Goal: Information Seeking & Learning: Learn about a topic

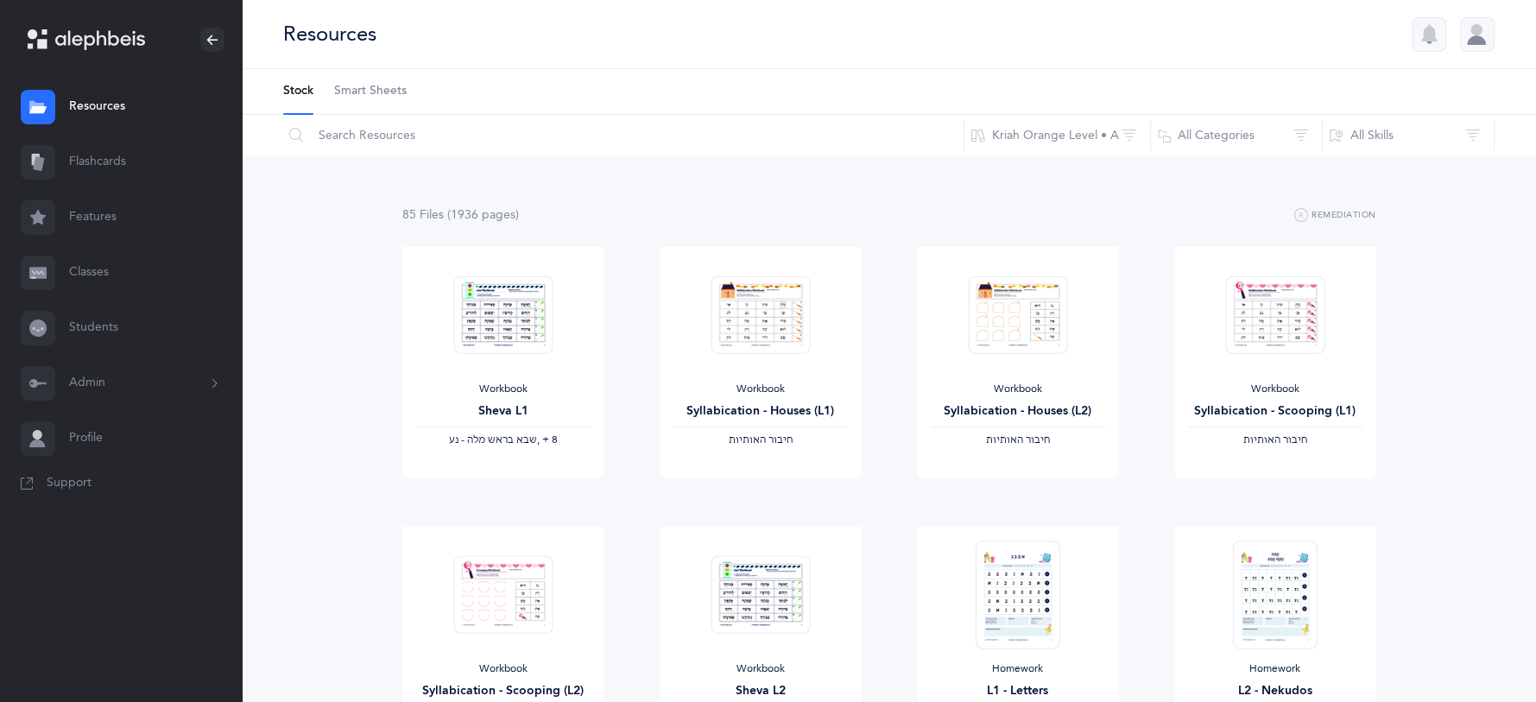
click at [124, 167] on link "Flashcards" at bounding box center [121, 162] width 242 height 55
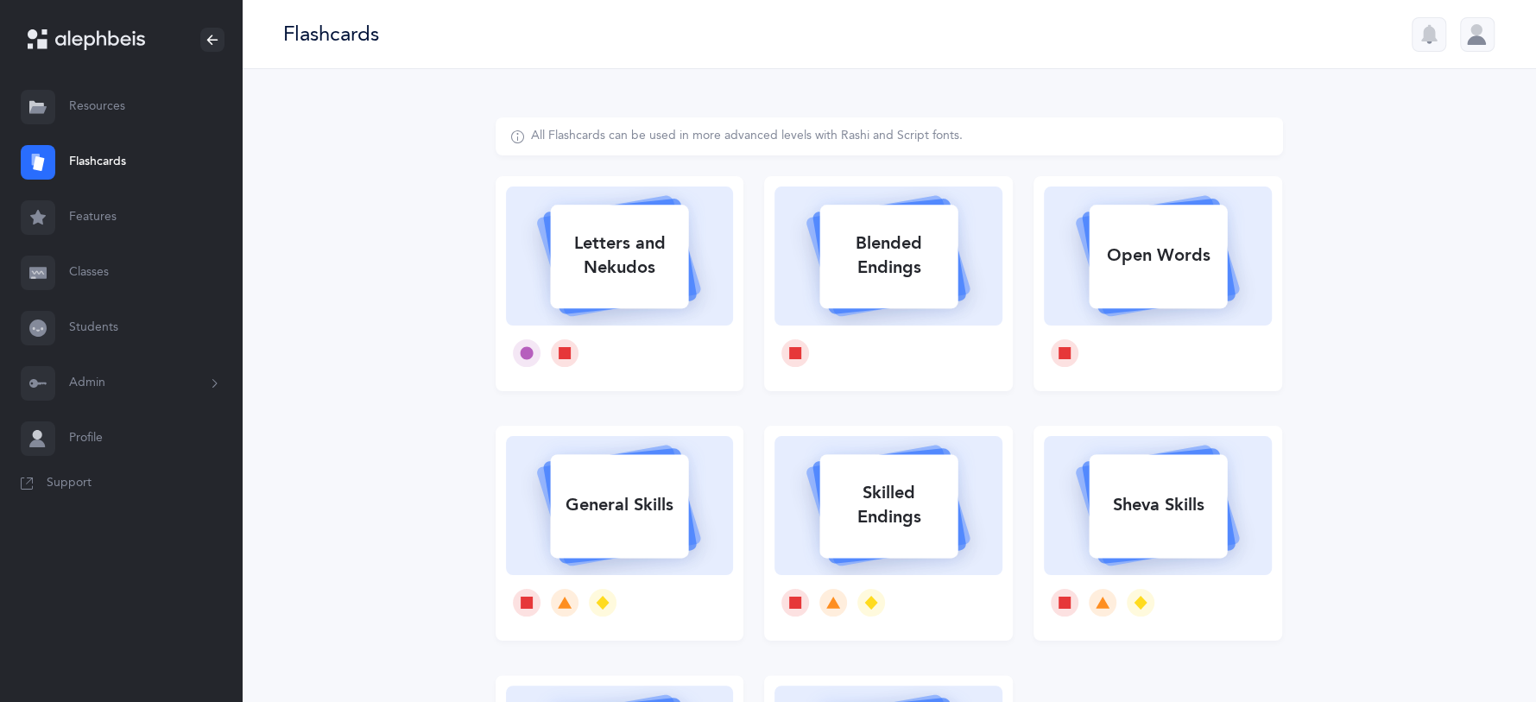
click at [655, 271] on div "Letters and Nekudos" at bounding box center [619, 255] width 138 height 69
select select
select select "single"
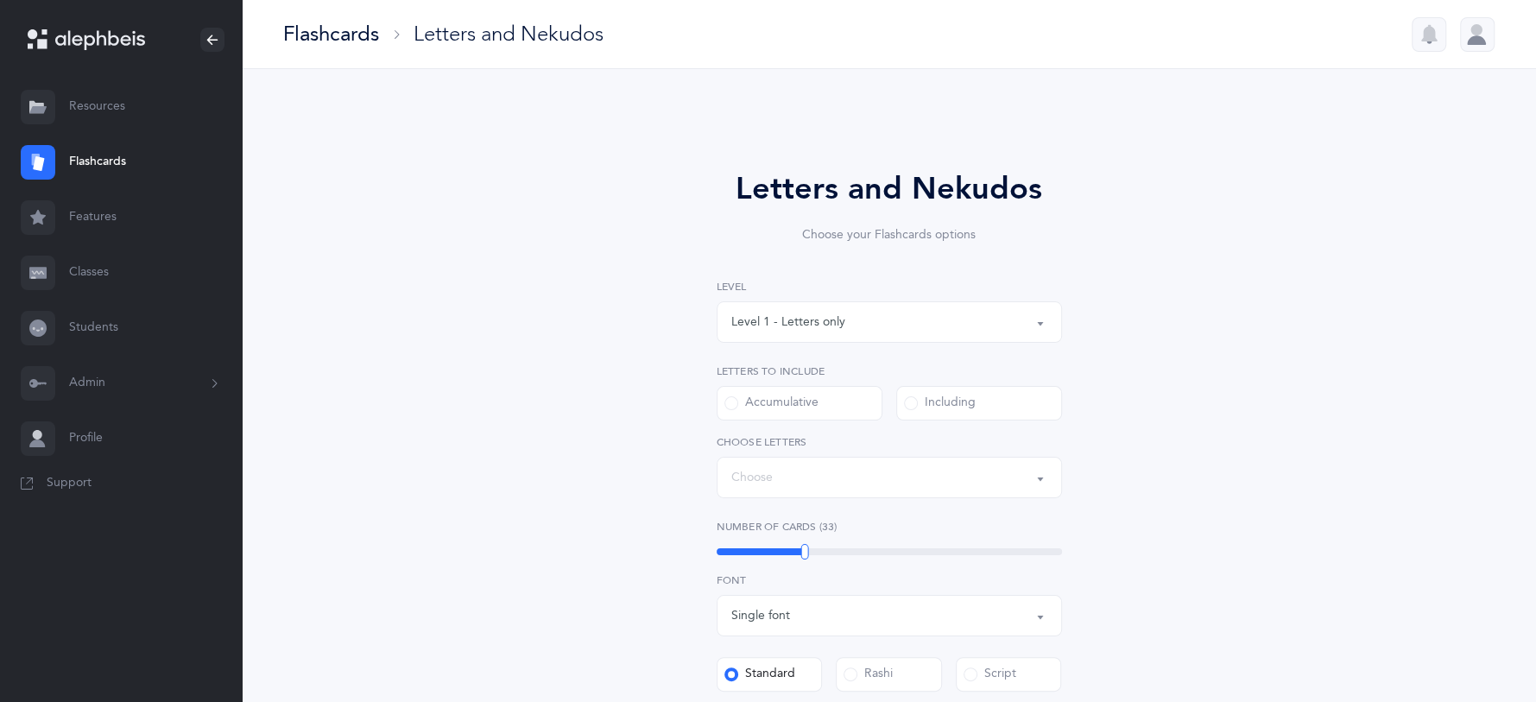
select select "27"
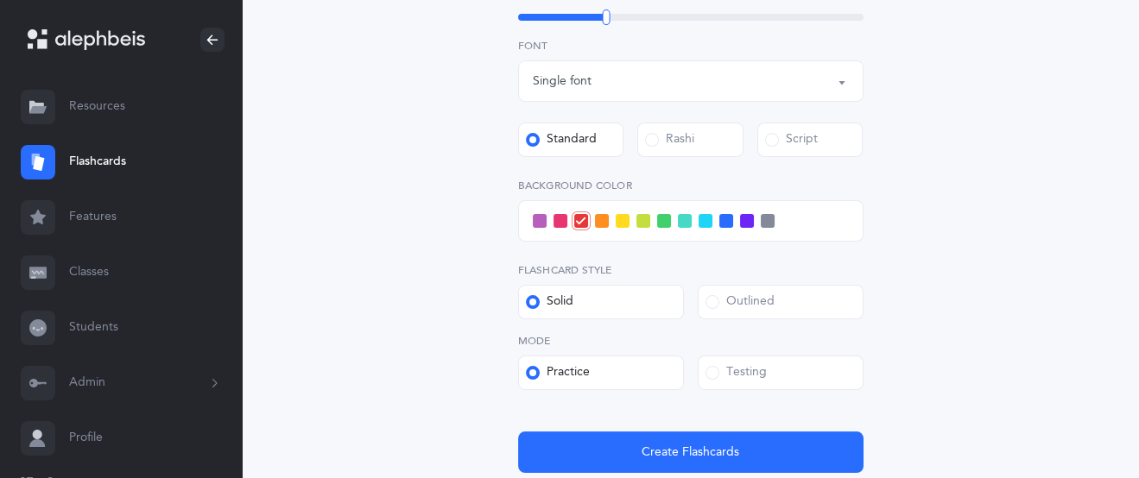
scroll to position [609, 0]
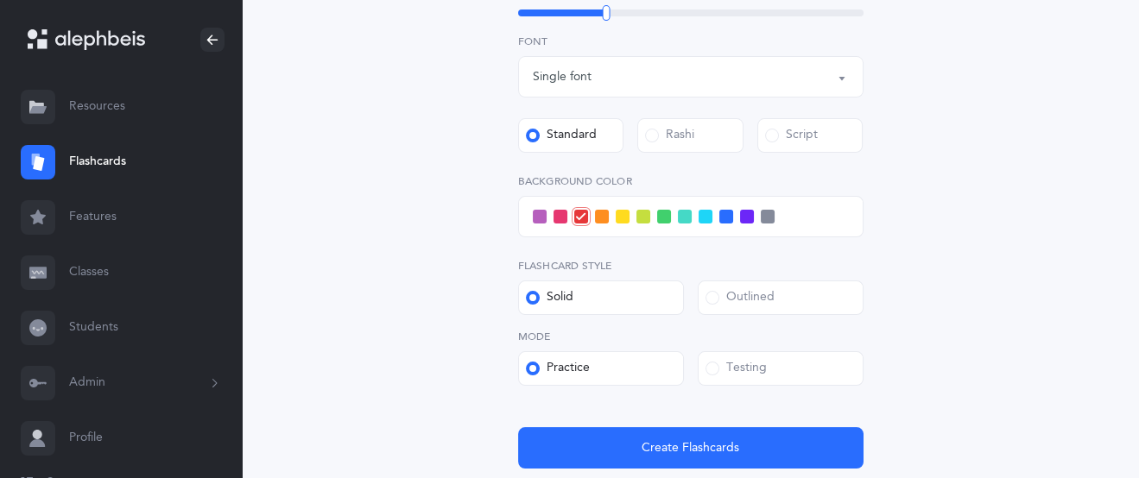
click at [716, 369] on span at bounding box center [712, 369] width 14 height 14
click at [0, 0] on input "Testing" at bounding box center [0, 0] width 0 height 0
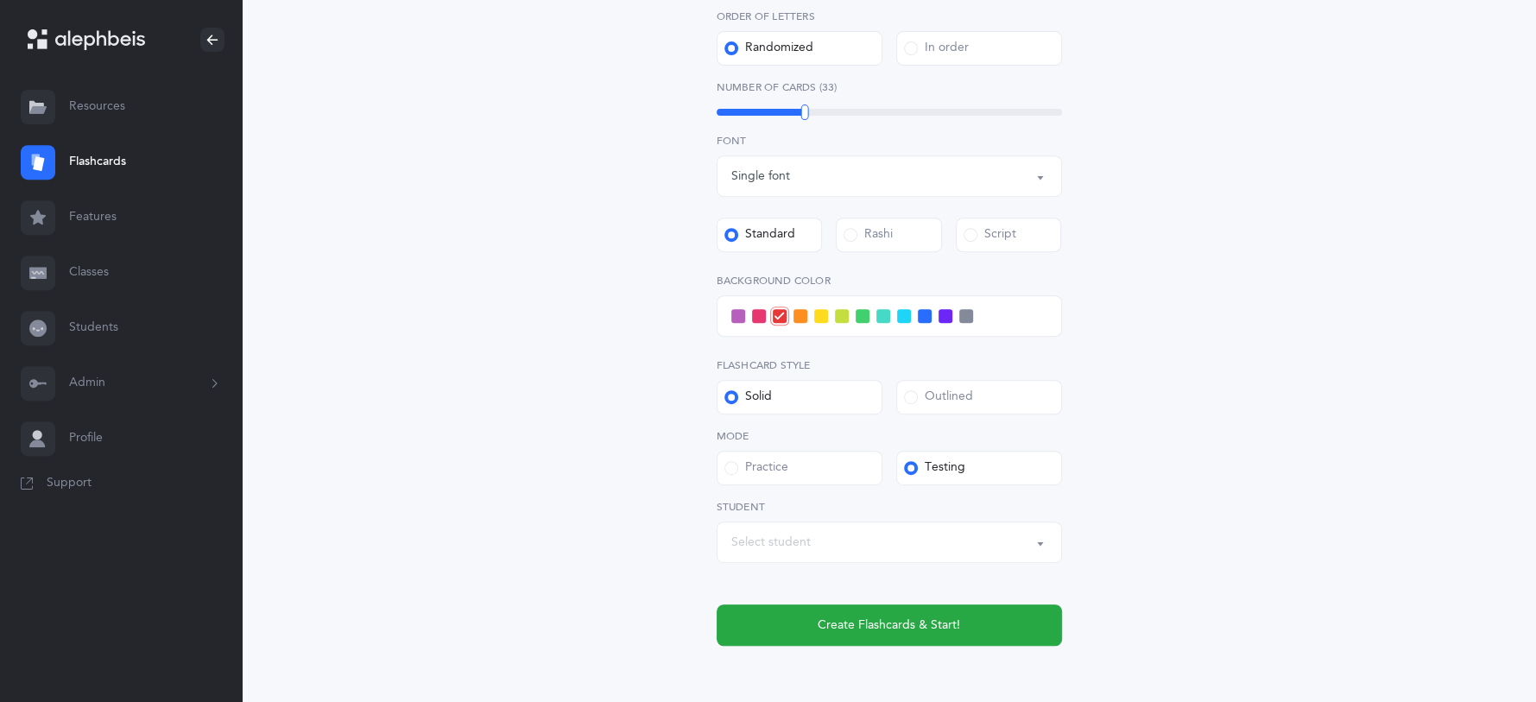
scroll to position [591, 0]
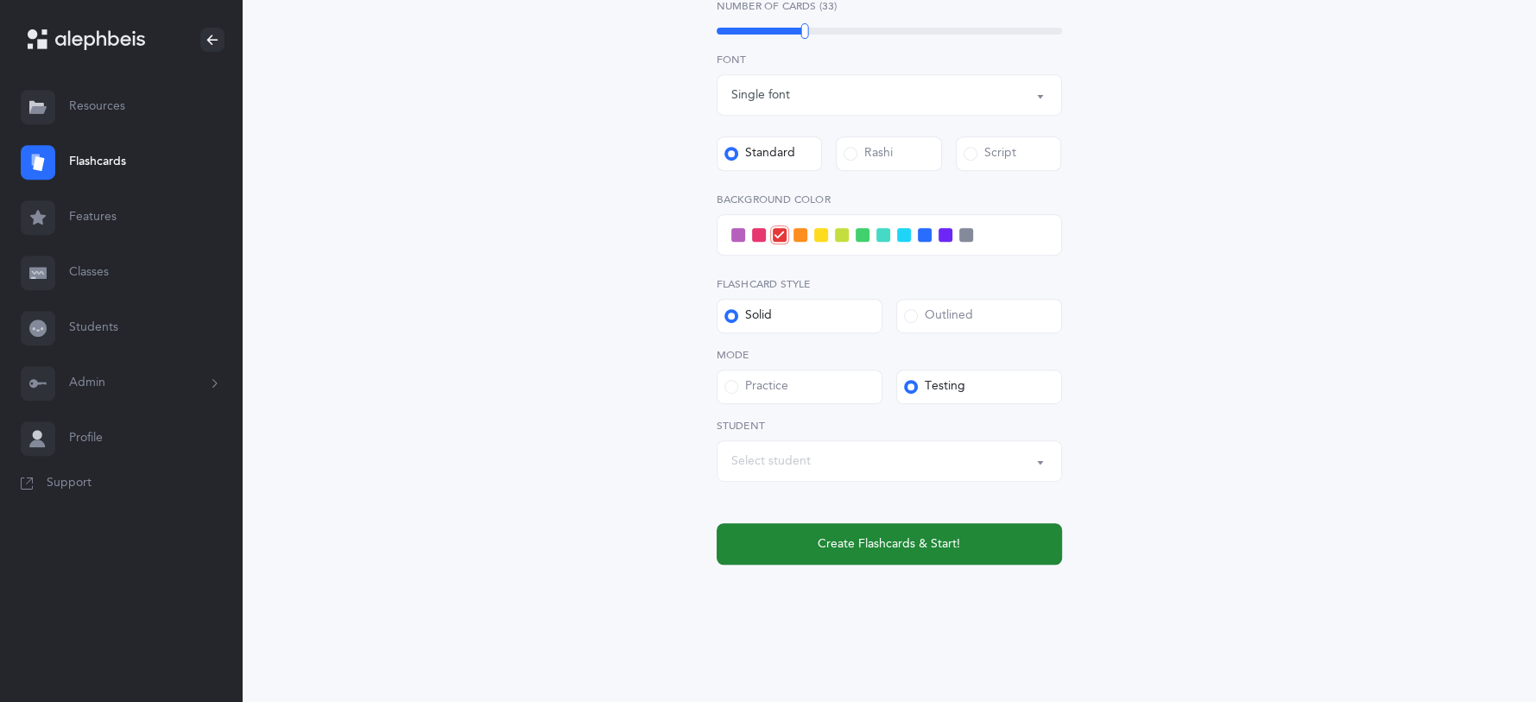
click at [898, 542] on span "Create Flashcards & Start!" at bounding box center [889, 544] width 142 height 18
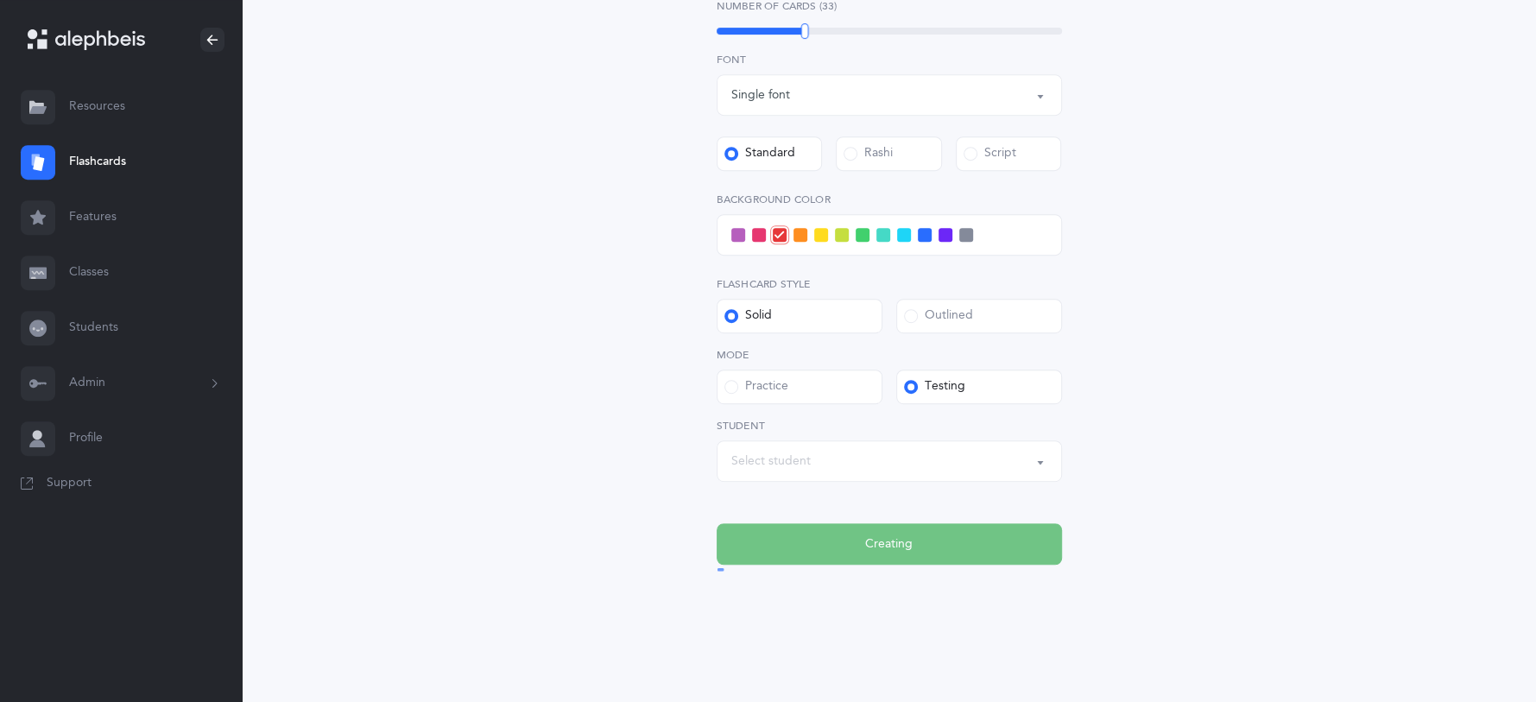
scroll to position [0, 0]
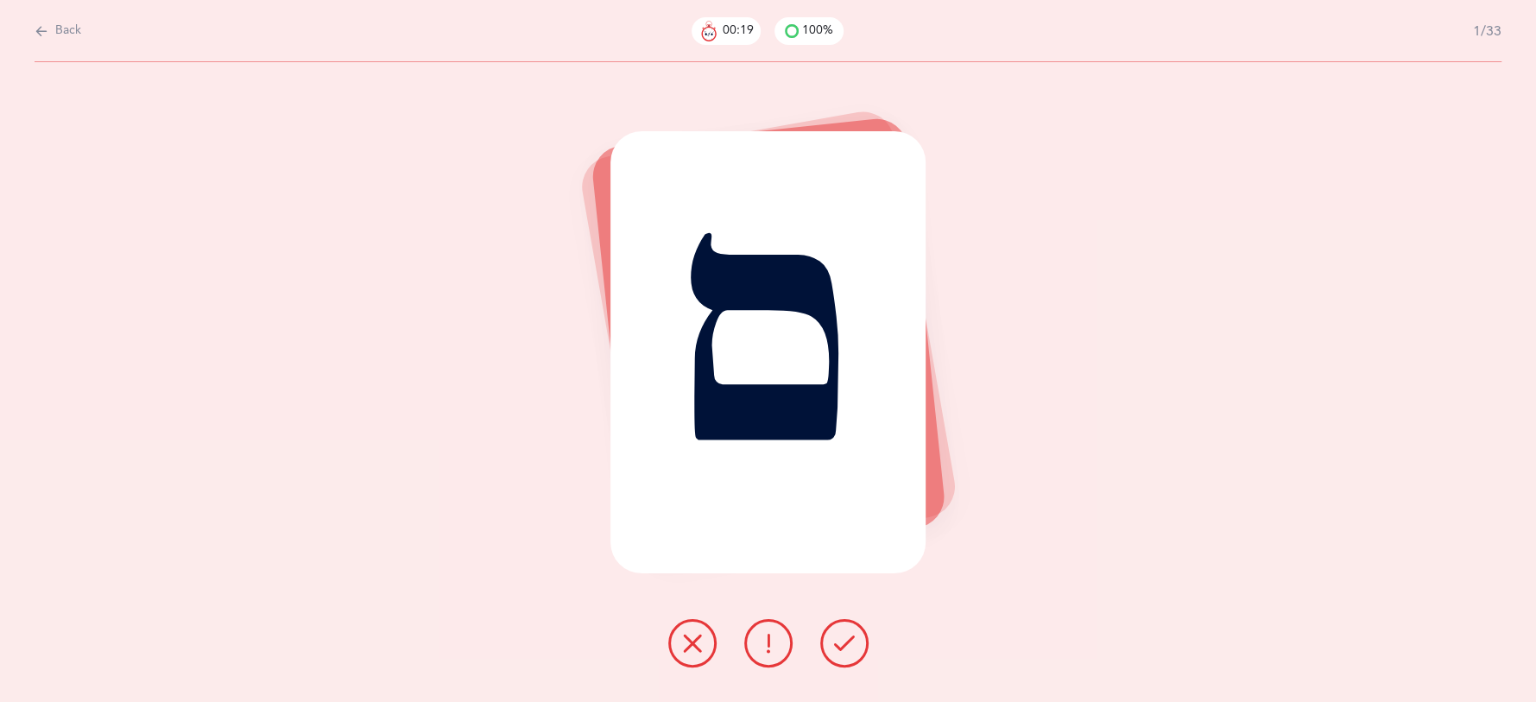
click at [54, 24] on button "Back" at bounding box center [58, 31] width 47 height 19
select select "27"
select select "single"
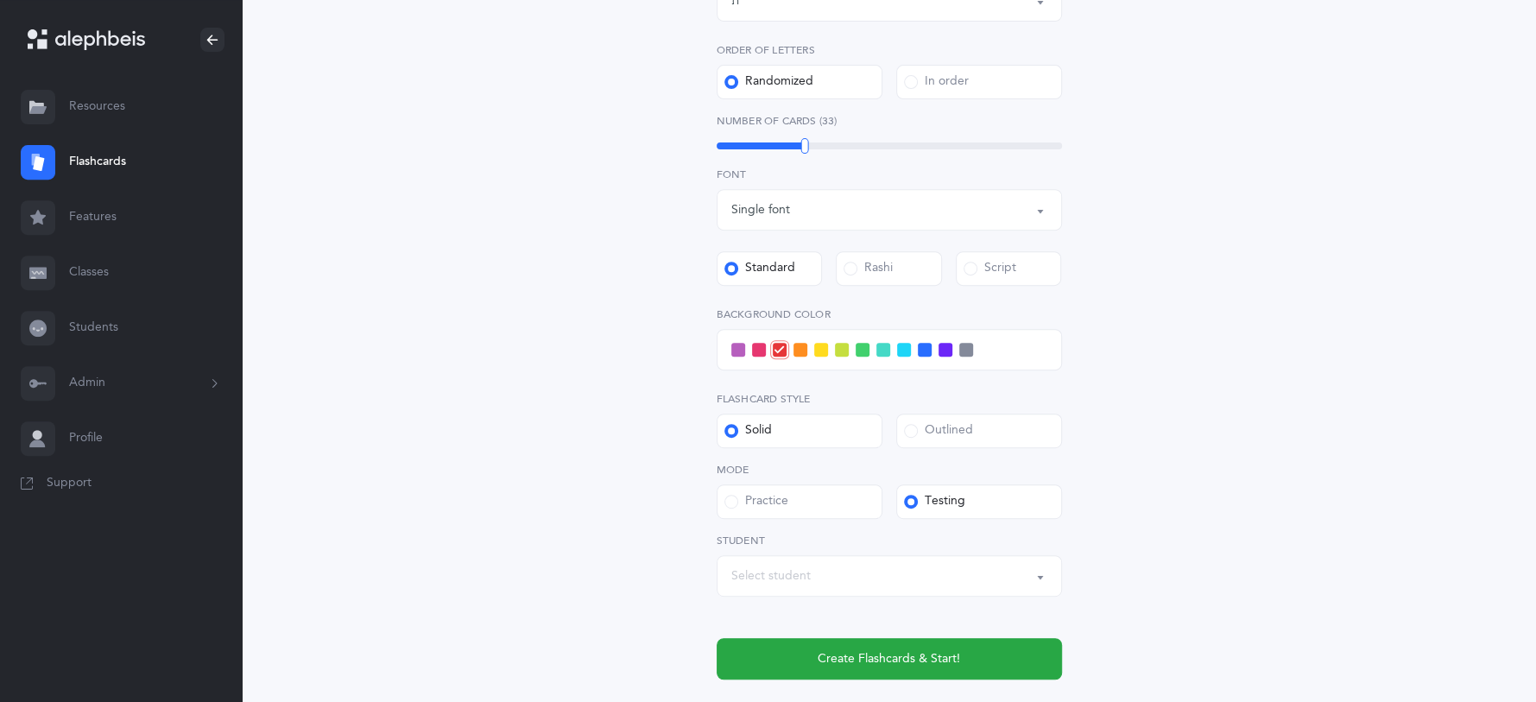
scroll to position [591, 0]
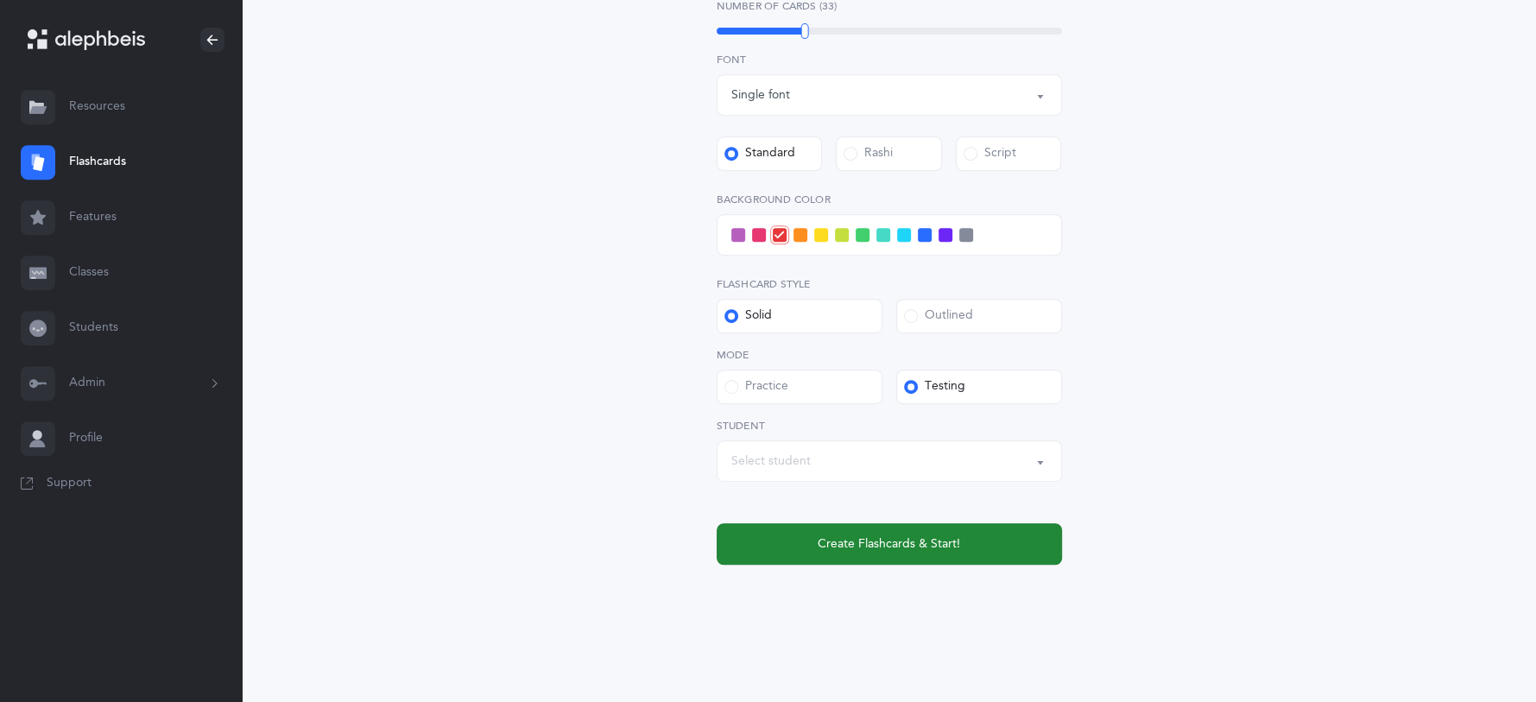
drag, startPoint x: 840, startPoint y: 530, endPoint x: 856, endPoint y: 528, distance: 16.5
click at [840, 537] on button "Create Flashcards & Start!" at bounding box center [889, 543] width 345 height 41
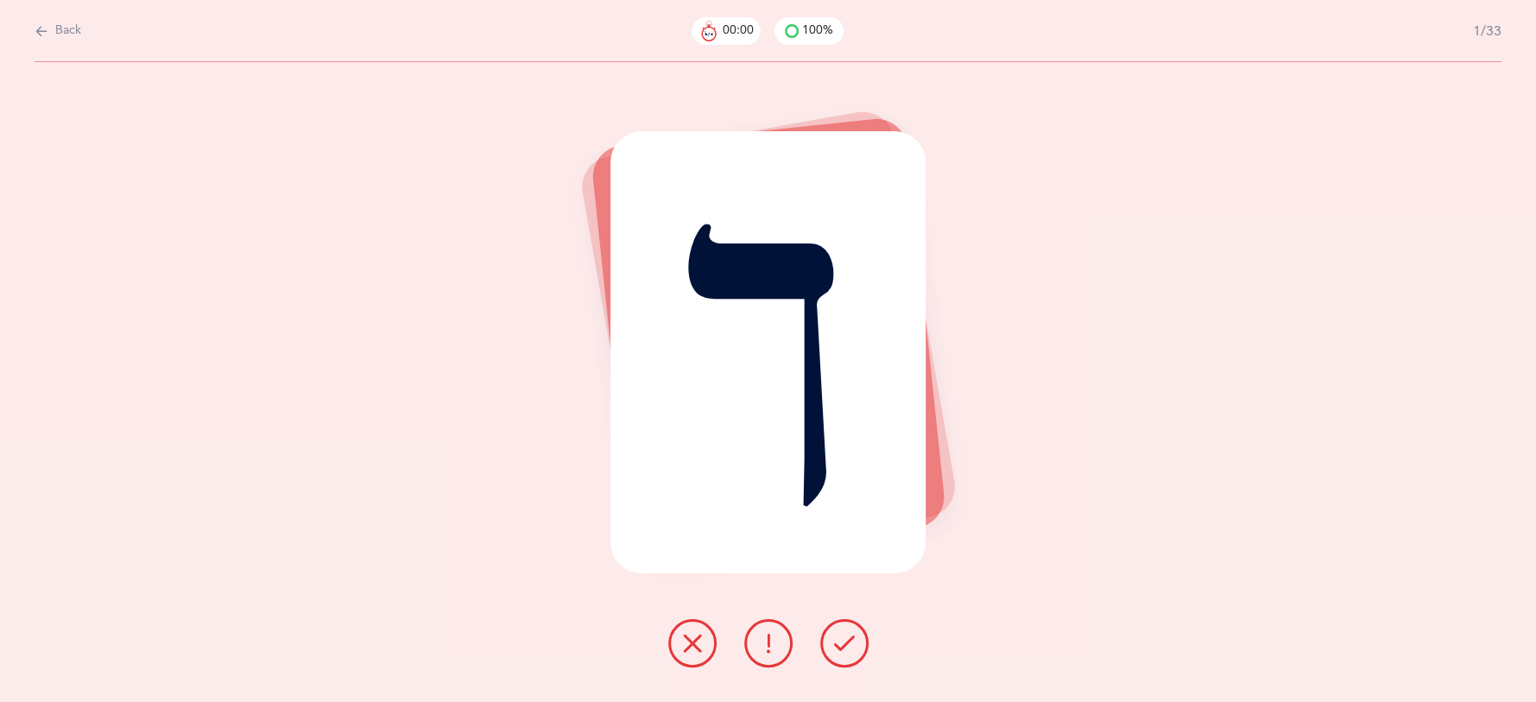
scroll to position [0, 0]
click at [856, 654] on button at bounding box center [844, 643] width 48 height 48
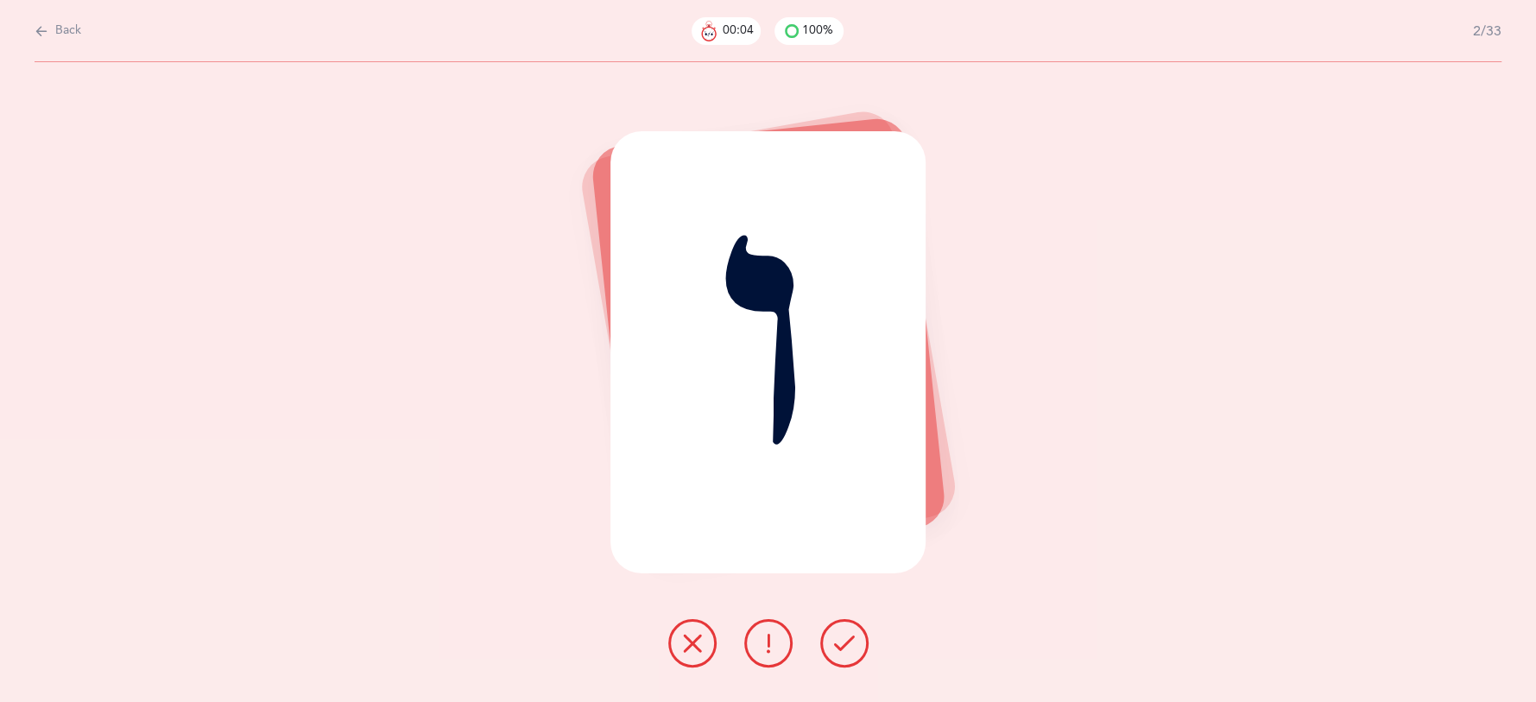
click at [862, 647] on button at bounding box center [844, 643] width 48 height 48
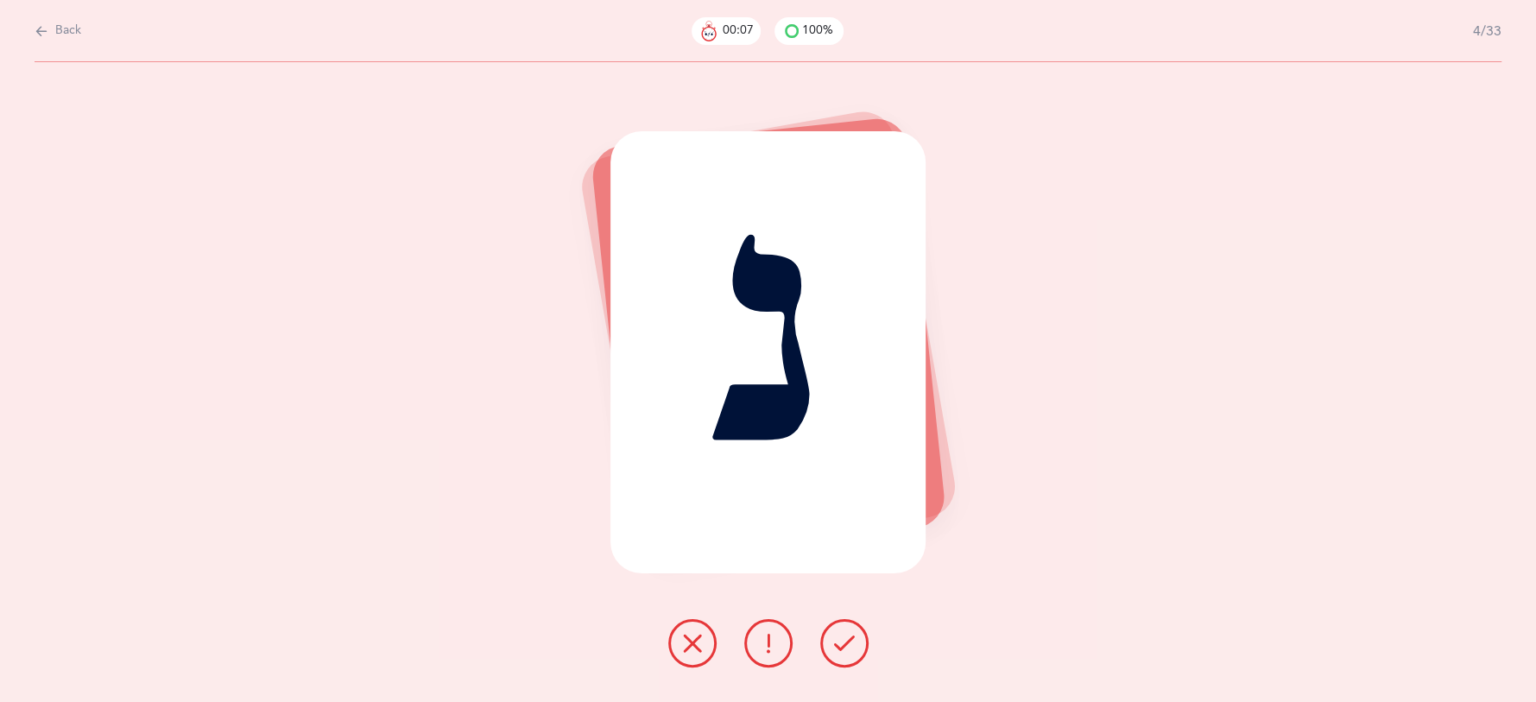
click at [862, 647] on button at bounding box center [844, 643] width 48 height 48
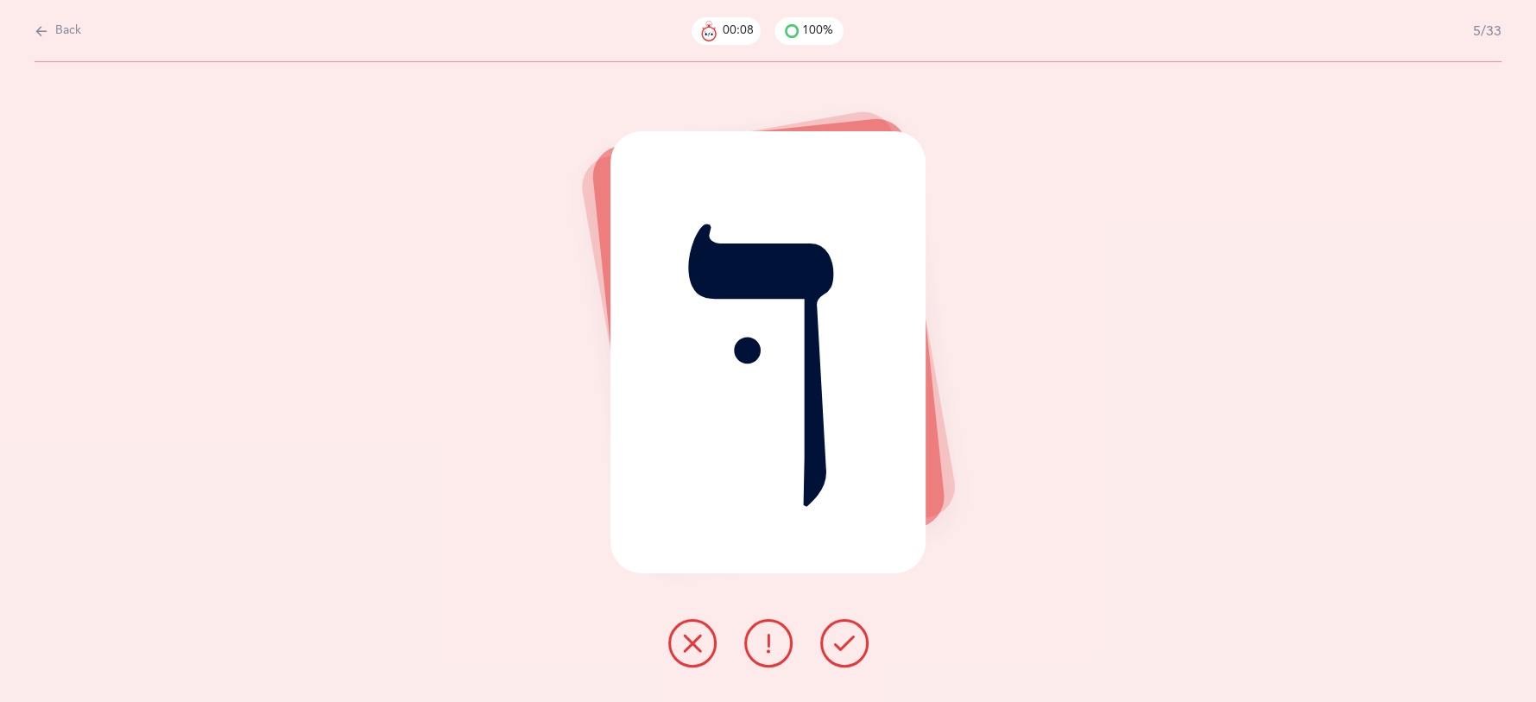
click at [862, 647] on button at bounding box center [844, 643] width 48 height 48
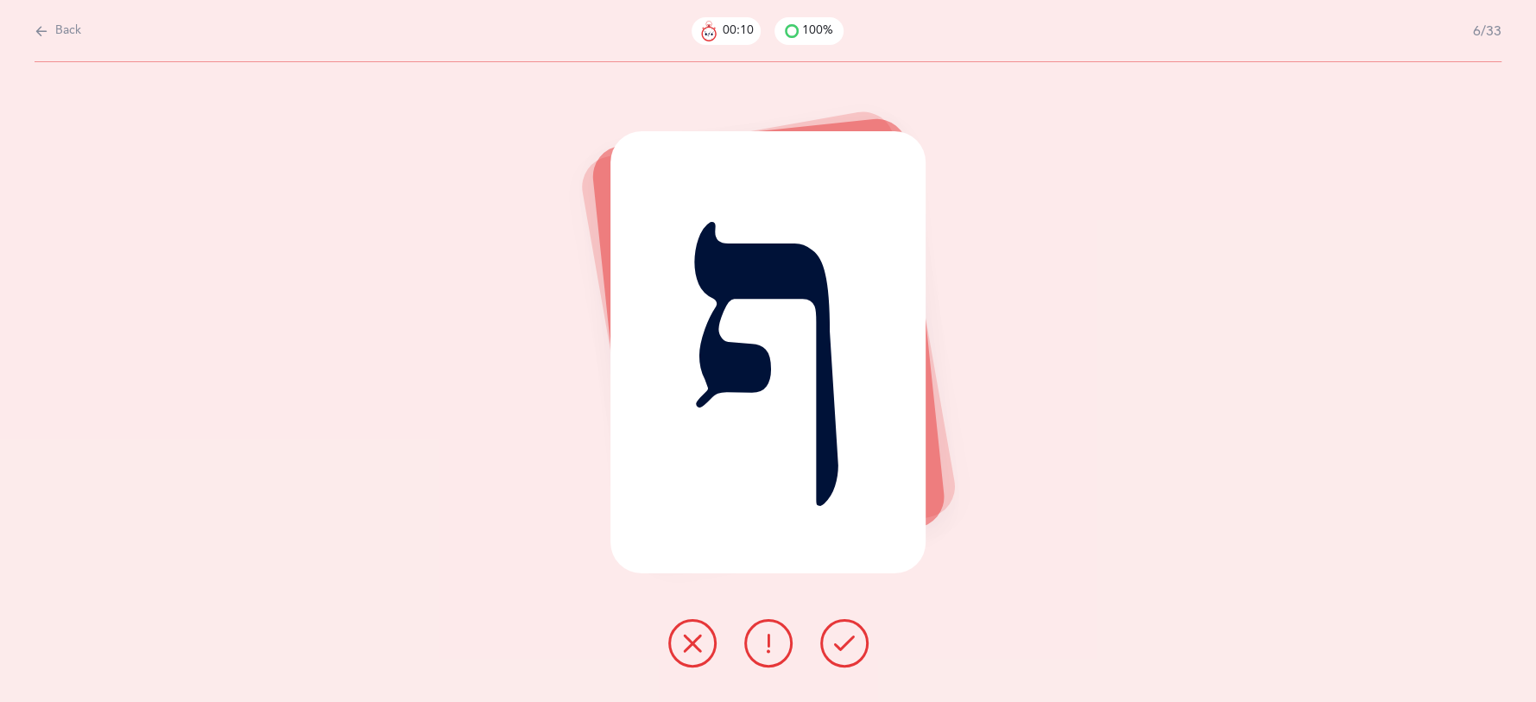
click at [43, 31] on icon at bounding box center [42, 31] width 14 height 19
select select "27"
select select "single"
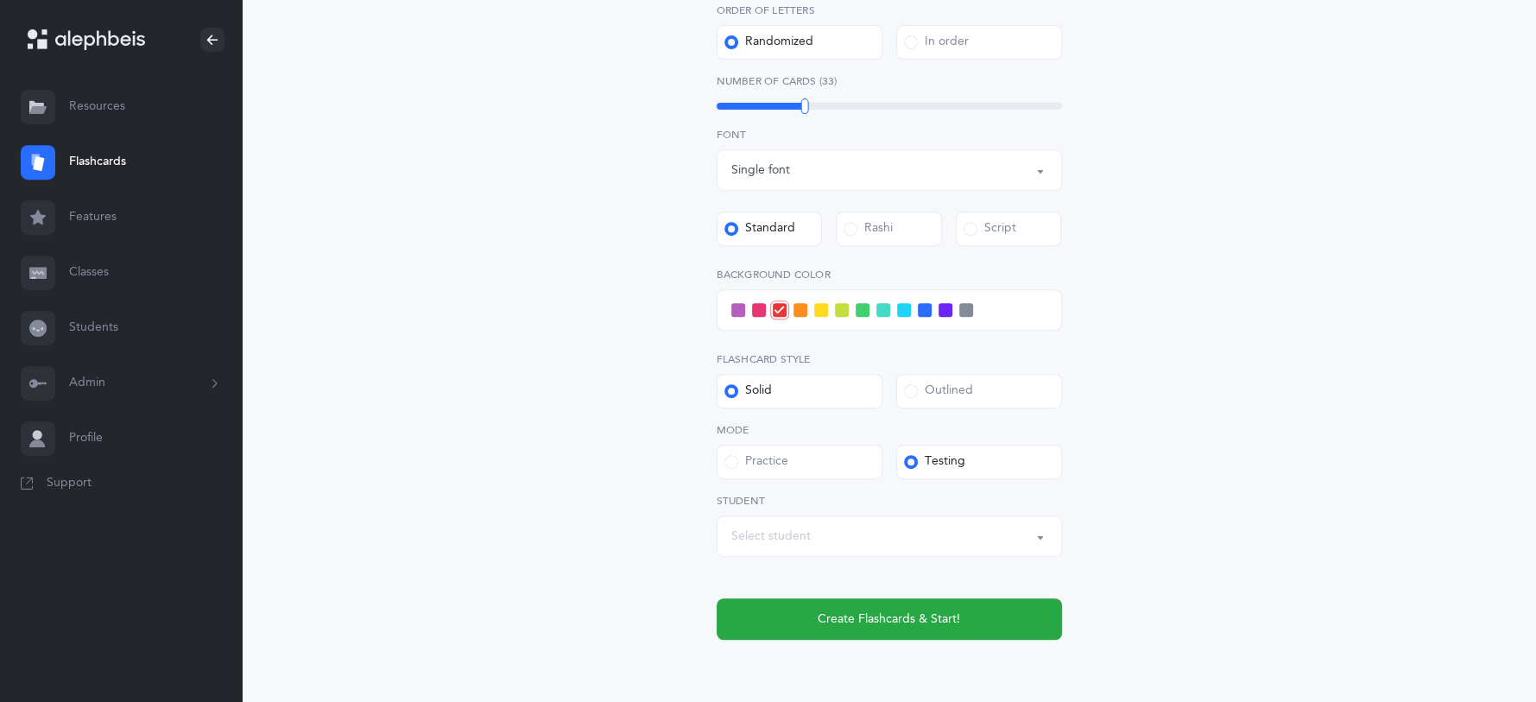
scroll to position [517, 0]
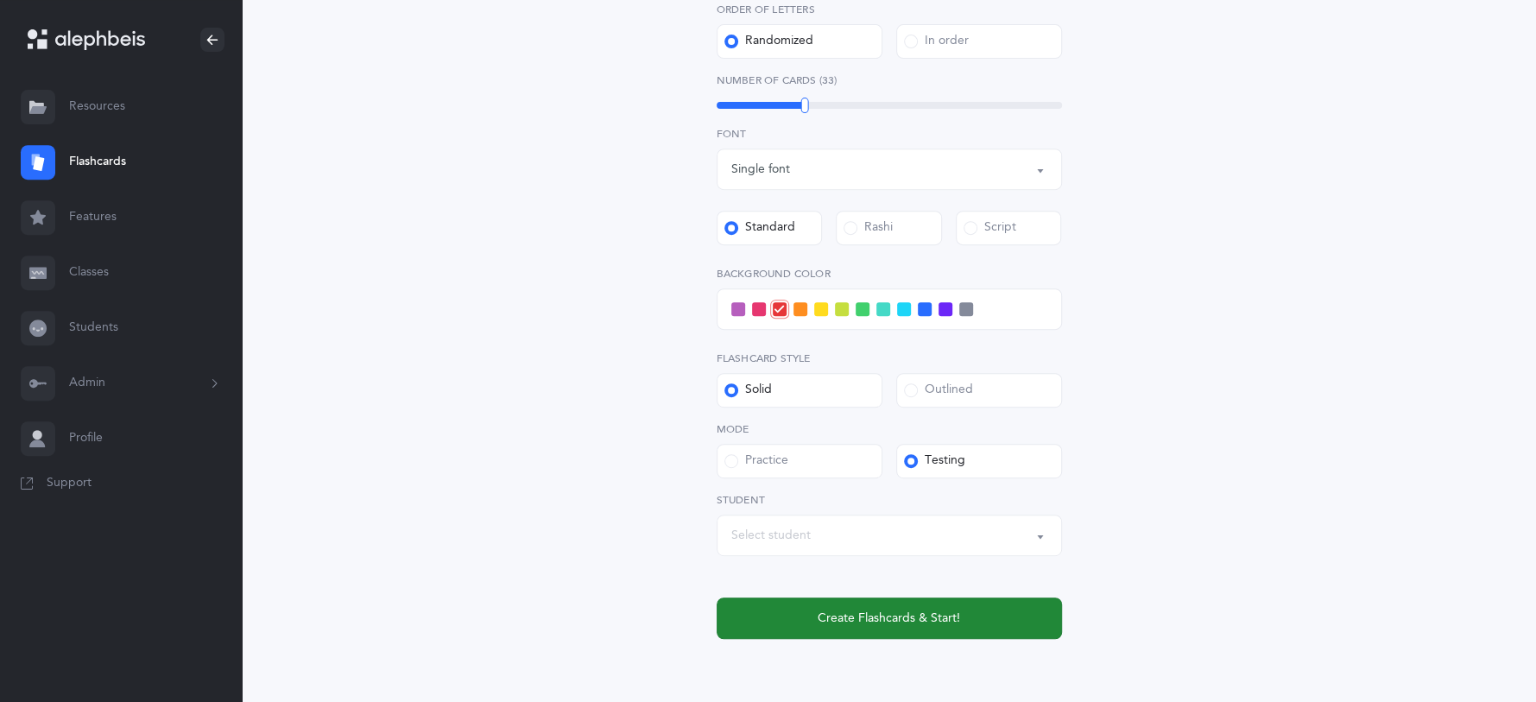
click at [863, 629] on button "Create Flashcards & Start!" at bounding box center [889, 617] width 345 height 41
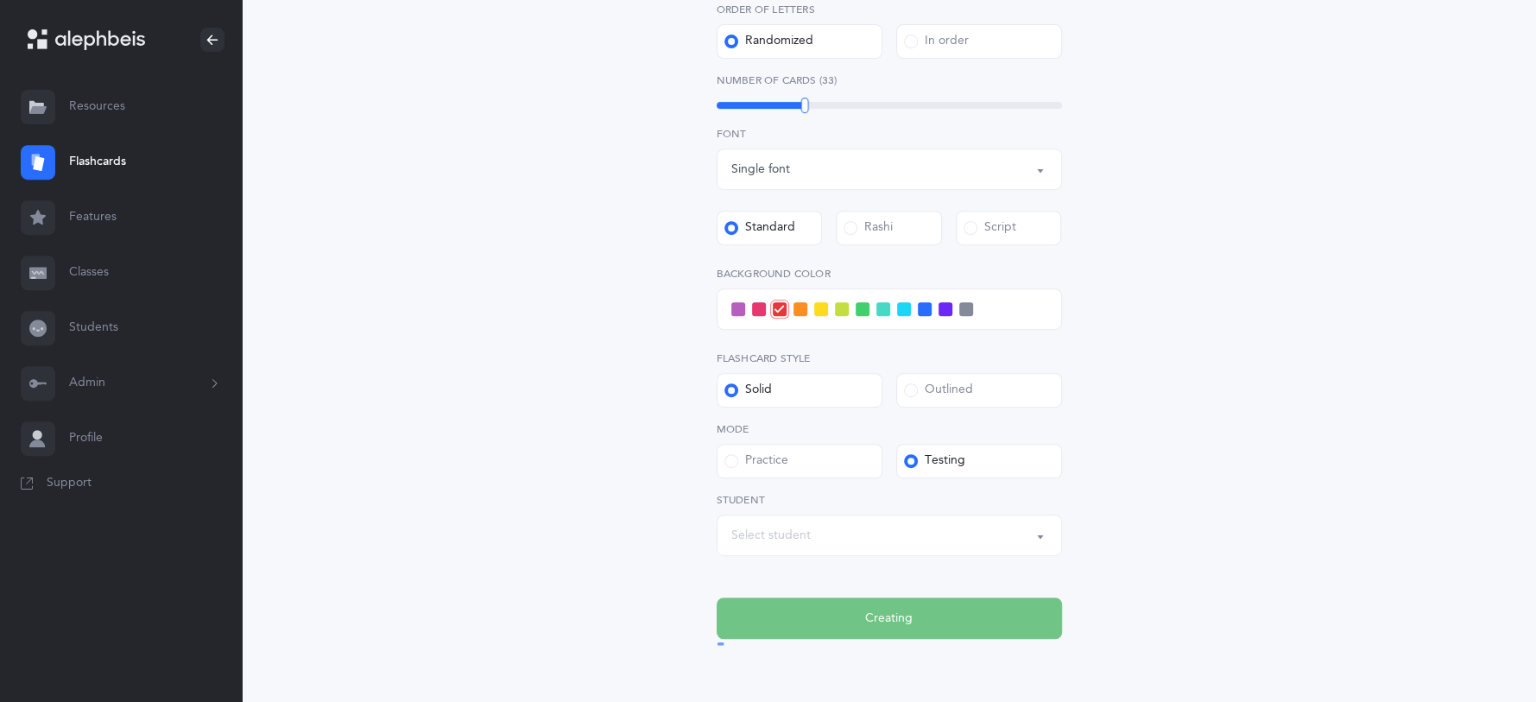
scroll to position [0, 0]
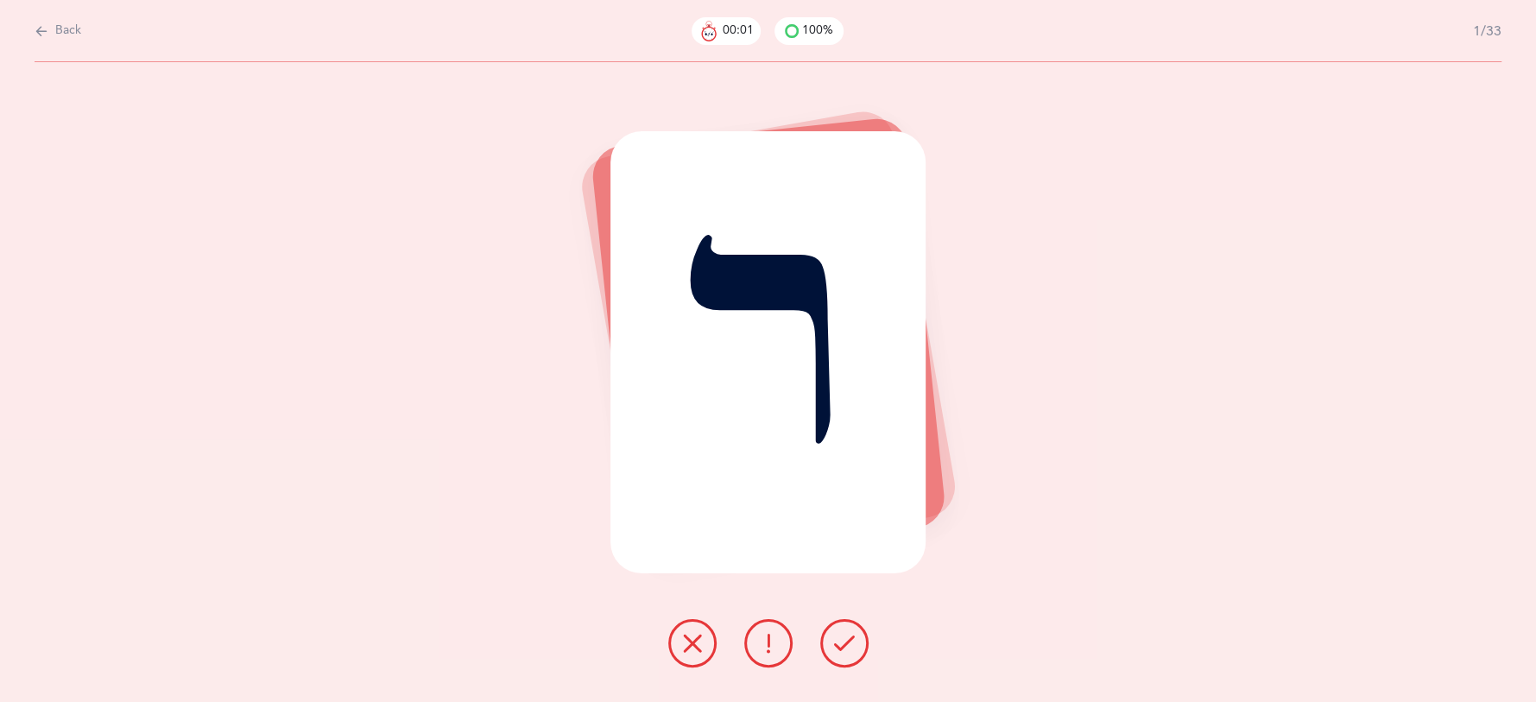
click at [846, 641] on icon at bounding box center [844, 643] width 21 height 21
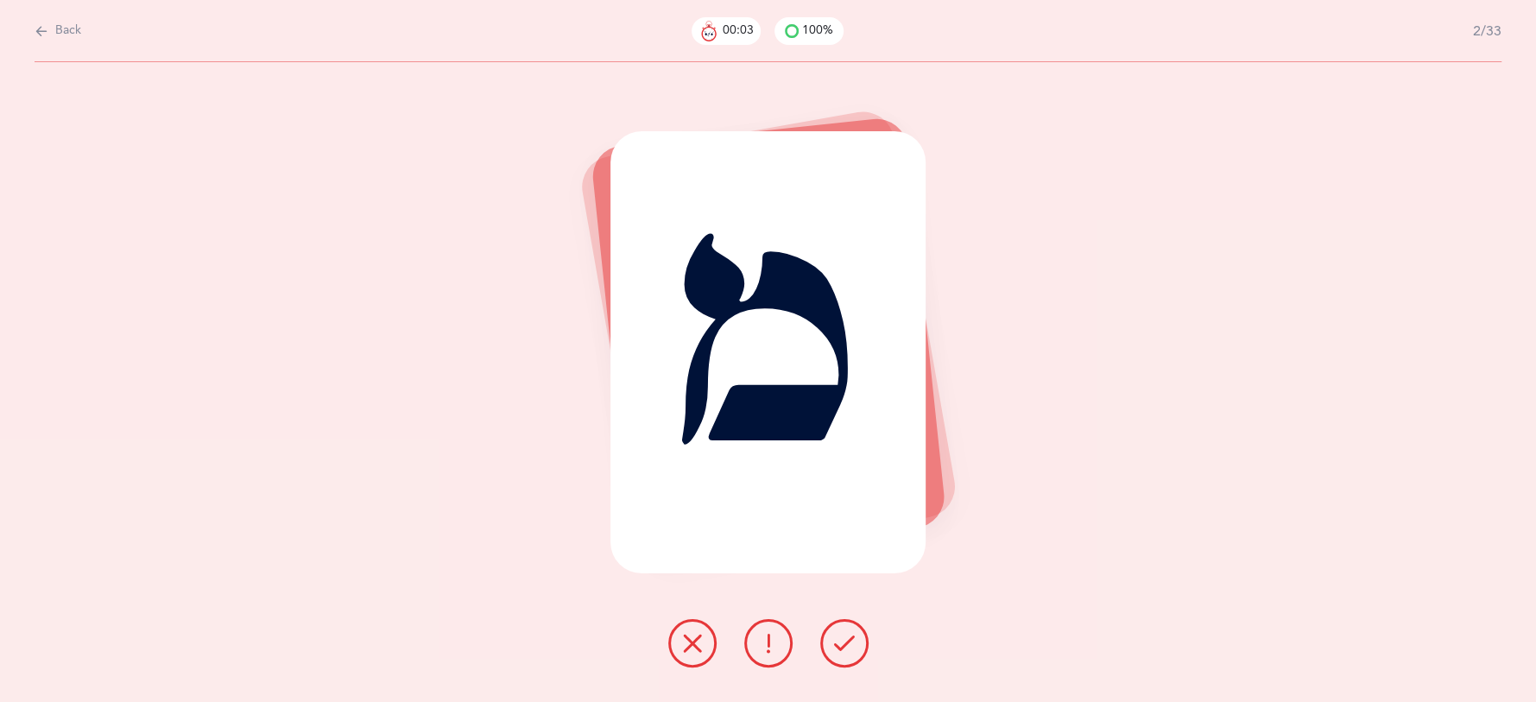
click at [844, 641] on icon at bounding box center [844, 643] width 21 height 21
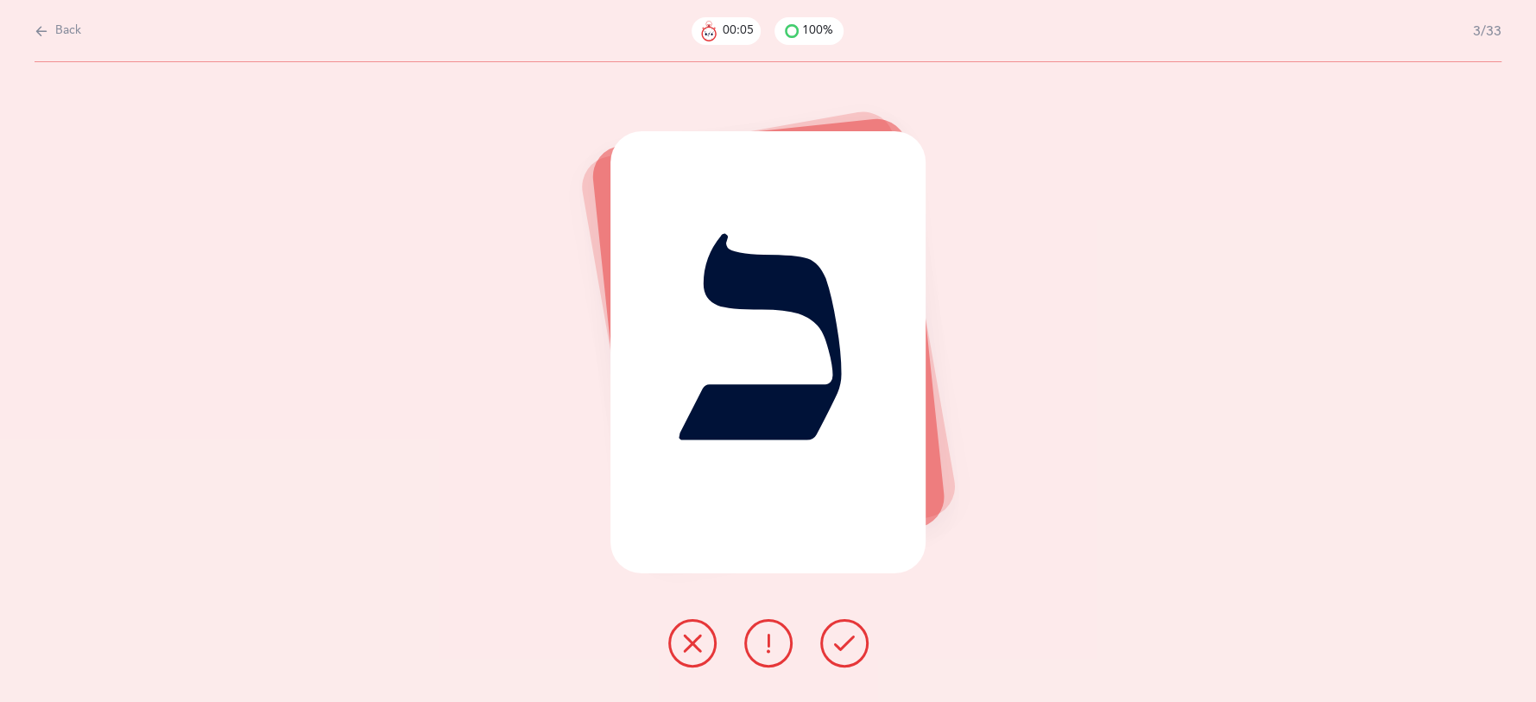
click at [844, 641] on icon at bounding box center [844, 643] width 21 height 21
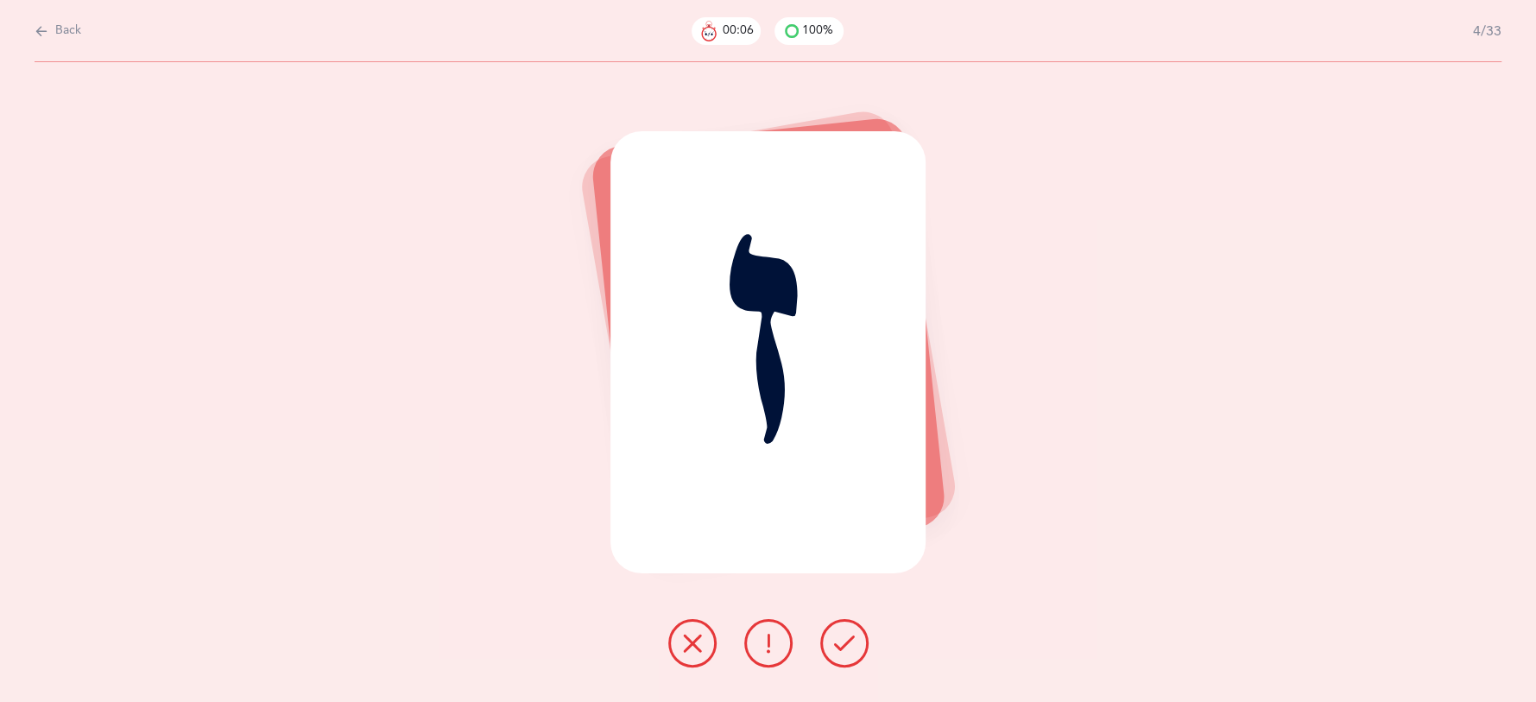
click at [844, 641] on icon at bounding box center [844, 643] width 21 height 21
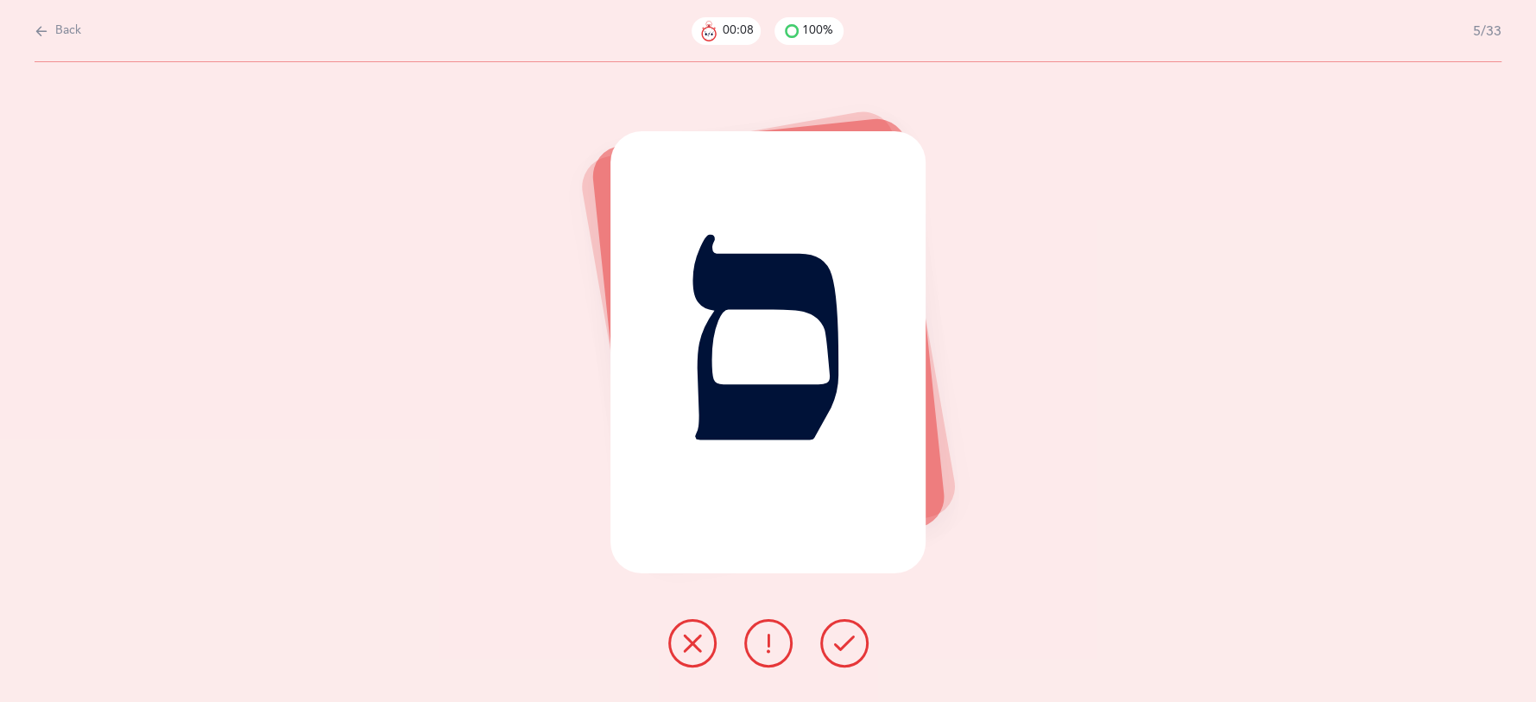
click at [844, 641] on icon at bounding box center [844, 643] width 21 height 21
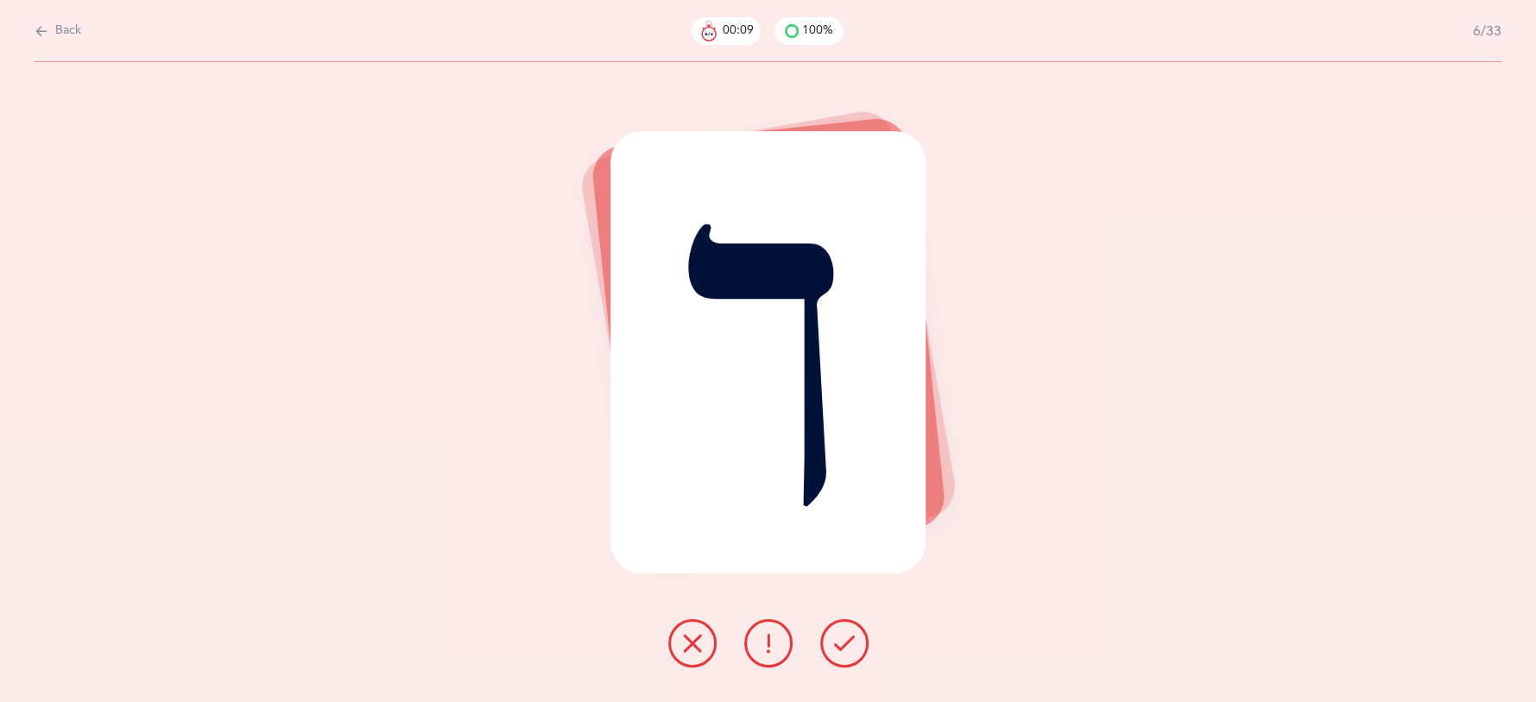
click at [844, 641] on icon at bounding box center [844, 643] width 21 height 21
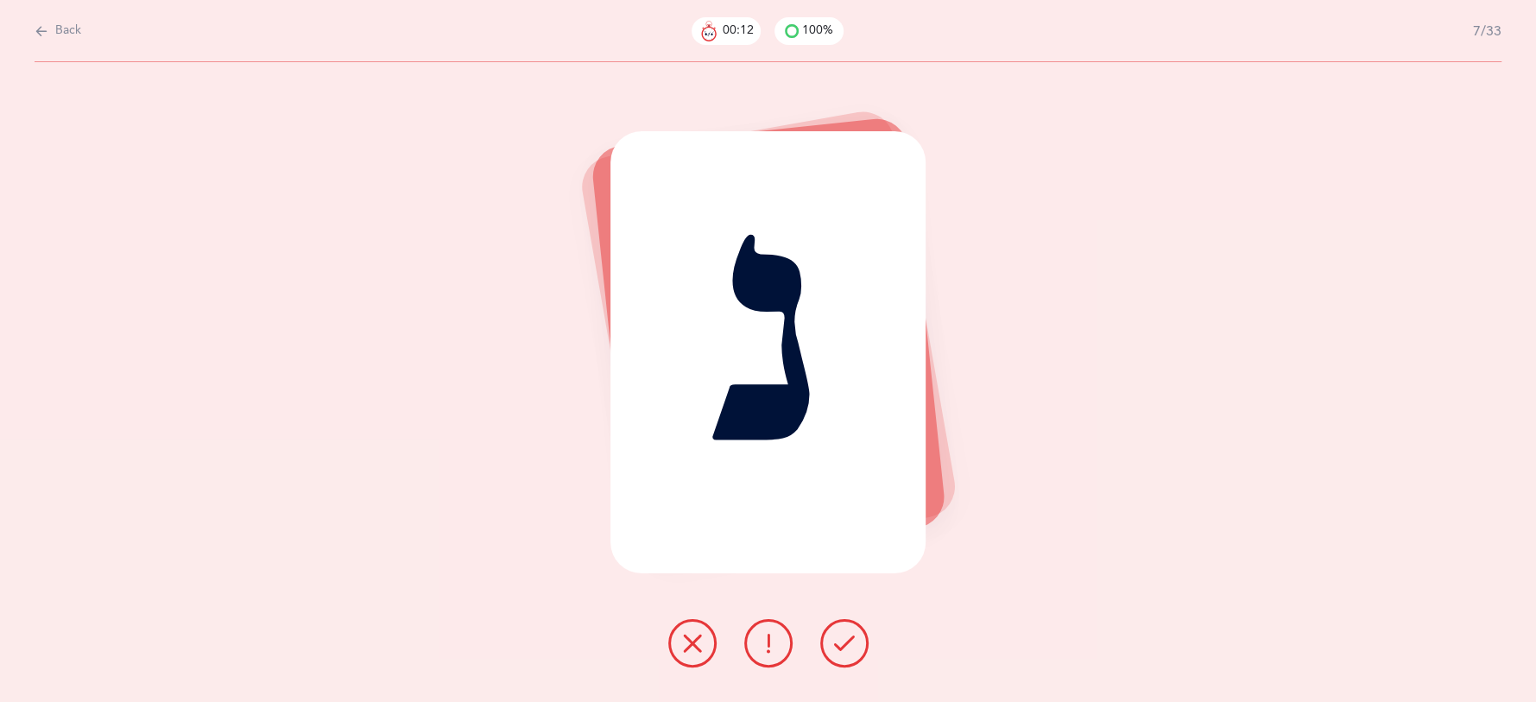
click at [64, 28] on span "Back" at bounding box center [68, 30] width 26 height 17
select select "27"
select select "single"
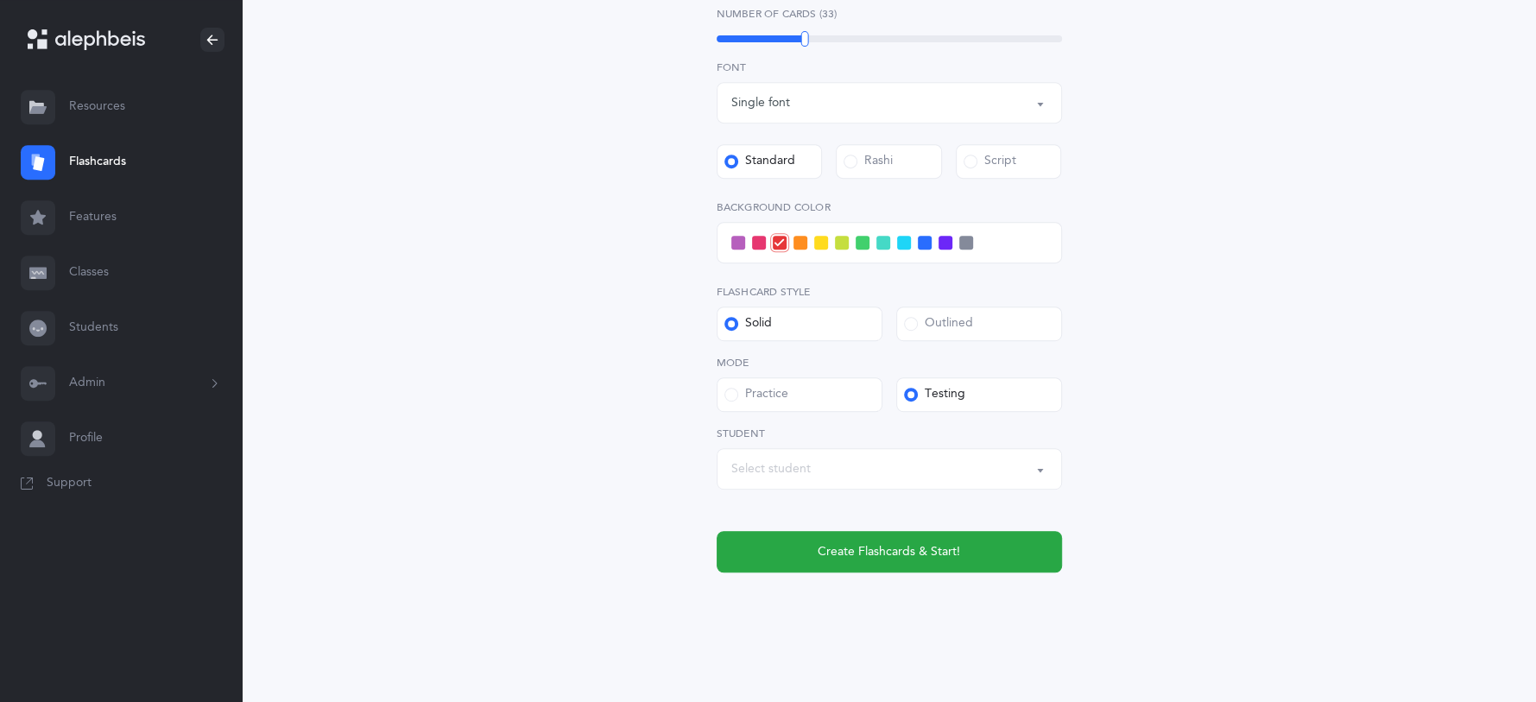
scroll to position [591, 0]
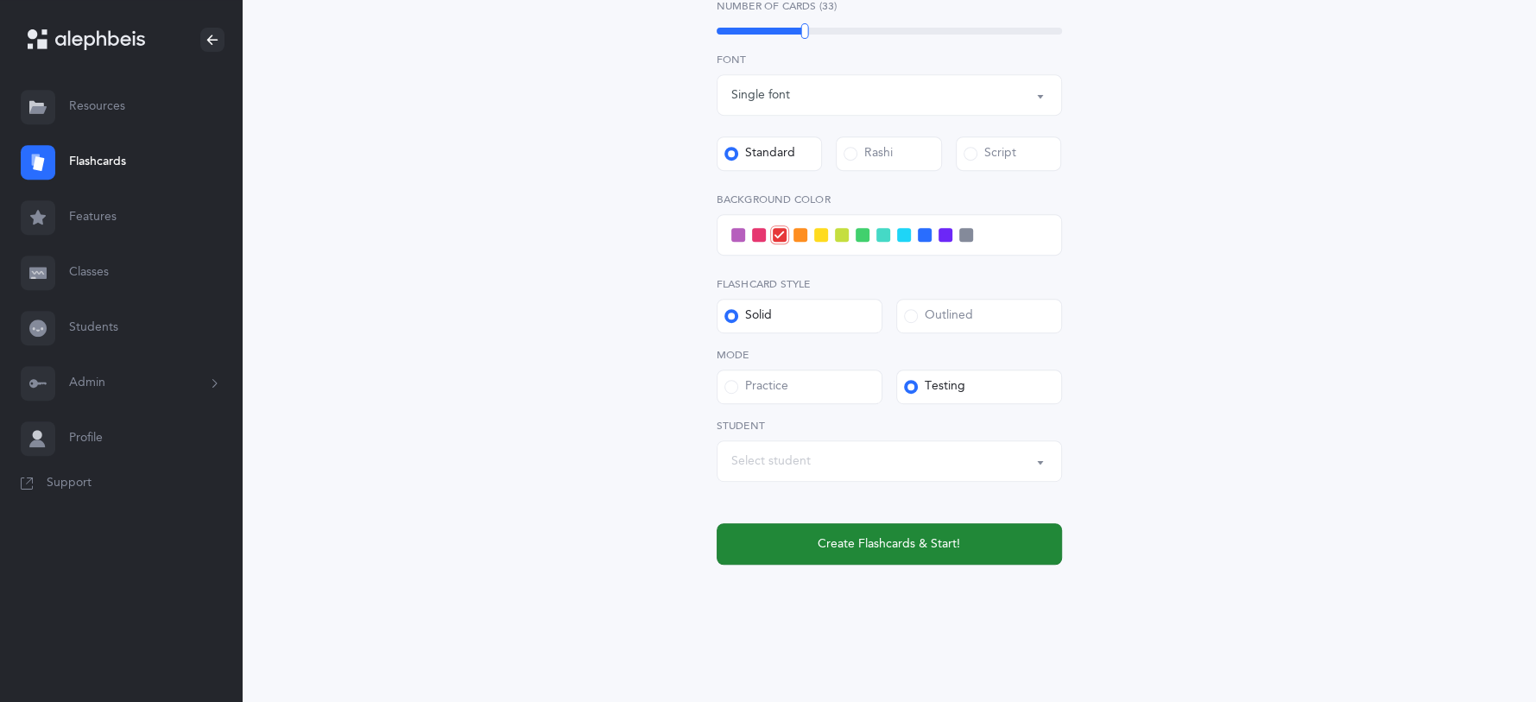
click at [1047, 540] on button "Create Flashcards & Start!" at bounding box center [889, 543] width 345 height 41
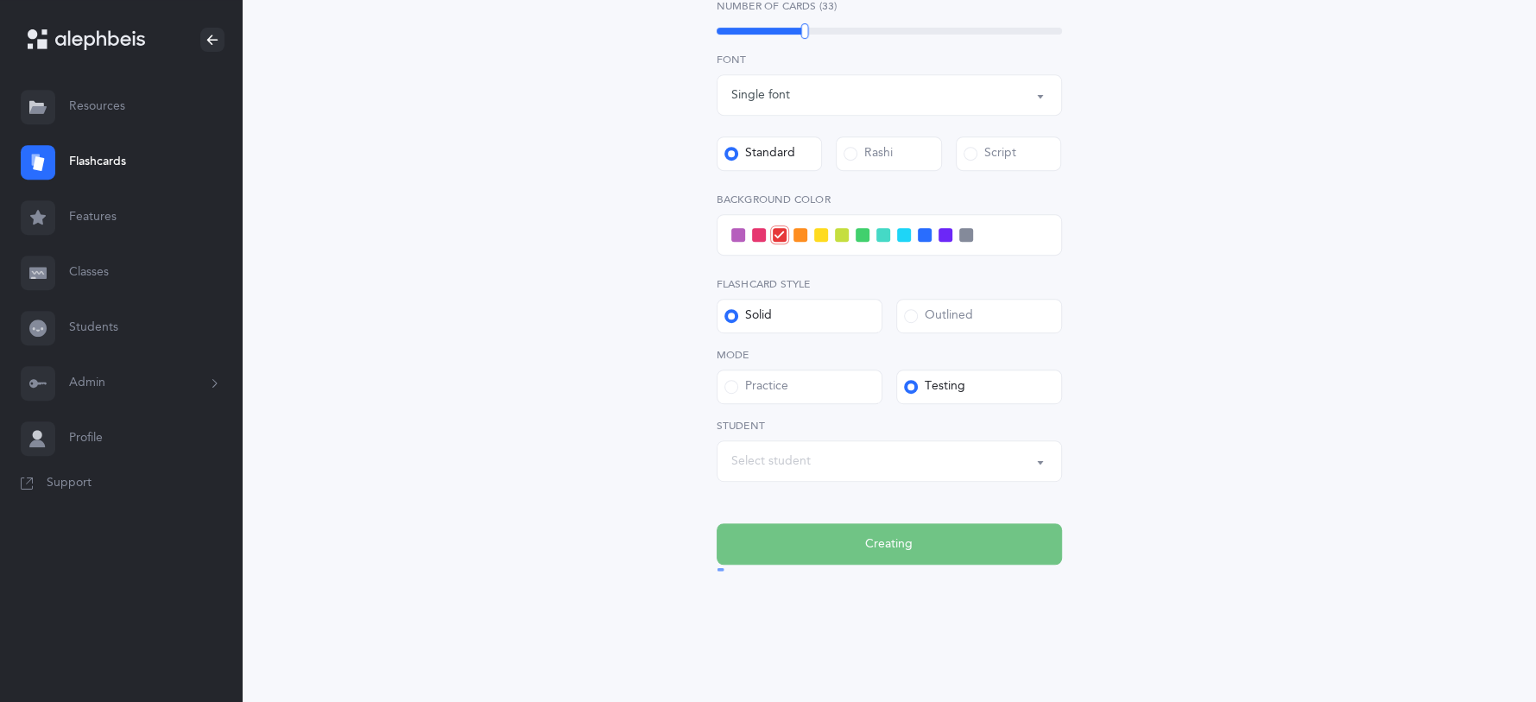
scroll to position [0, 0]
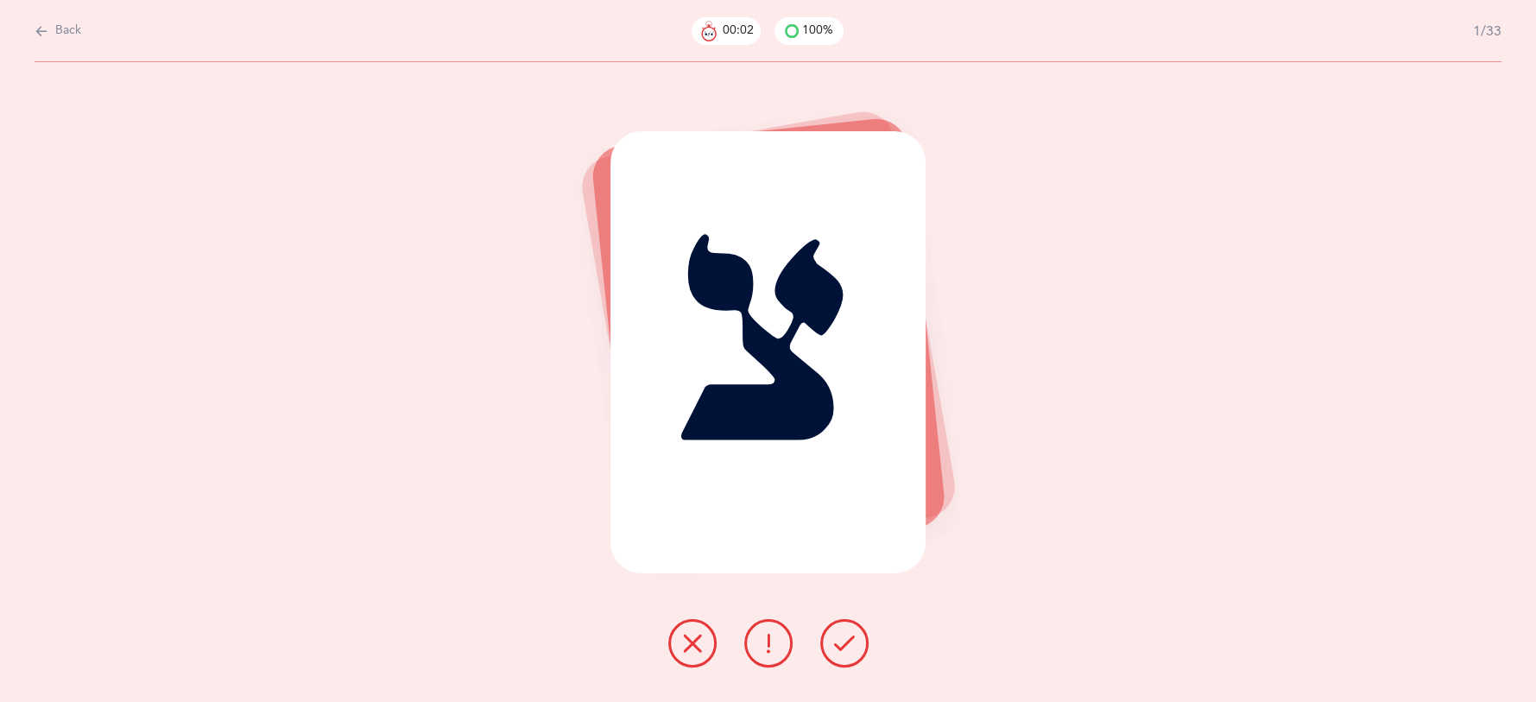
click at [42, 34] on icon at bounding box center [42, 31] width 14 height 19
select select "27"
select select "single"
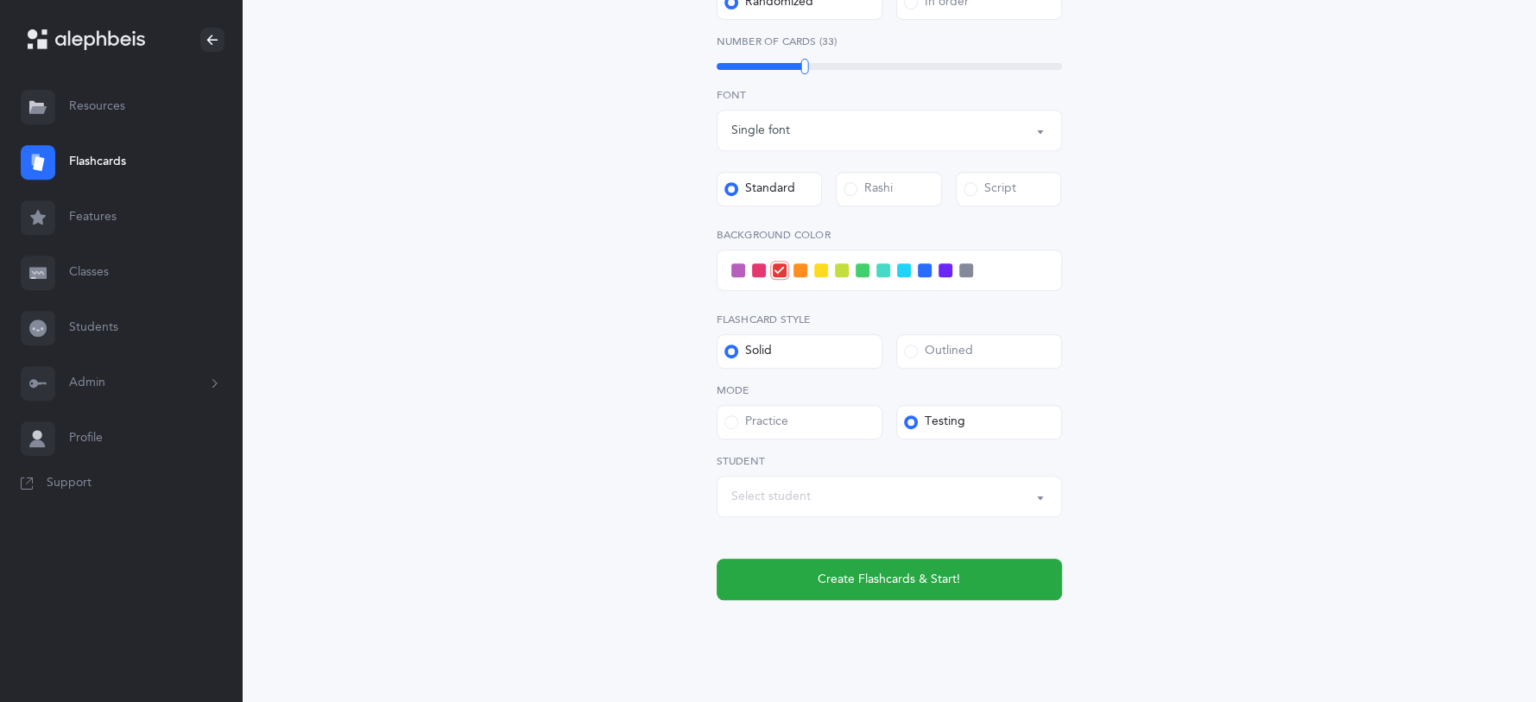
scroll to position [591, 0]
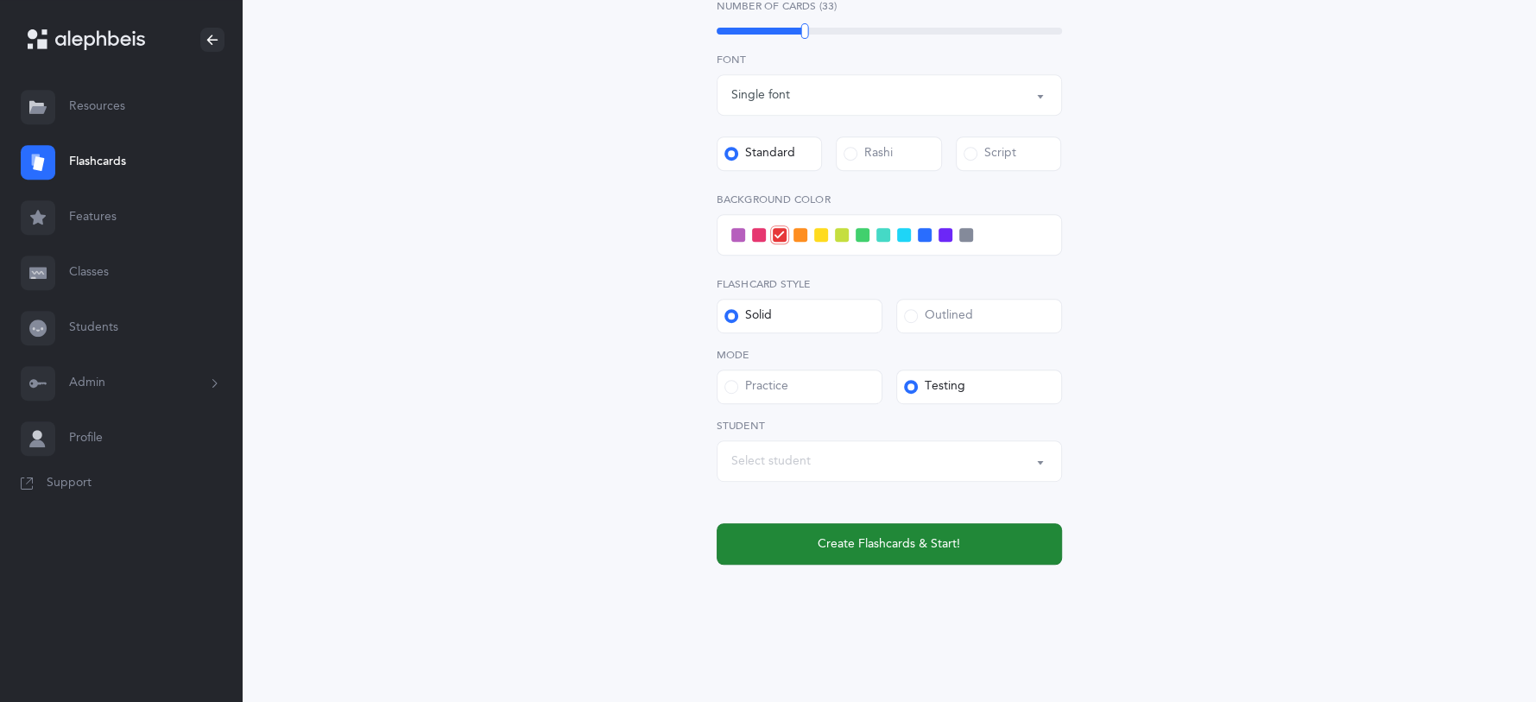
click at [884, 552] on button "Create Flashcards & Start!" at bounding box center [889, 543] width 345 height 41
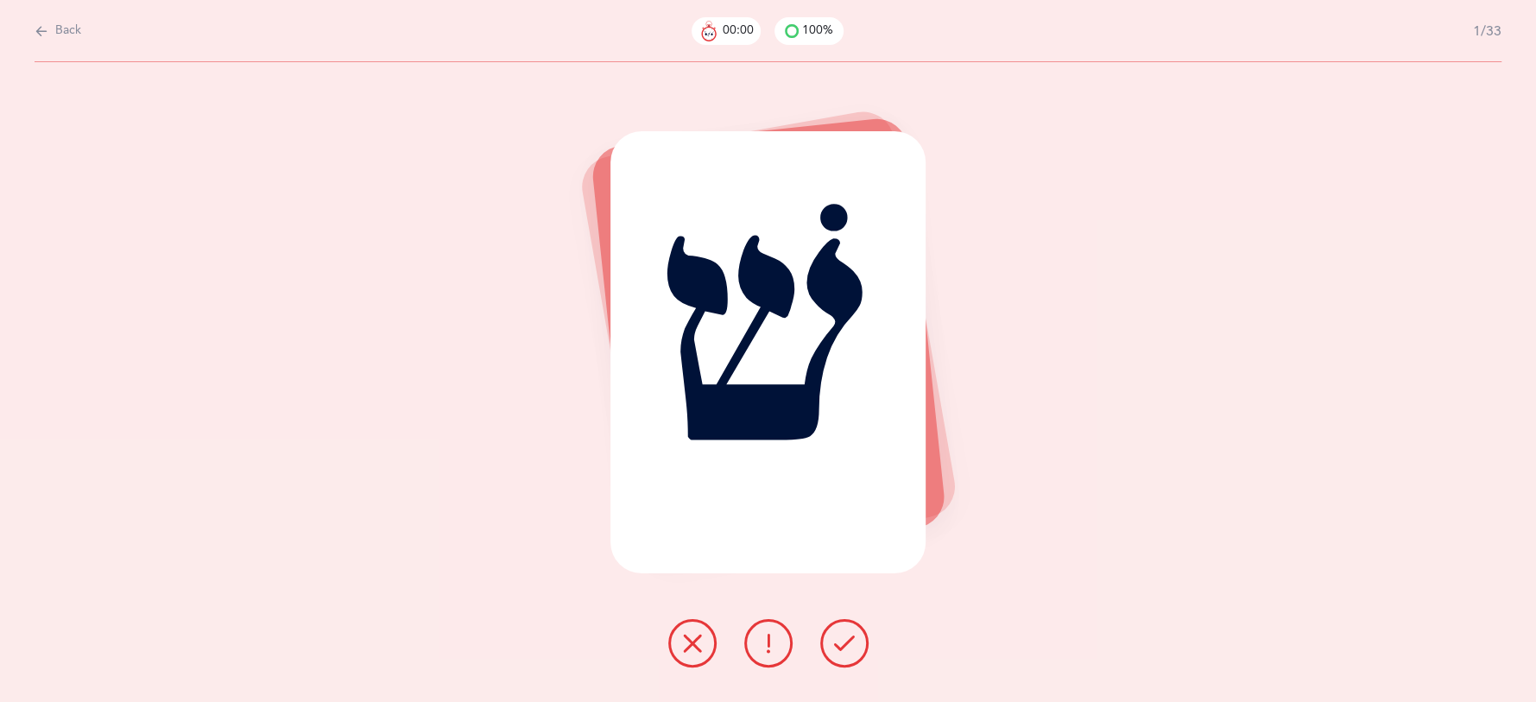
scroll to position [0, 0]
click at [858, 655] on button at bounding box center [844, 643] width 48 height 48
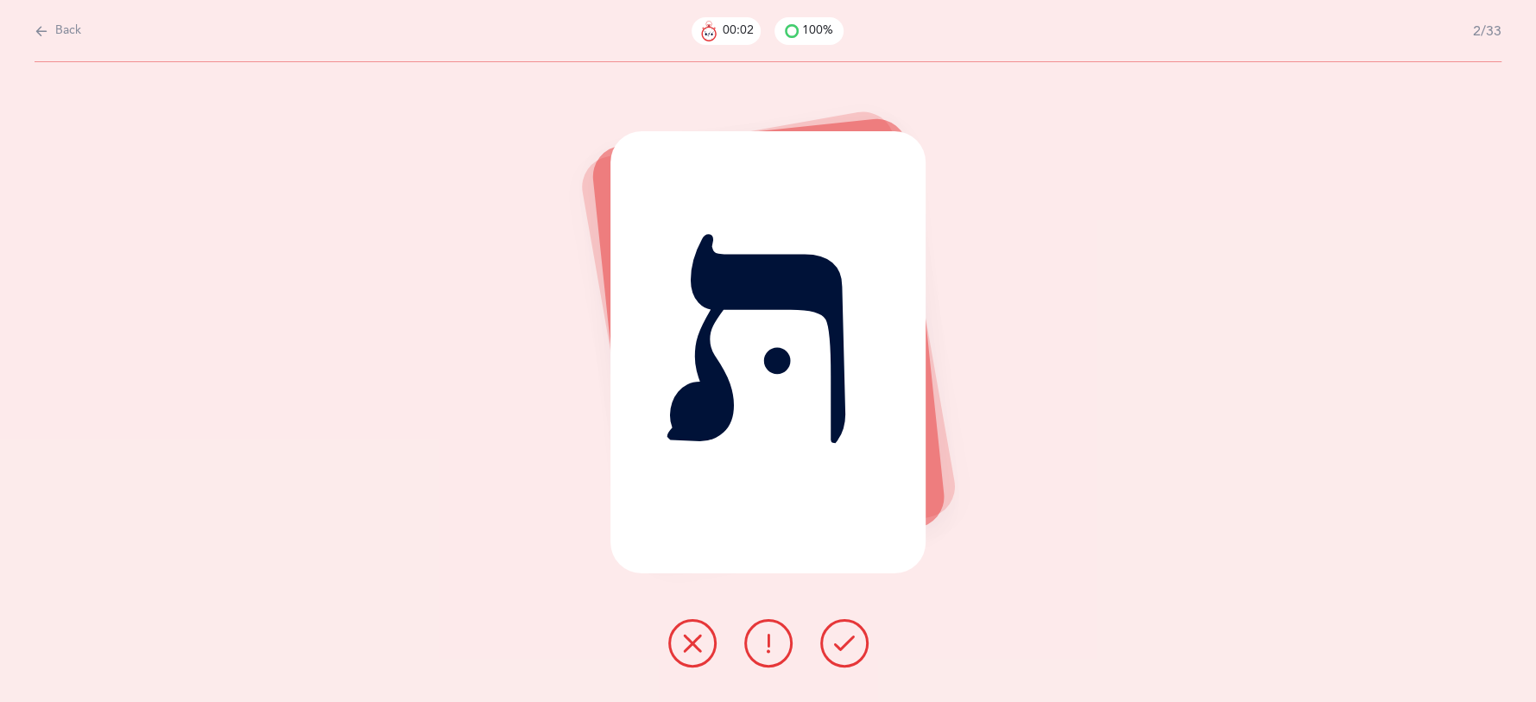
click at [858, 655] on button at bounding box center [844, 643] width 48 height 48
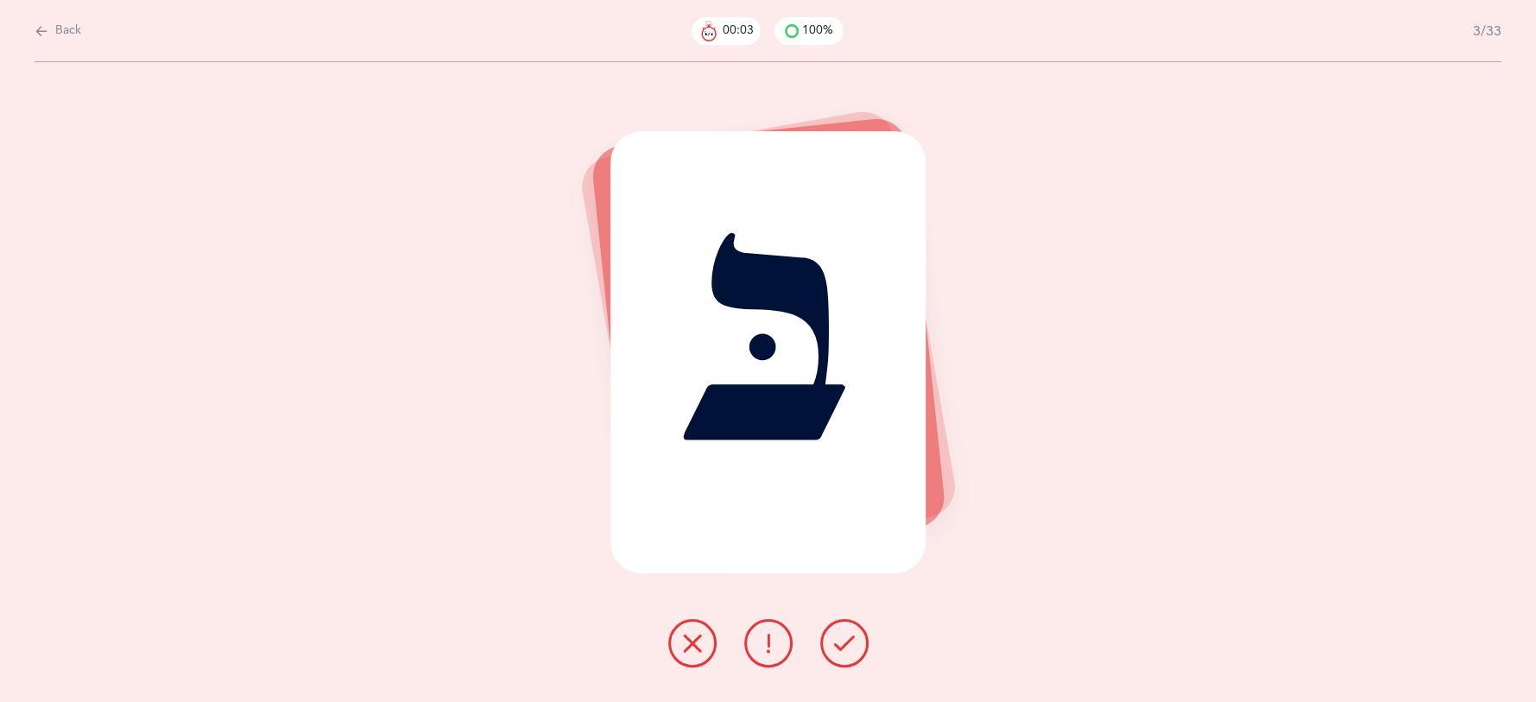
click at [857, 647] on button at bounding box center [844, 643] width 48 height 48
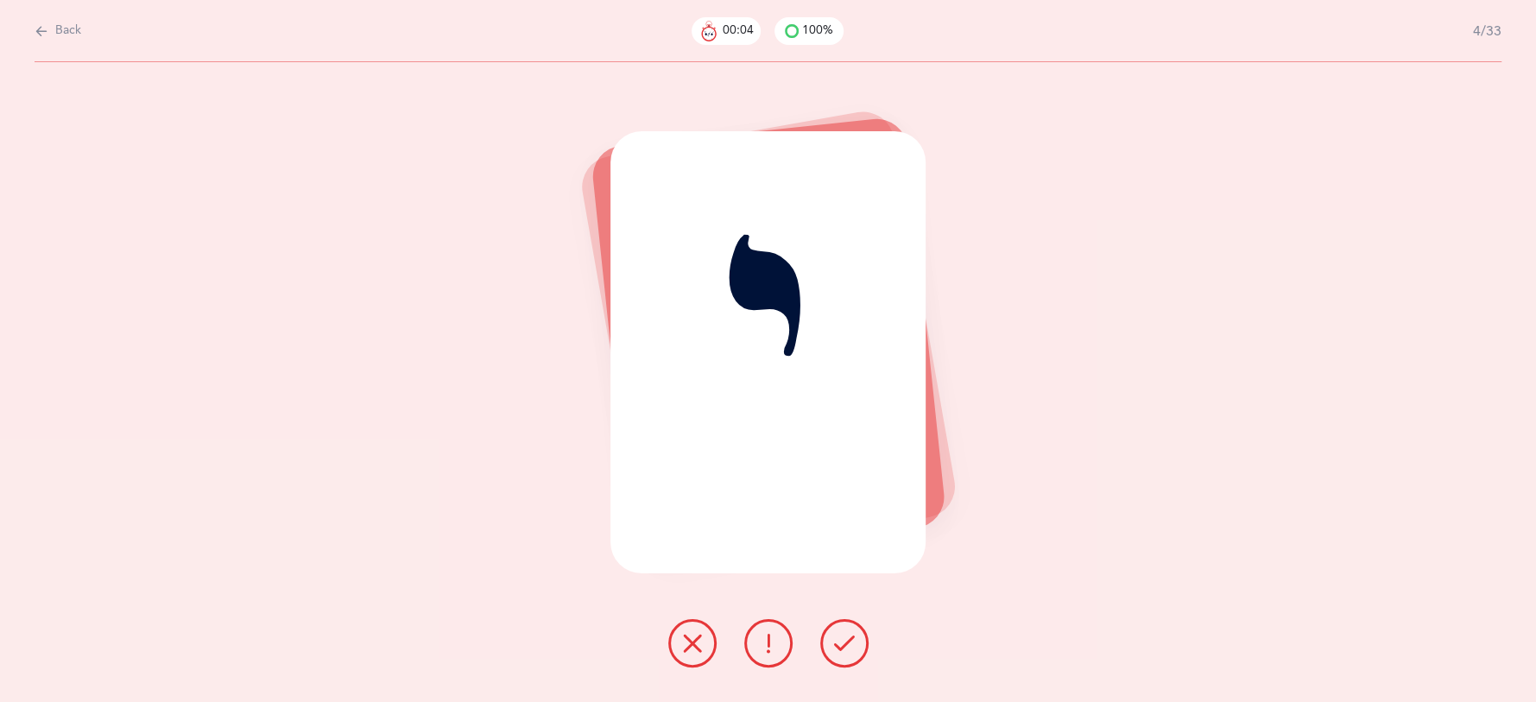
click at [857, 647] on button at bounding box center [844, 643] width 48 height 48
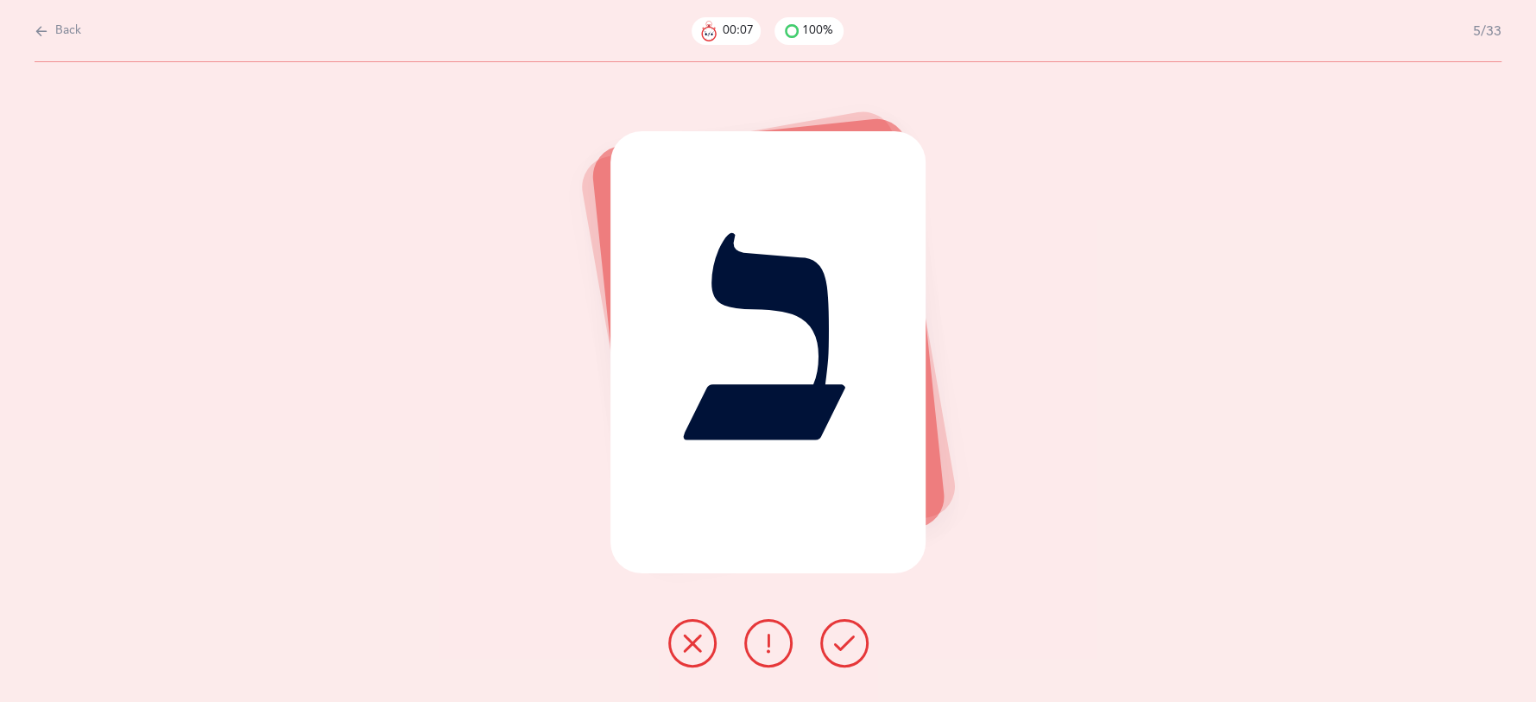
drag, startPoint x: 791, startPoint y: 641, endPoint x: 767, endPoint y: 633, distance: 25.4
click at [788, 640] on button at bounding box center [768, 643] width 48 height 48
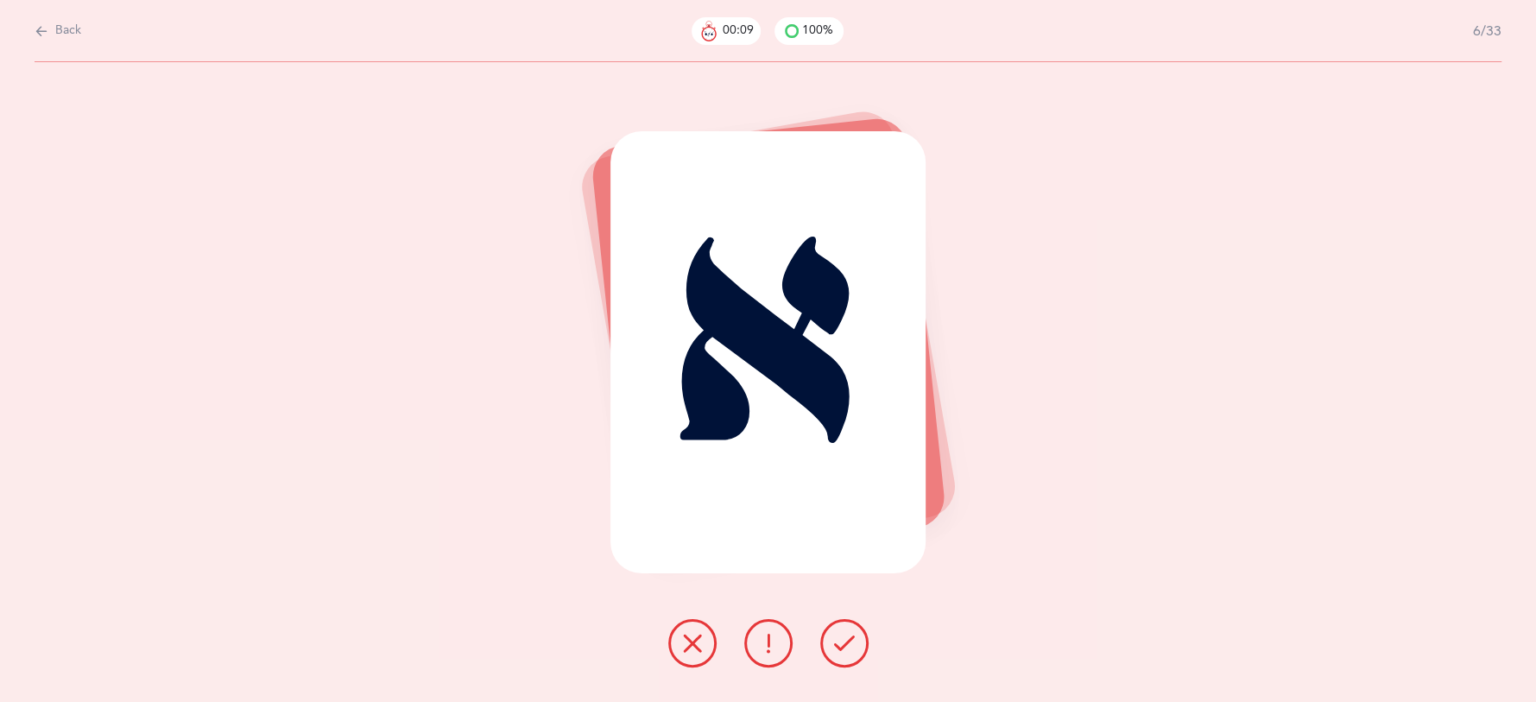
click at [844, 639] on icon at bounding box center [844, 643] width 21 height 21
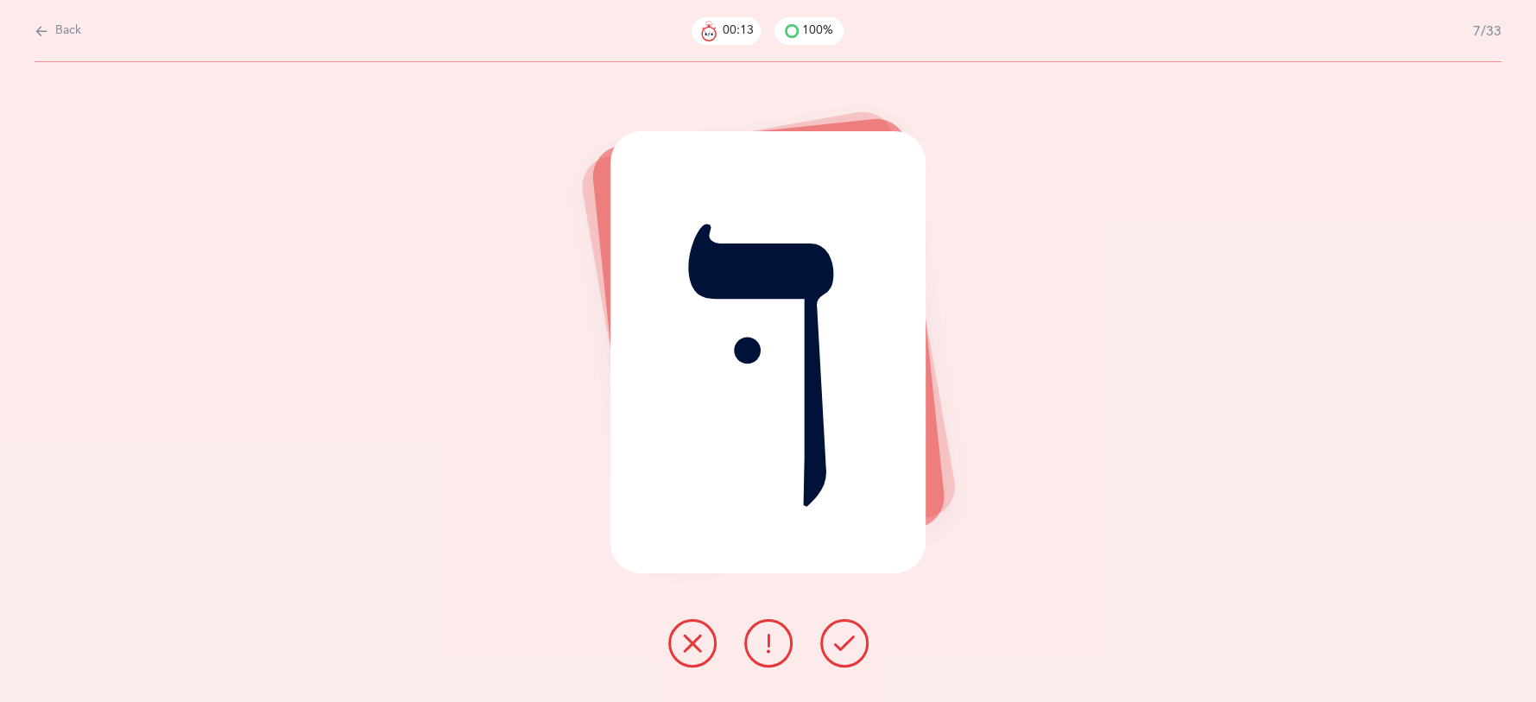
click at [768, 643] on icon at bounding box center [768, 643] width 21 height 21
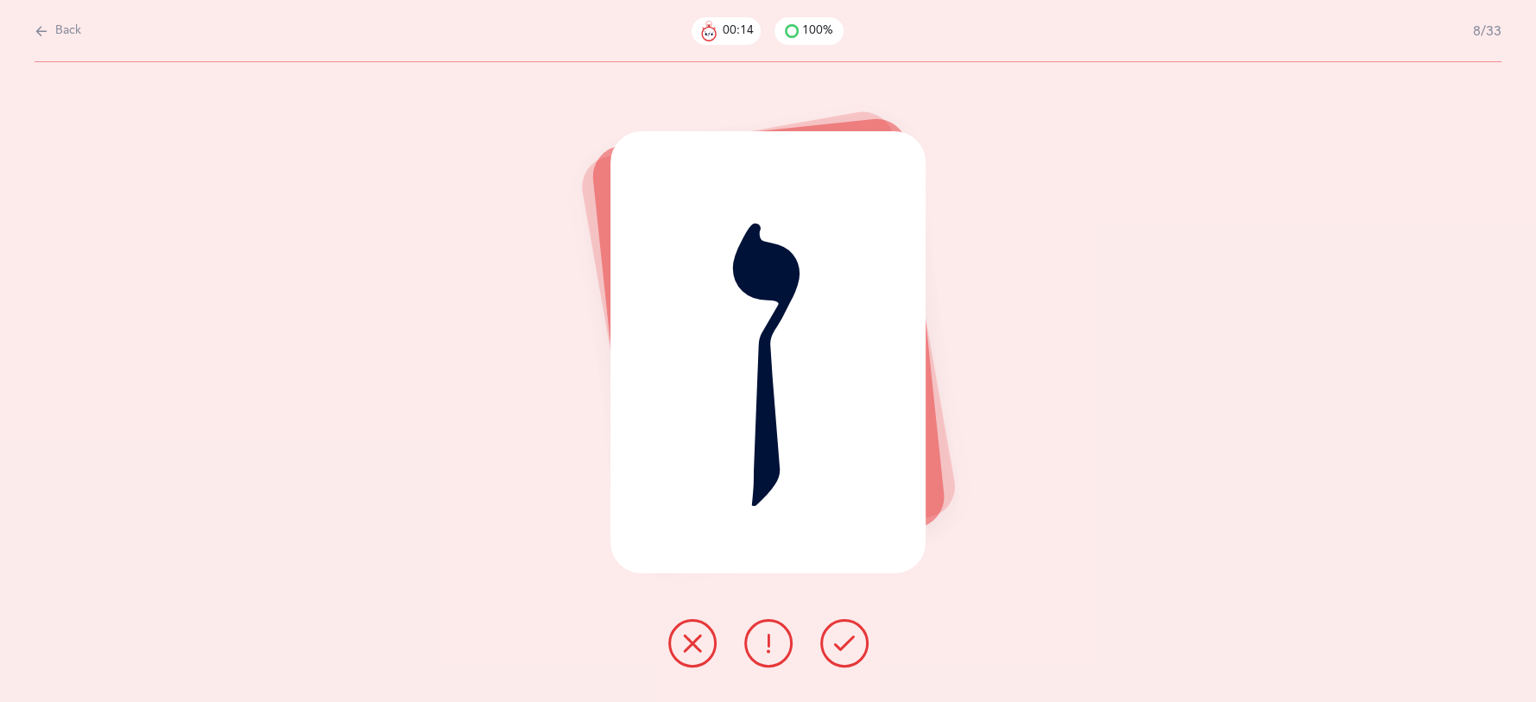
click at [837, 647] on icon at bounding box center [844, 643] width 21 height 21
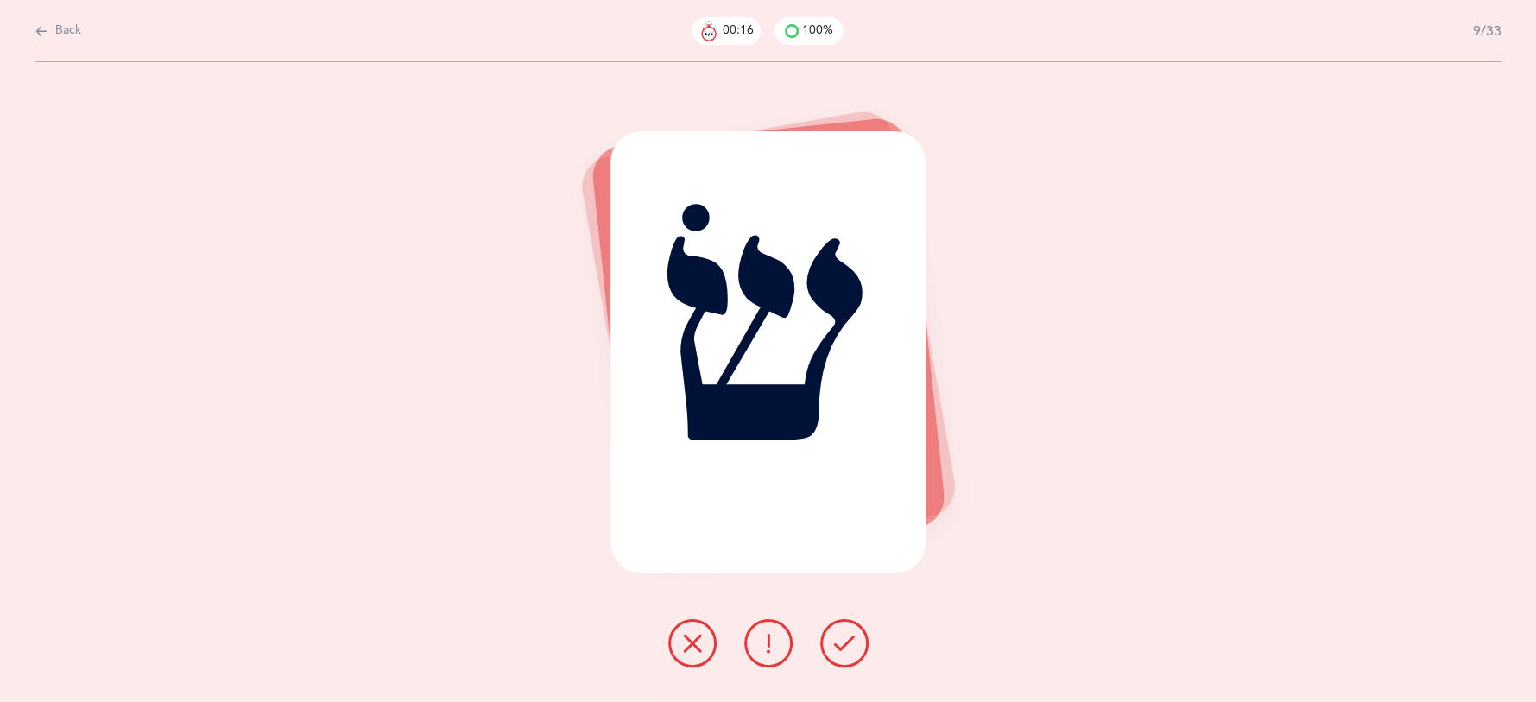
click at [837, 647] on icon at bounding box center [844, 643] width 21 height 21
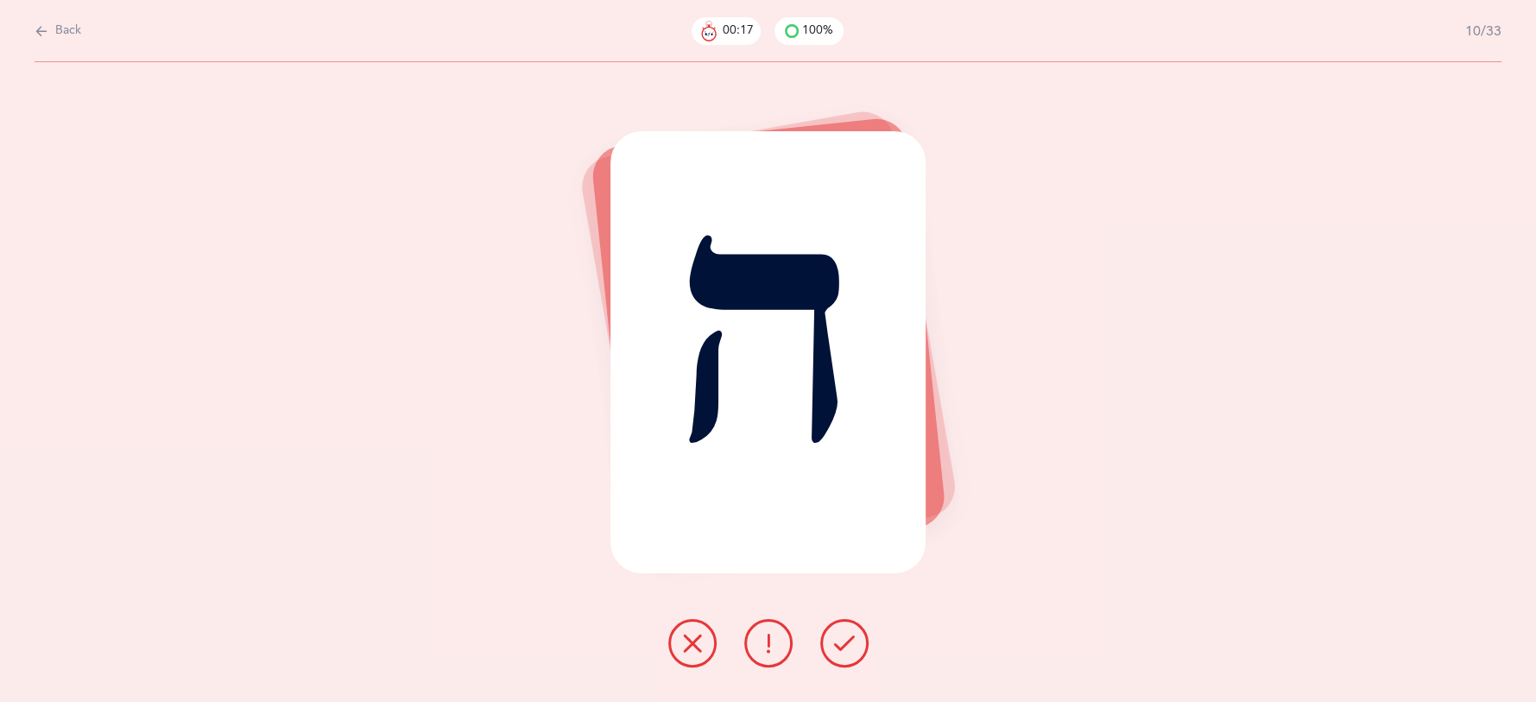
click at [837, 647] on icon at bounding box center [844, 643] width 21 height 21
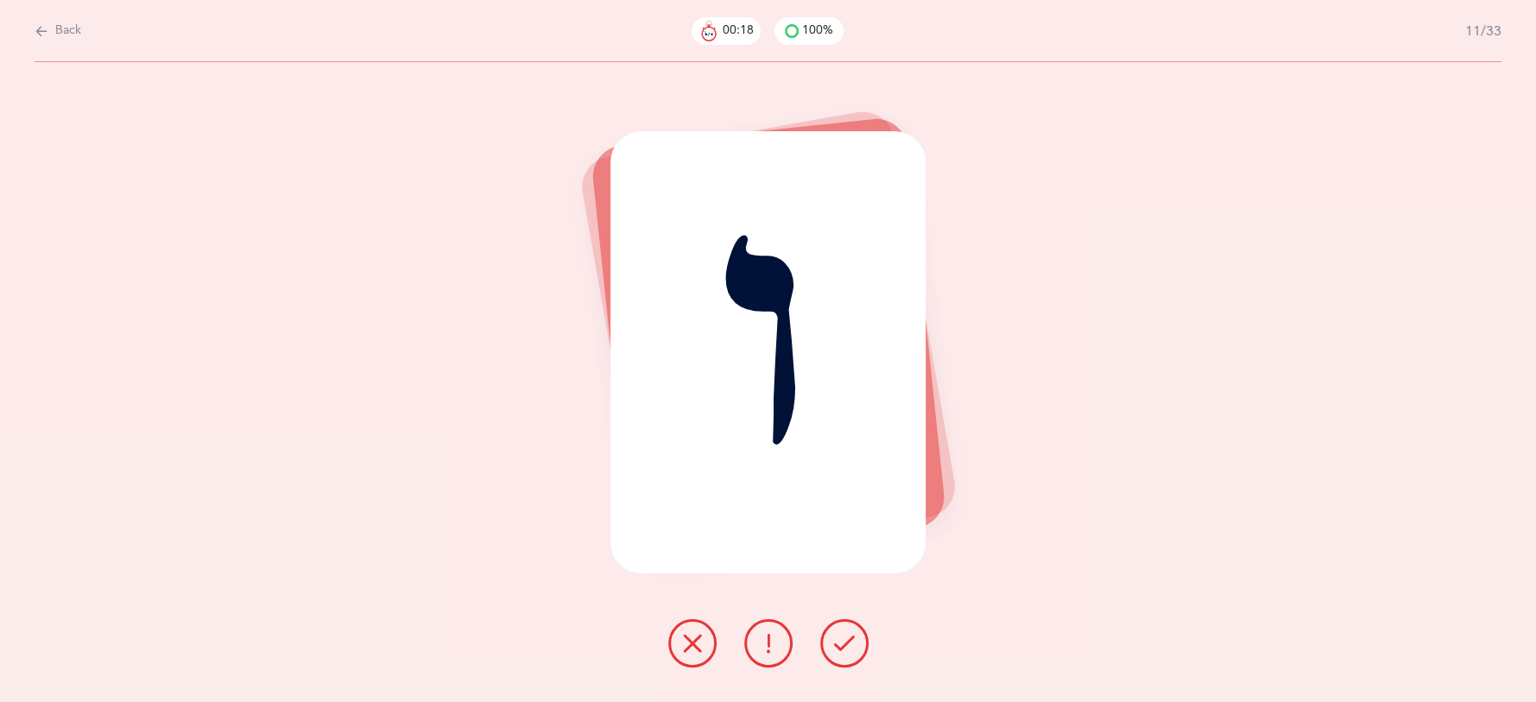
click at [837, 647] on icon at bounding box center [844, 643] width 21 height 21
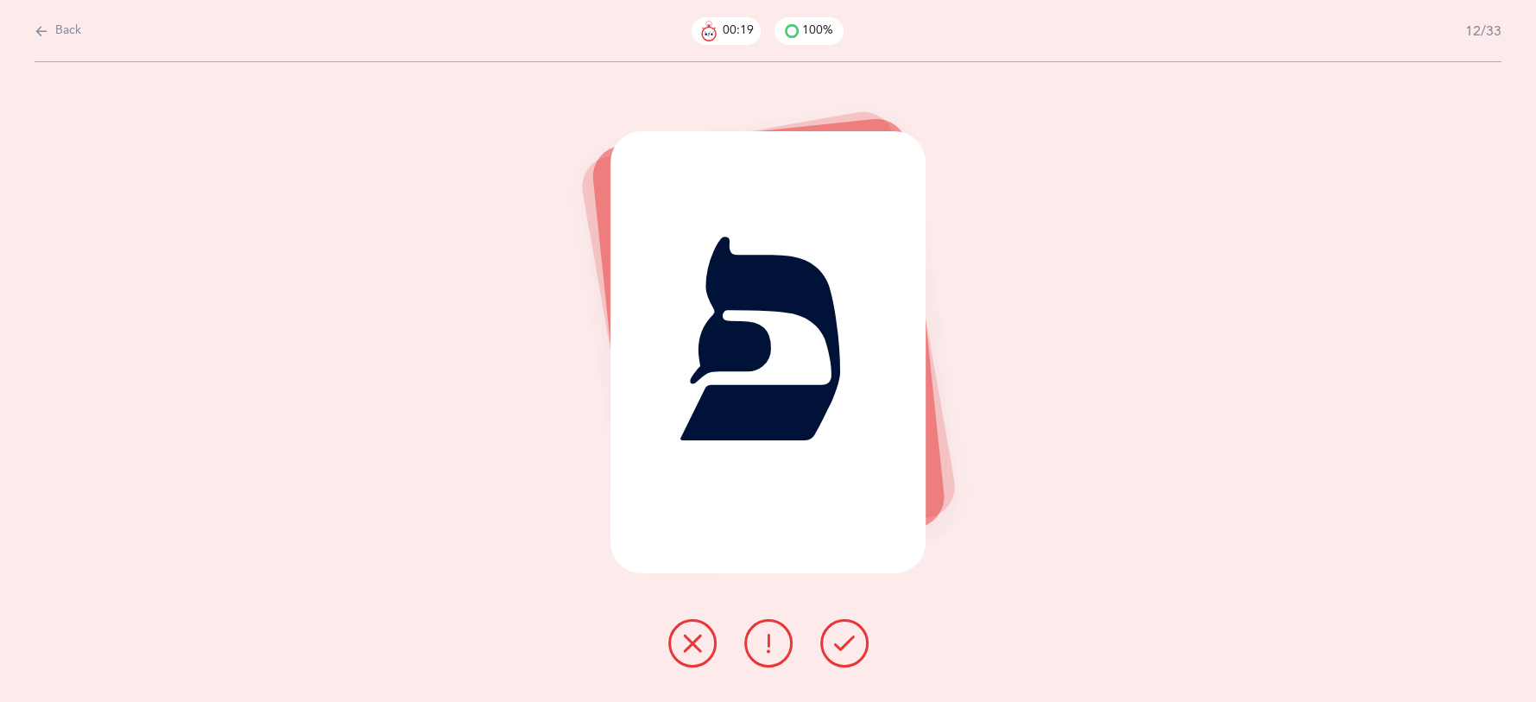
click at [837, 647] on icon at bounding box center [844, 643] width 21 height 21
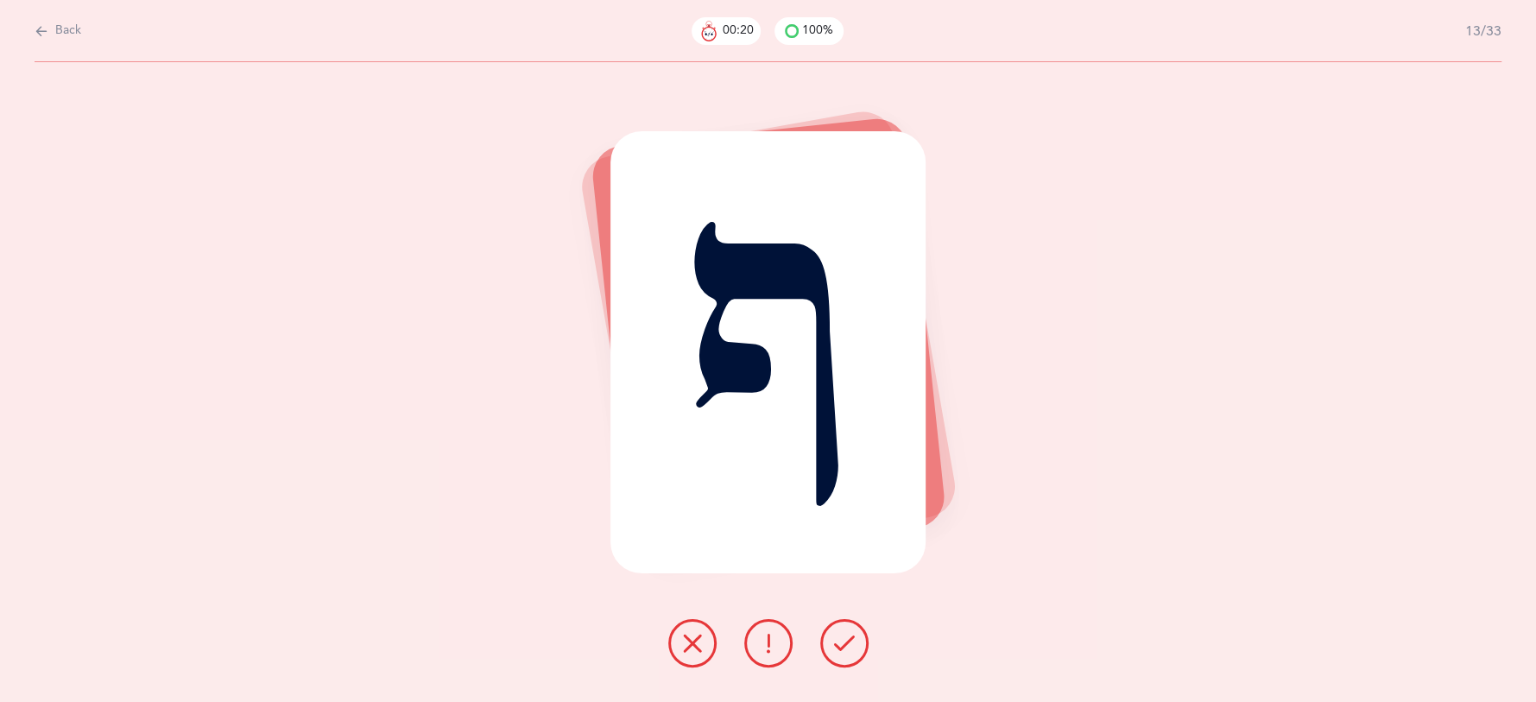
click at [837, 647] on icon at bounding box center [844, 643] width 21 height 21
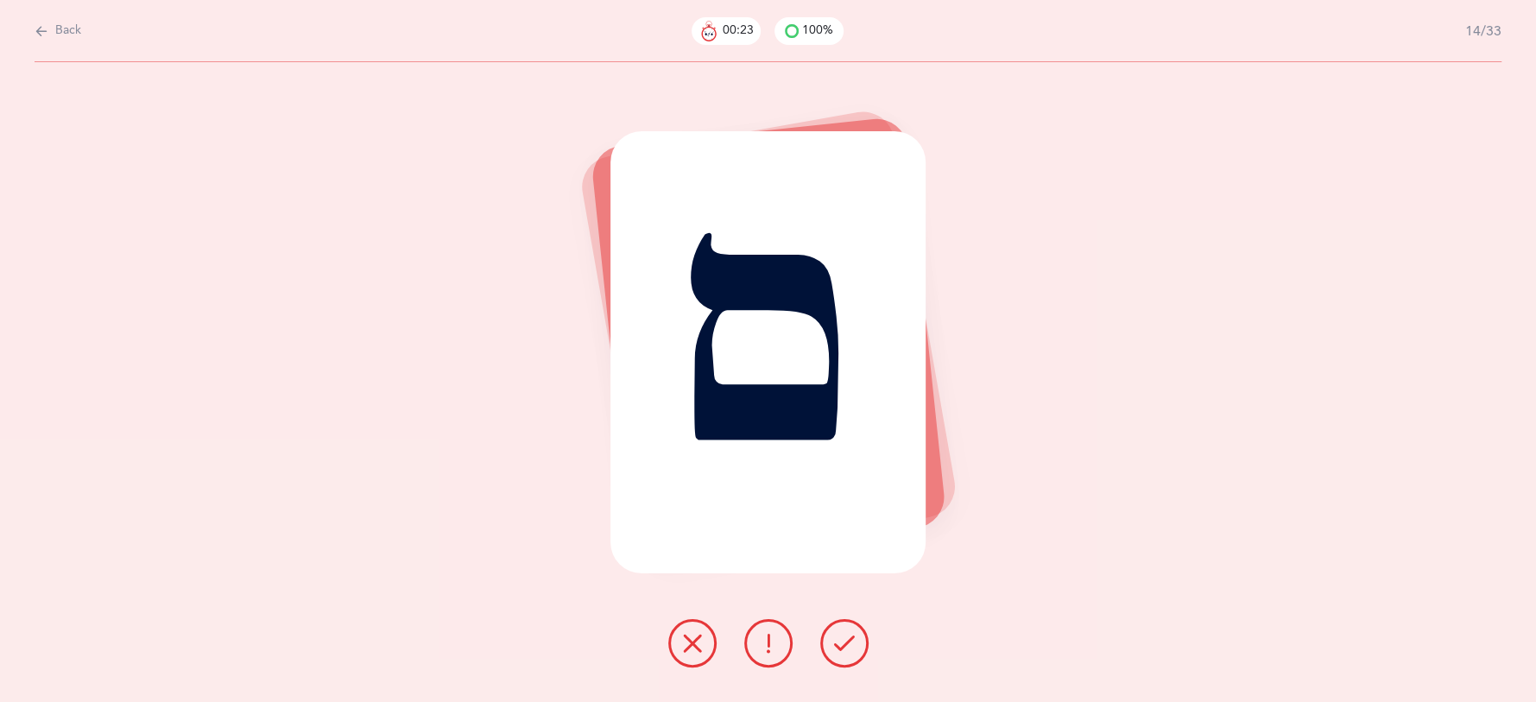
click at [837, 647] on icon at bounding box center [844, 643] width 21 height 21
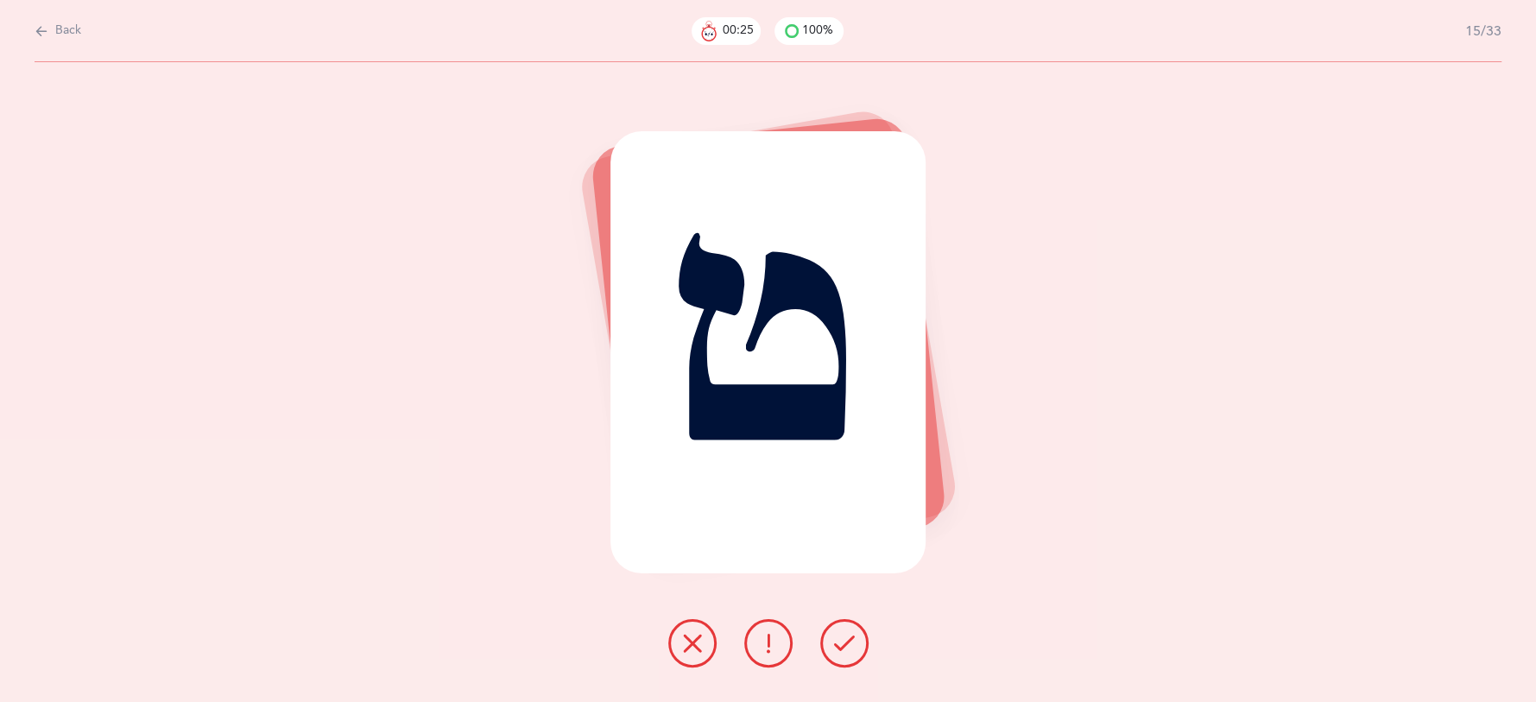
click at [839, 643] on icon at bounding box center [844, 643] width 21 height 21
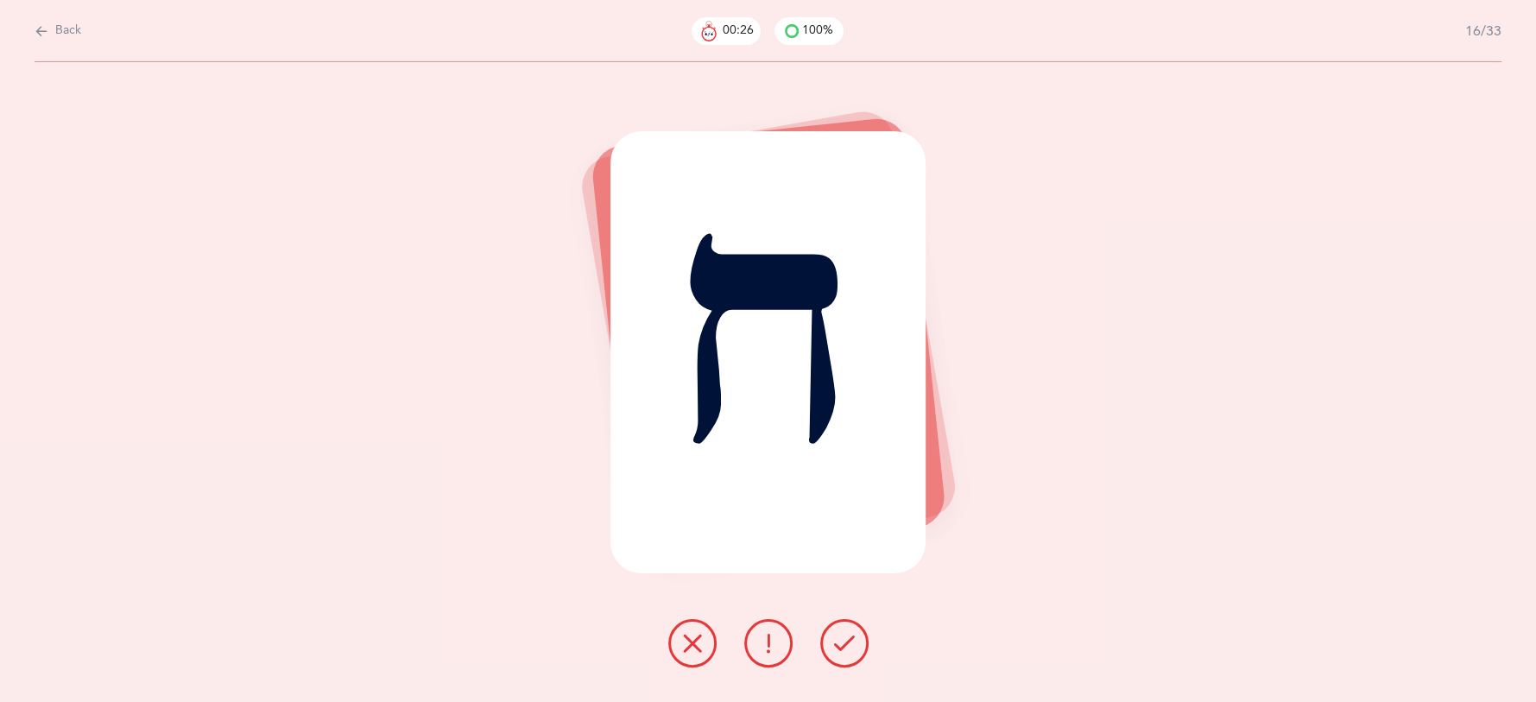
click at [839, 643] on icon at bounding box center [844, 643] width 21 height 21
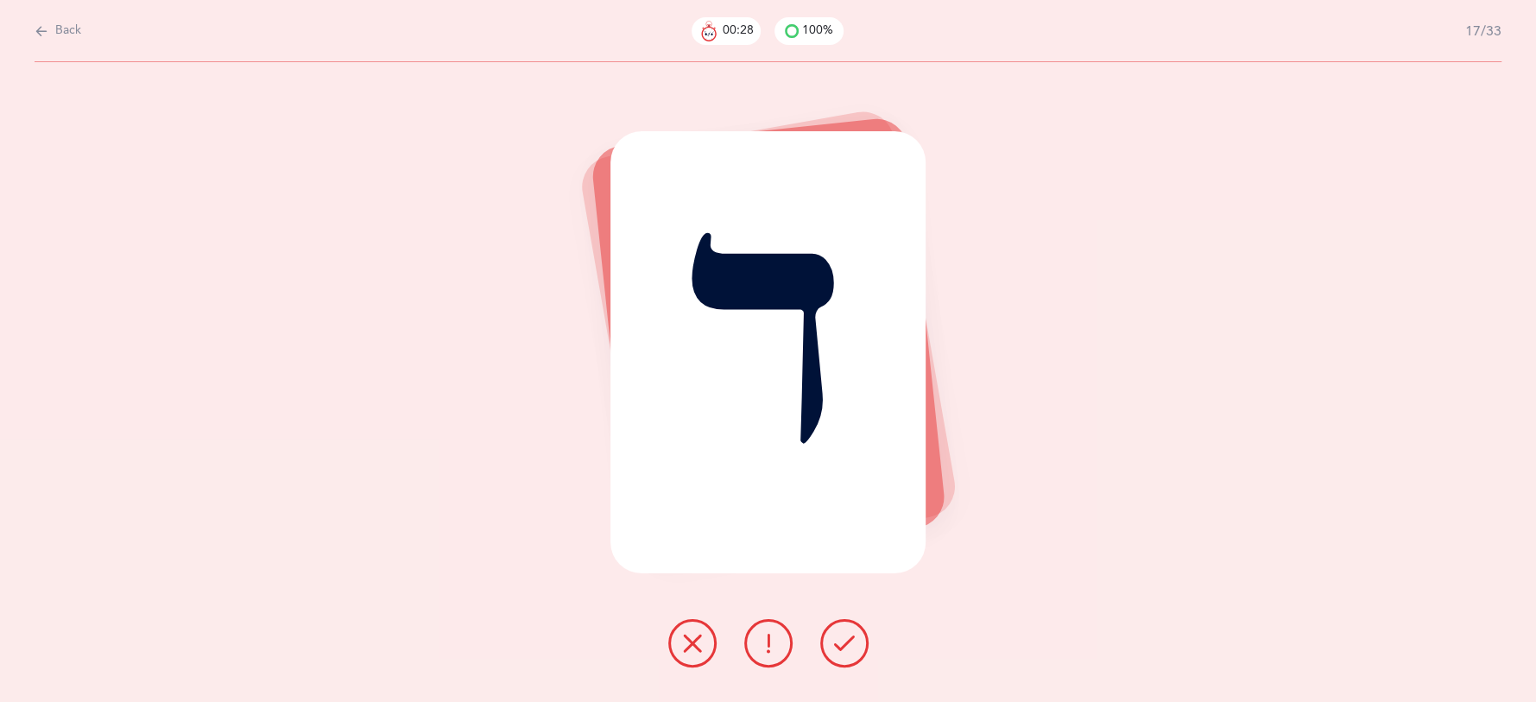
click at [839, 643] on icon at bounding box center [844, 643] width 21 height 21
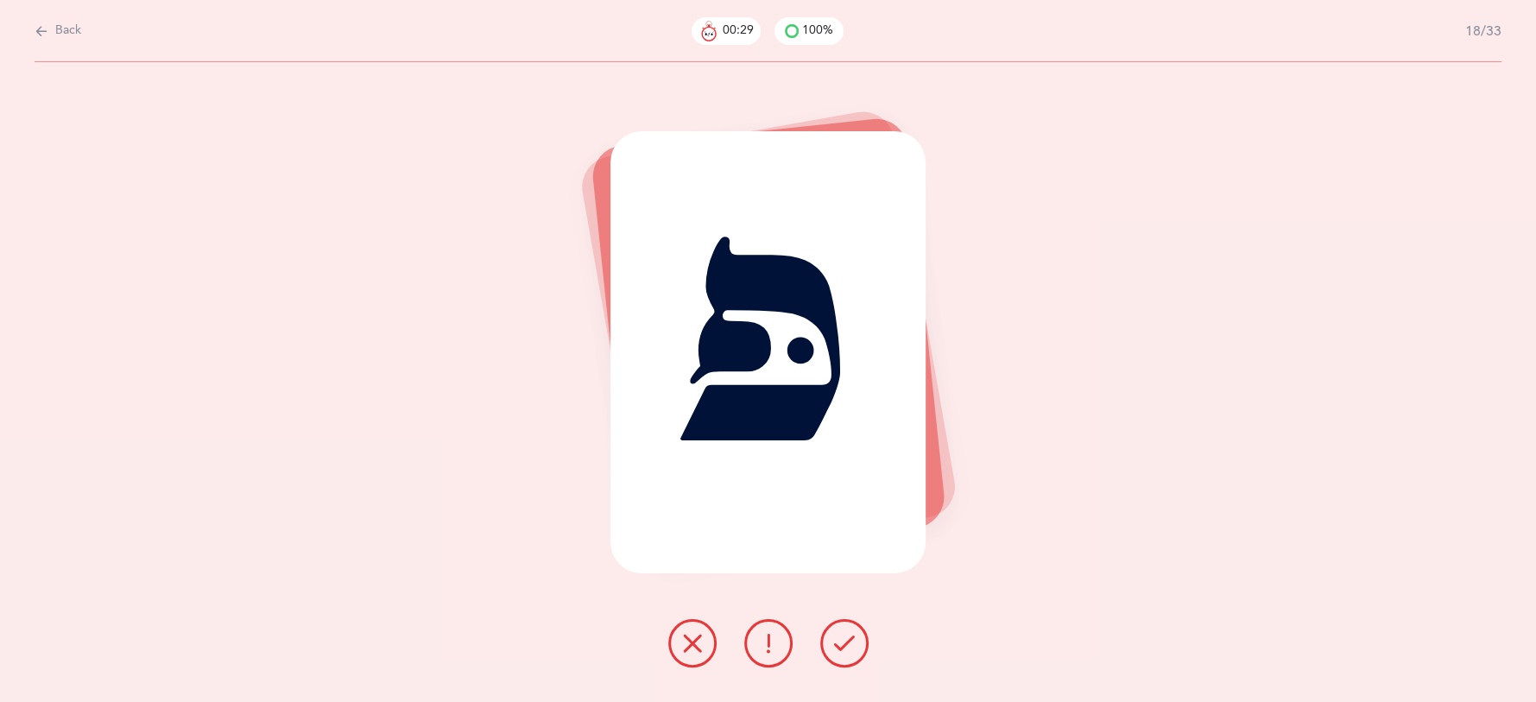
click at [839, 643] on icon at bounding box center [844, 643] width 21 height 21
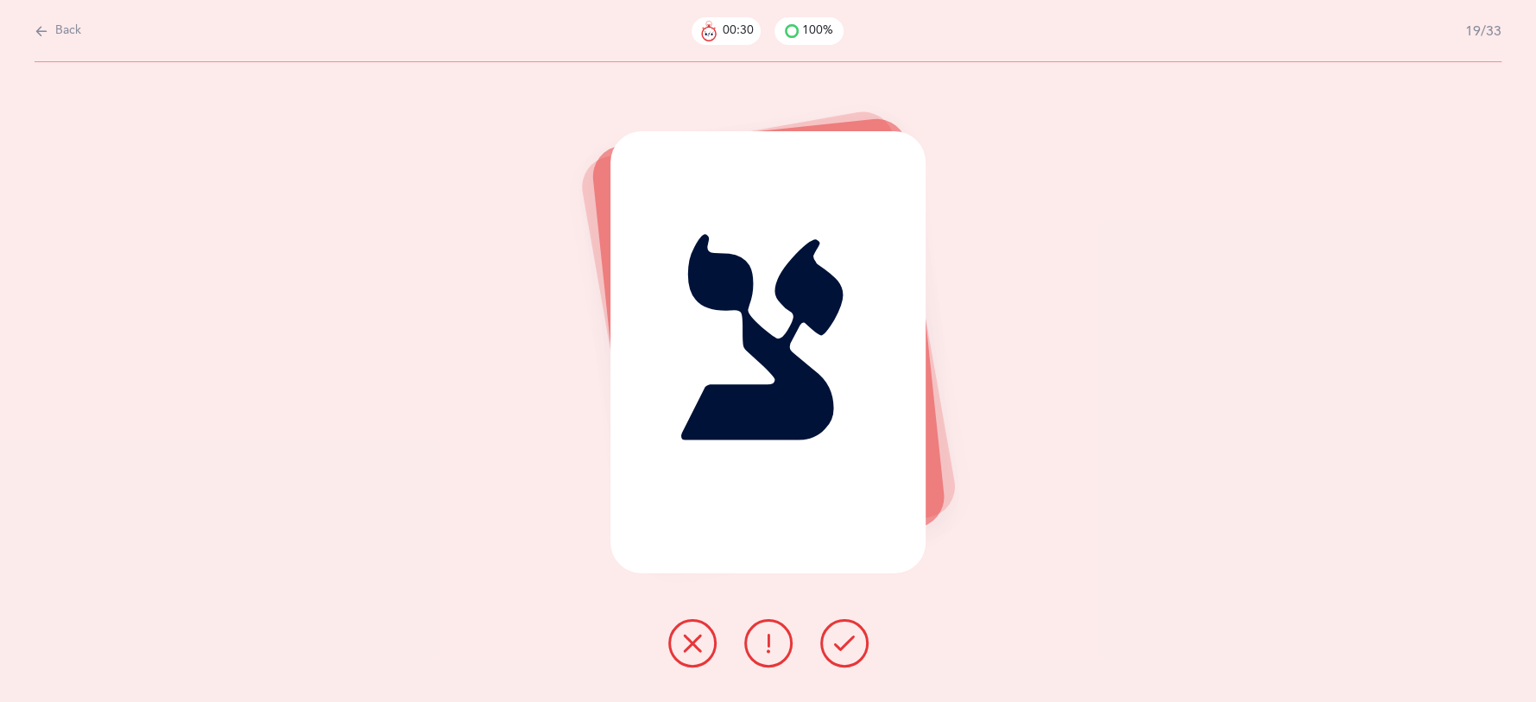
click at [839, 643] on icon at bounding box center [844, 643] width 21 height 21
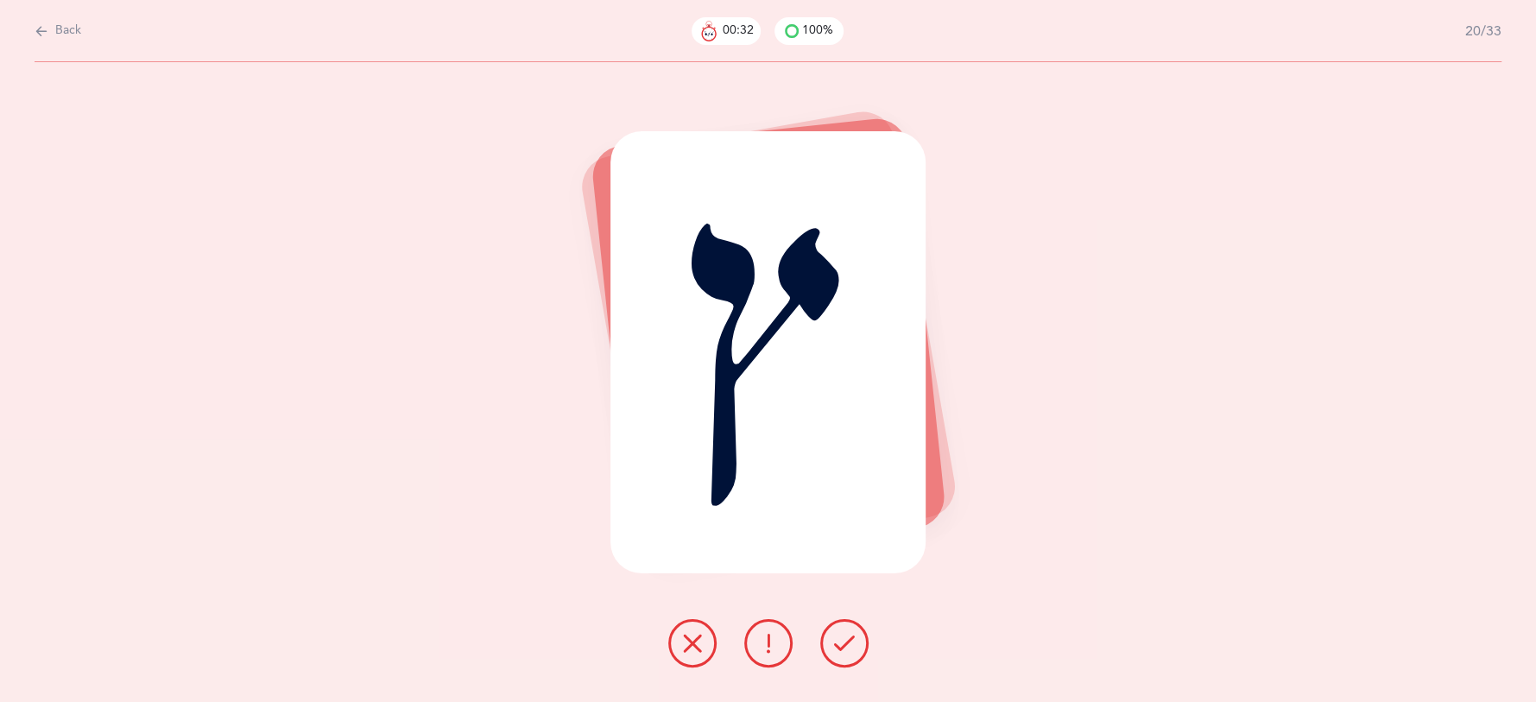
click at [839, 643] on icon at bounding box center [844, 643] width 21 height 21
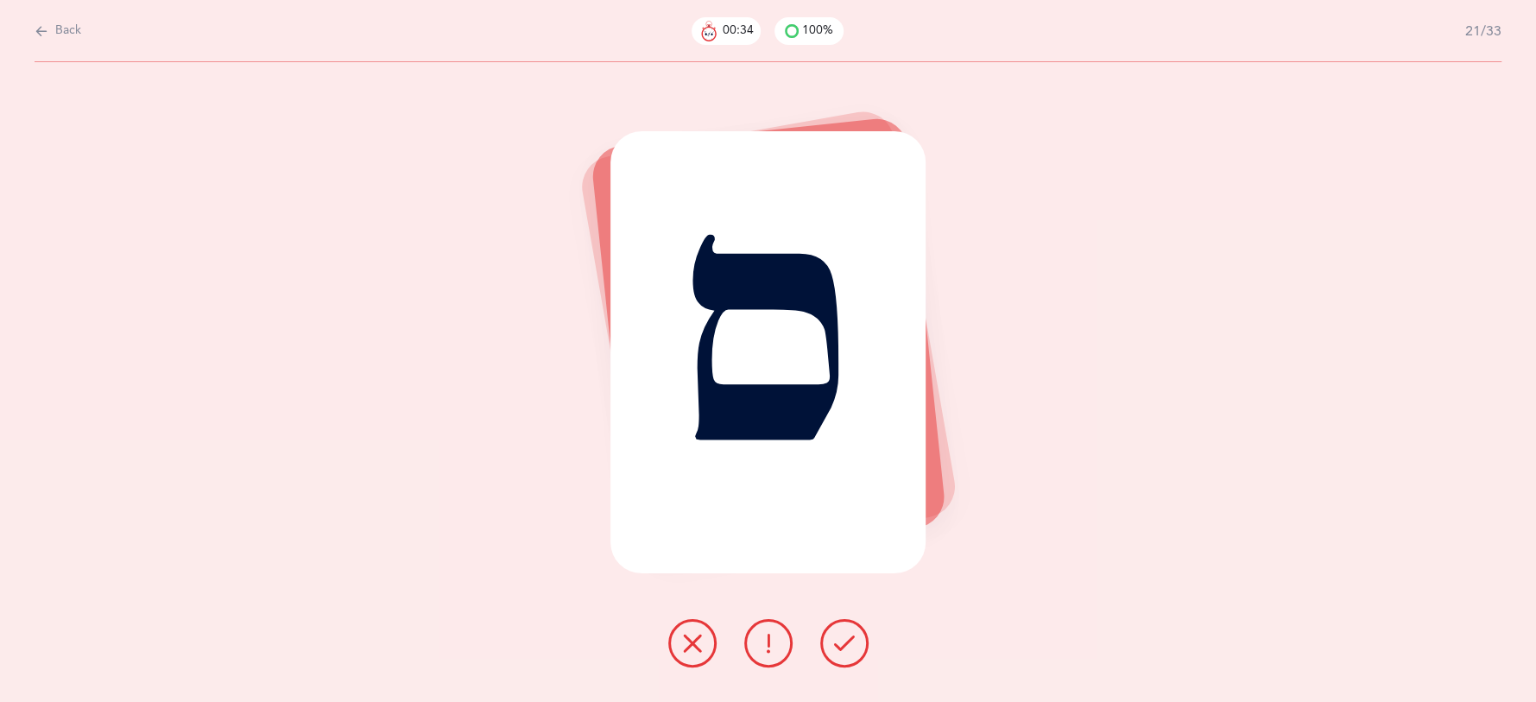
click at [843, 637] on icon at bounding box center [844, 643] width 21 height 21
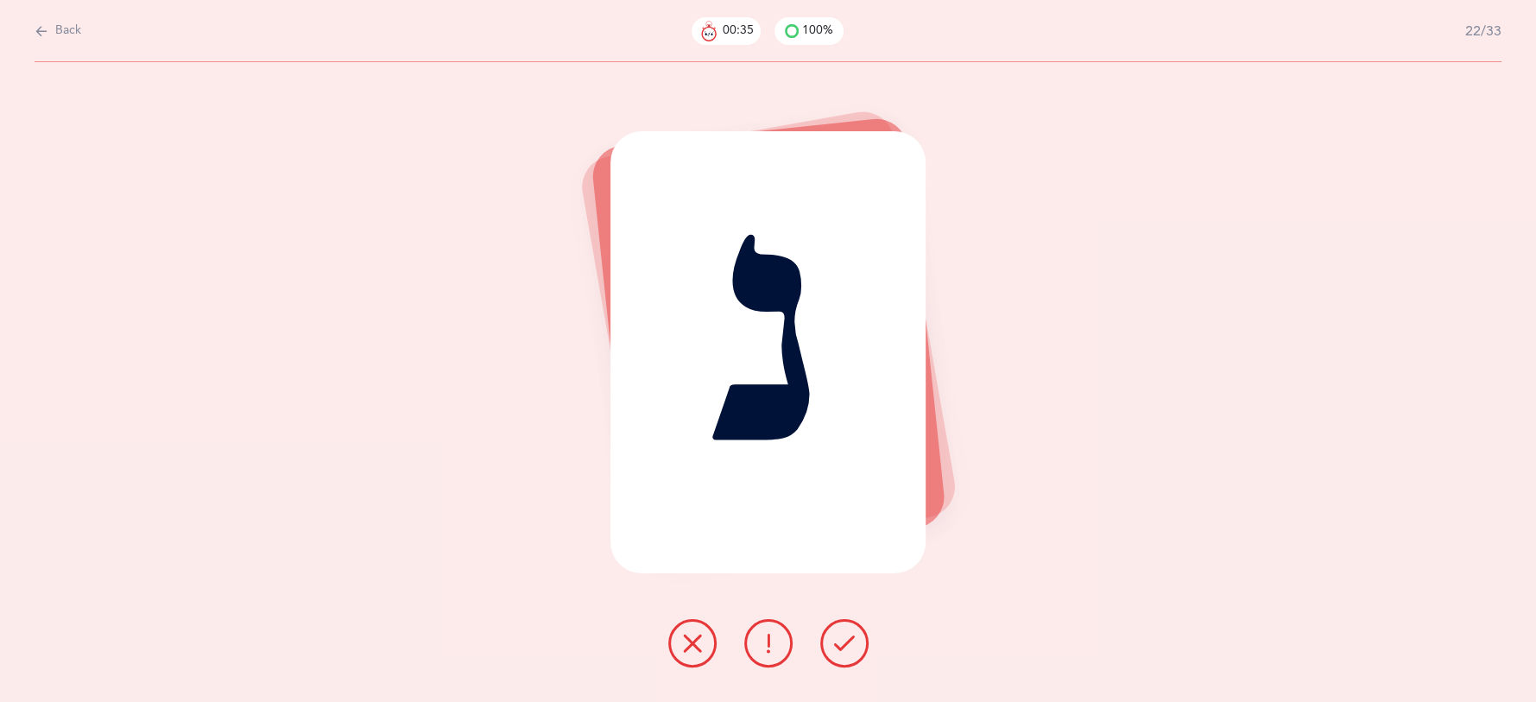
click at [843, 637] on icon at bounding box center [844, 643] width 21 height 21
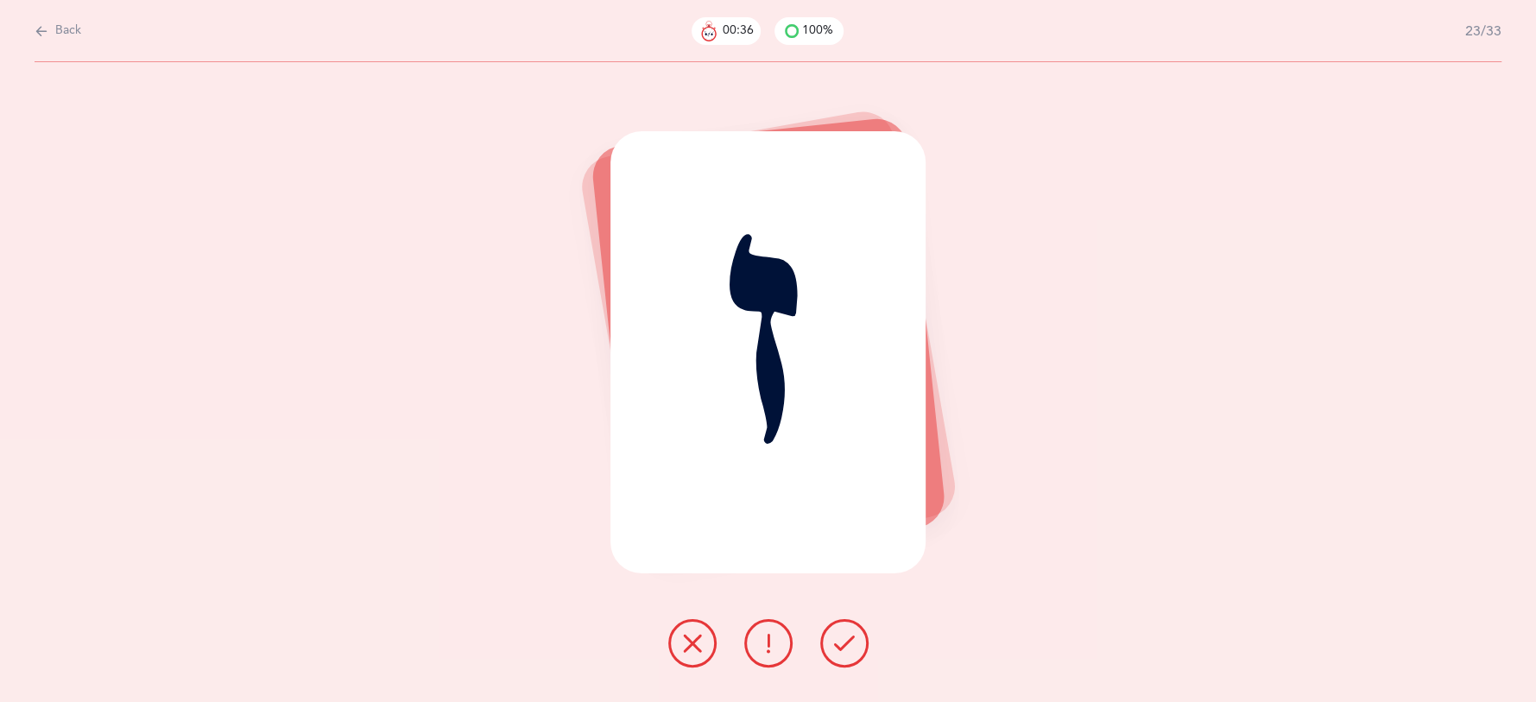
click at [843, 637] on icon at bounding box center [844, 643] width 21 height 21
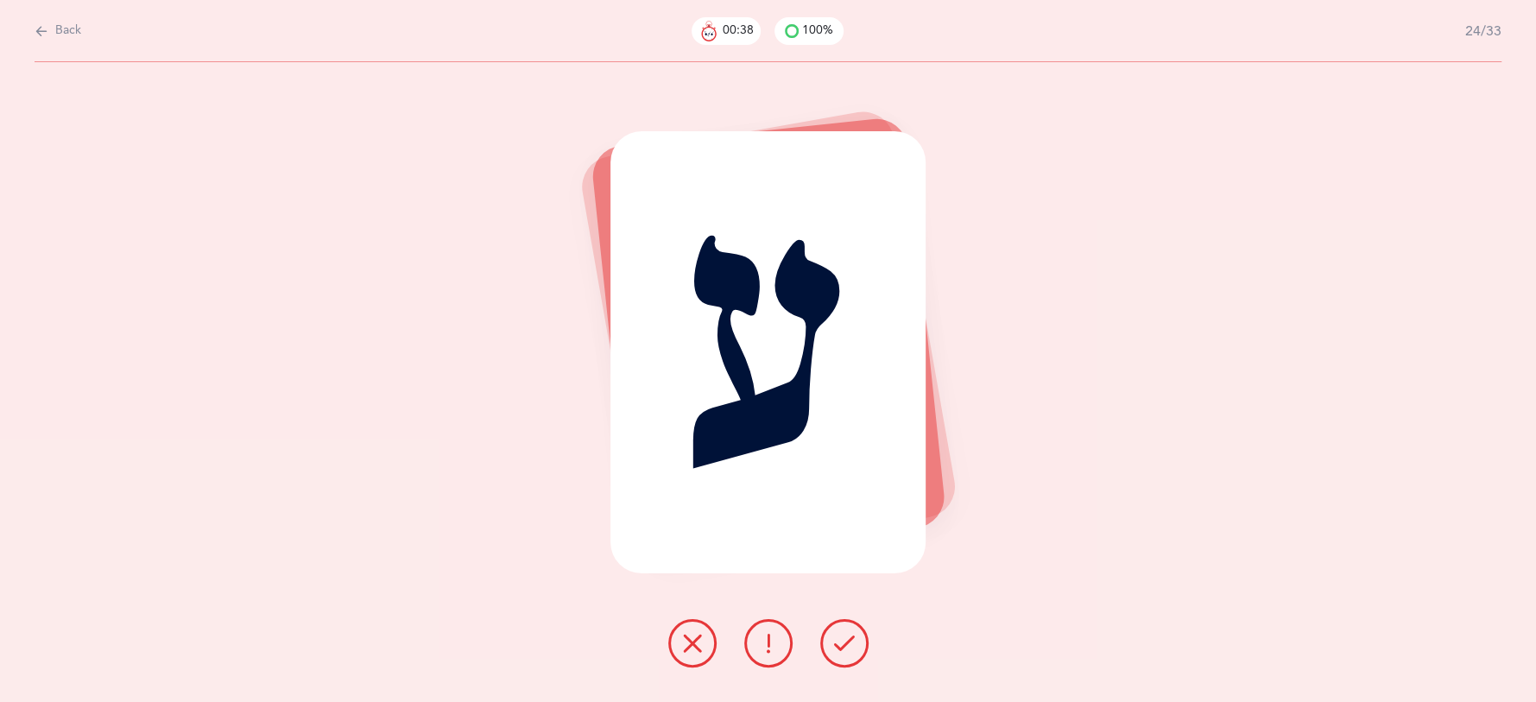
click at [843, 637] on icon at bounding box center [844, 643] width 21 height 21
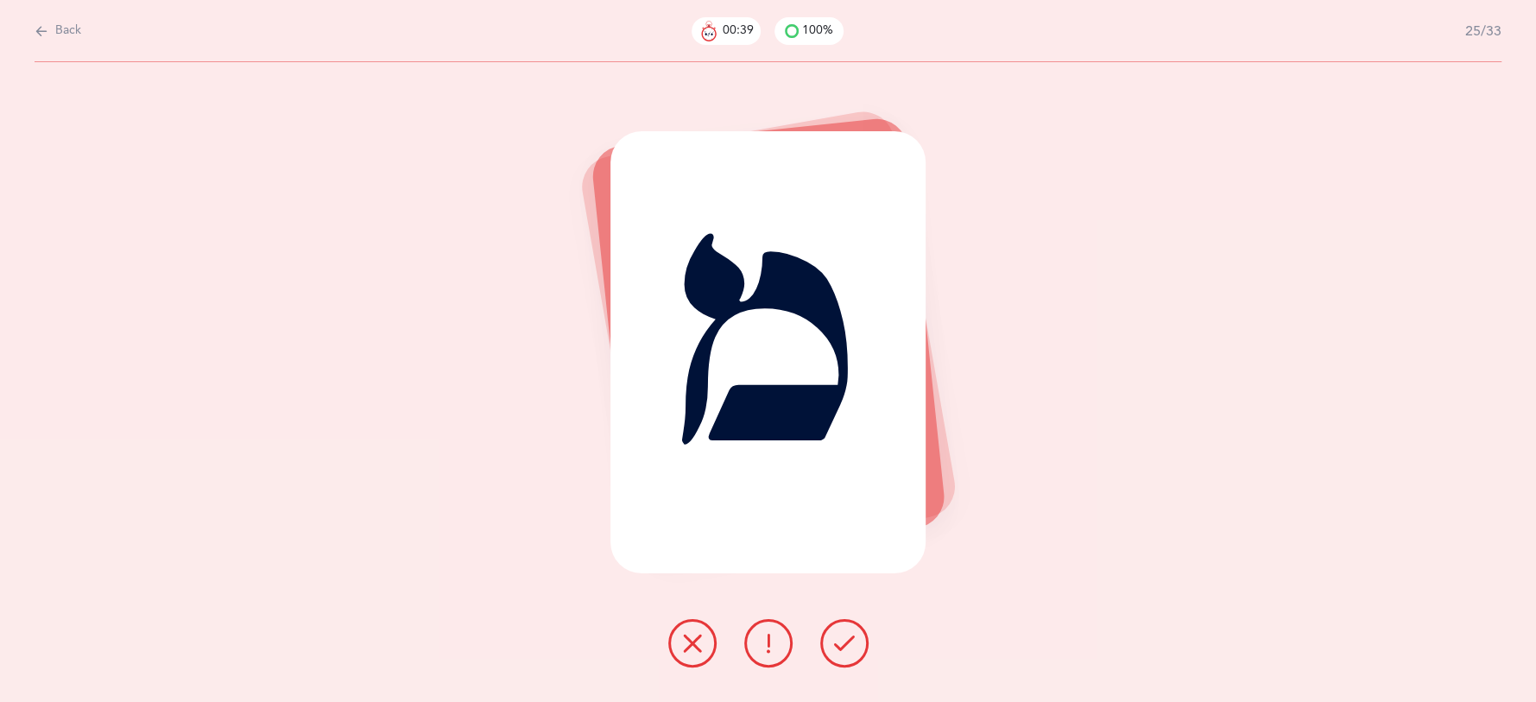
click at [843, 637] on icon at bounding box center [844, 643] width 21 height 21
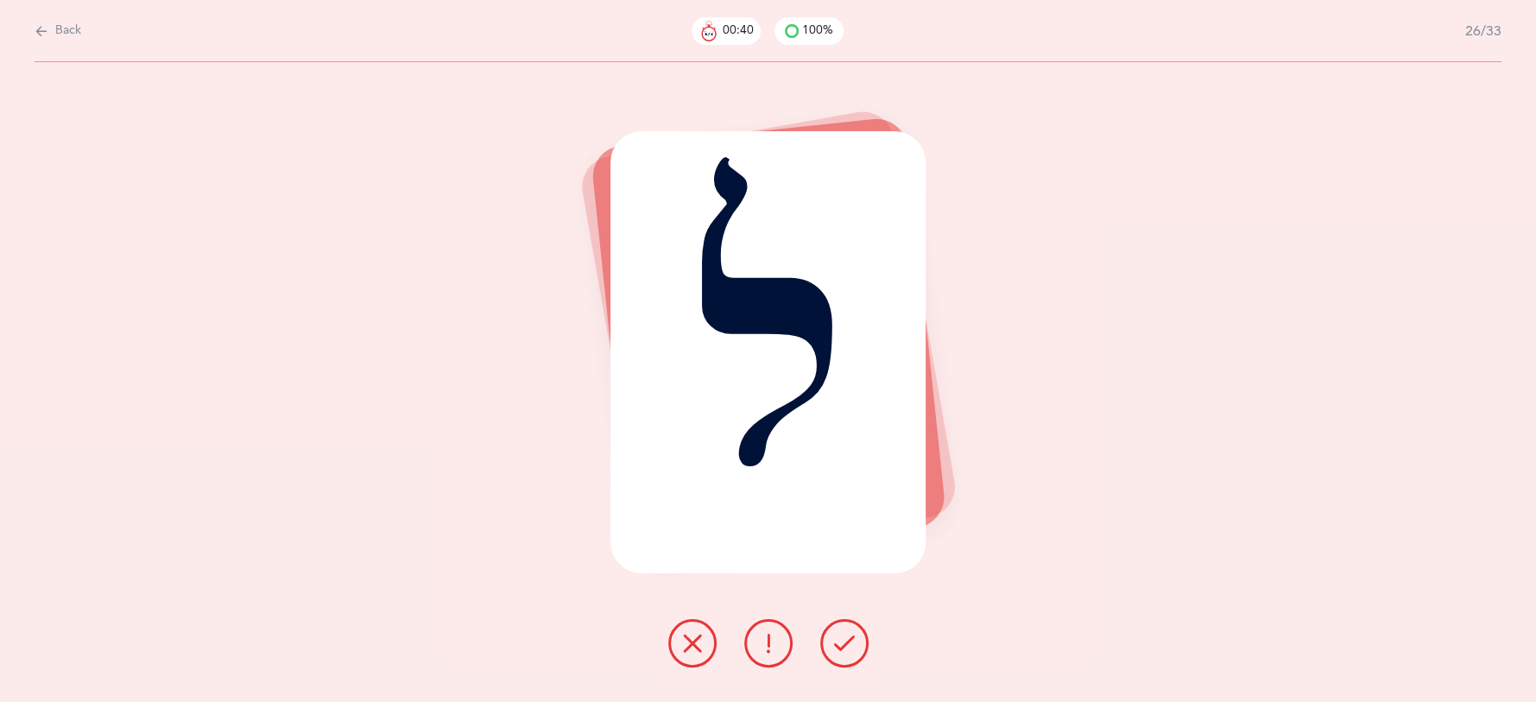
click at [843, 637] on icon at bounding box center [844, 643] width 21 height 21
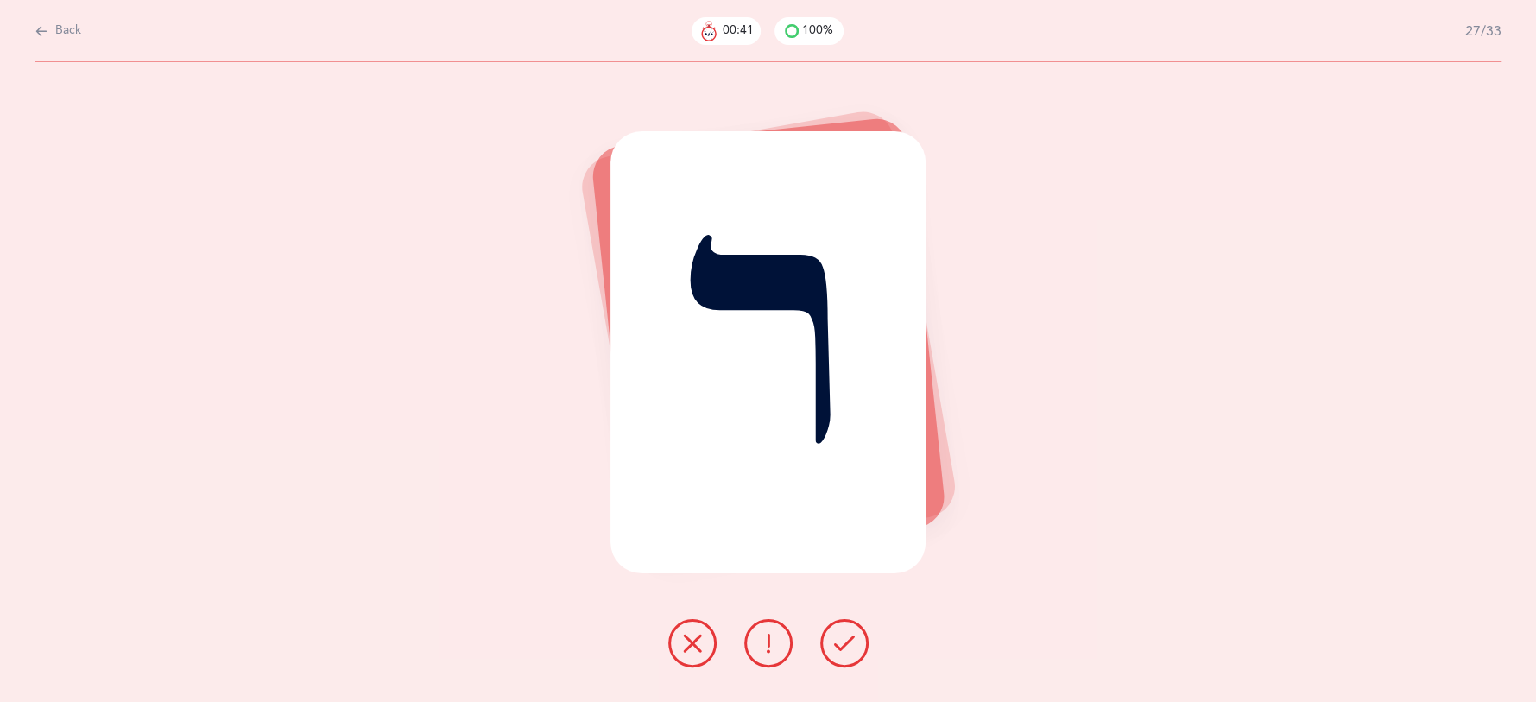
click at [843, 637] on icon at bounding box center [844, 643] width 21 height 21
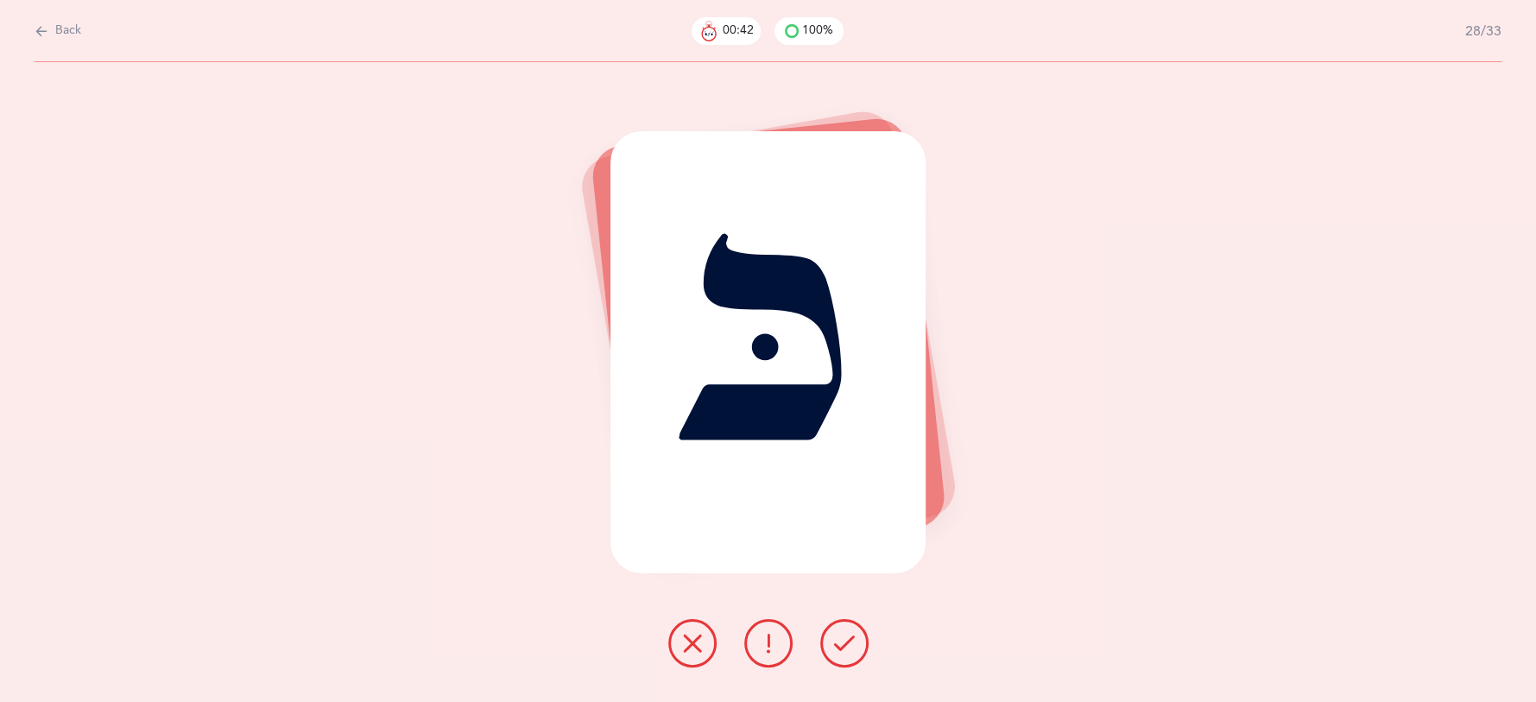
click at [843, 637] on icon at bounding box center [844, 643] width 21 height 21
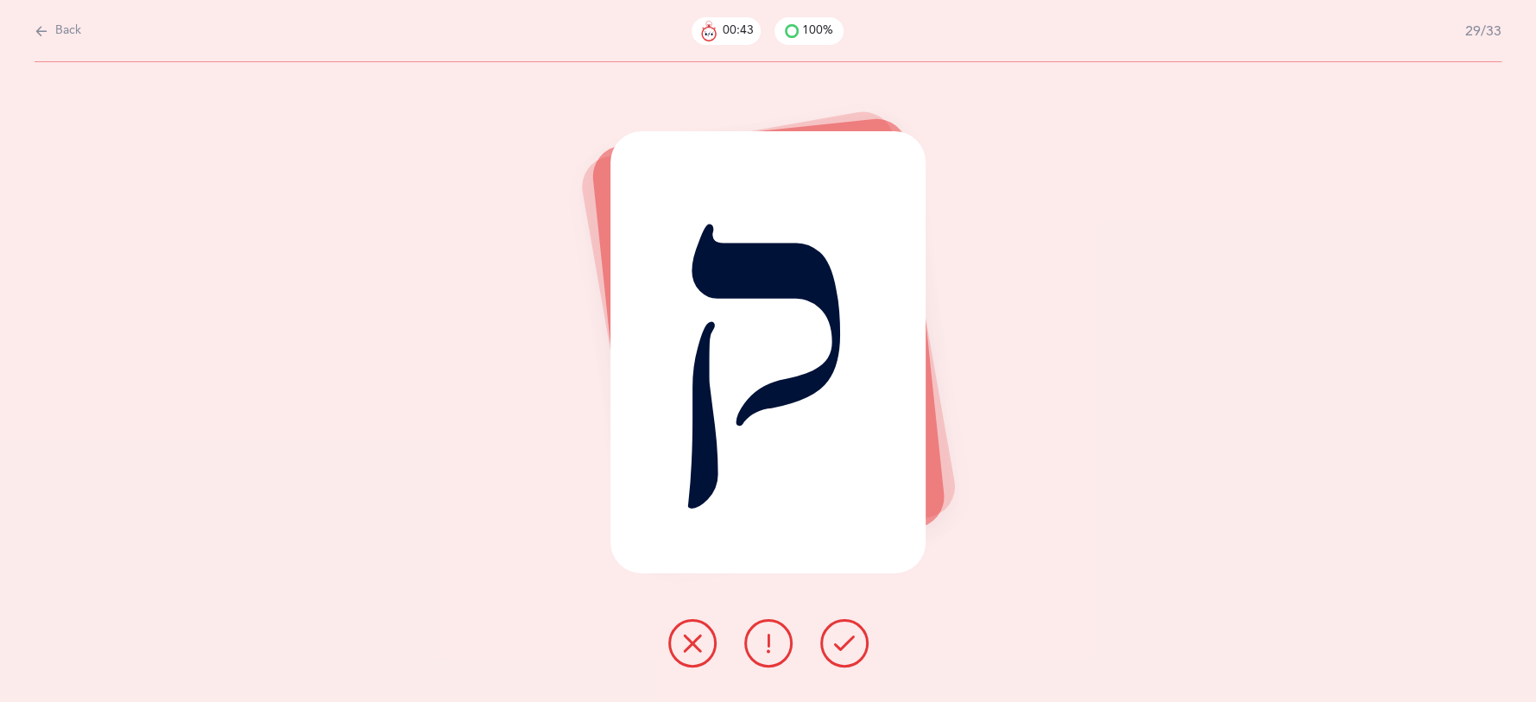
click at [843, 637] on icon at bounding box center [844, 643] width 21 height 21
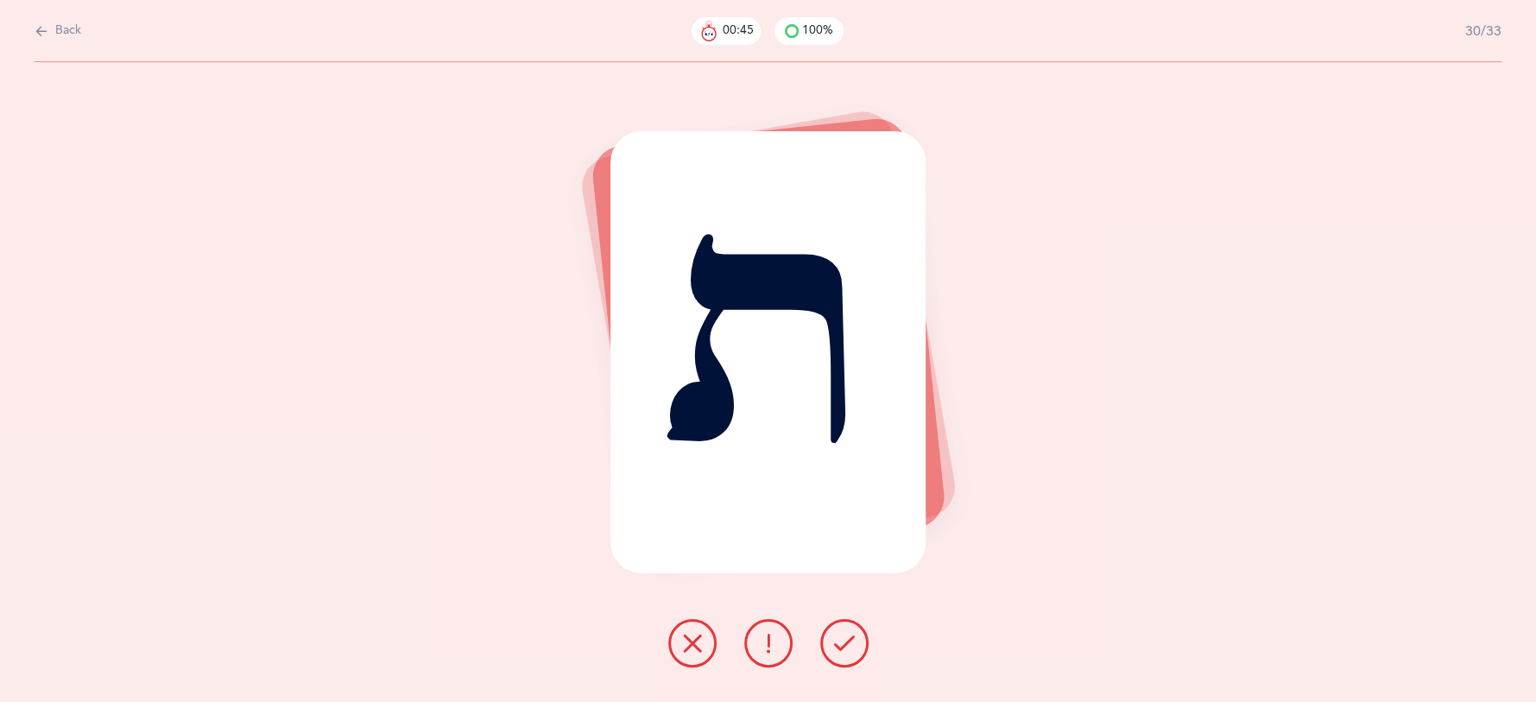
click at [843, 641] on icon at bounding box center [844, 643] width 21 height 21
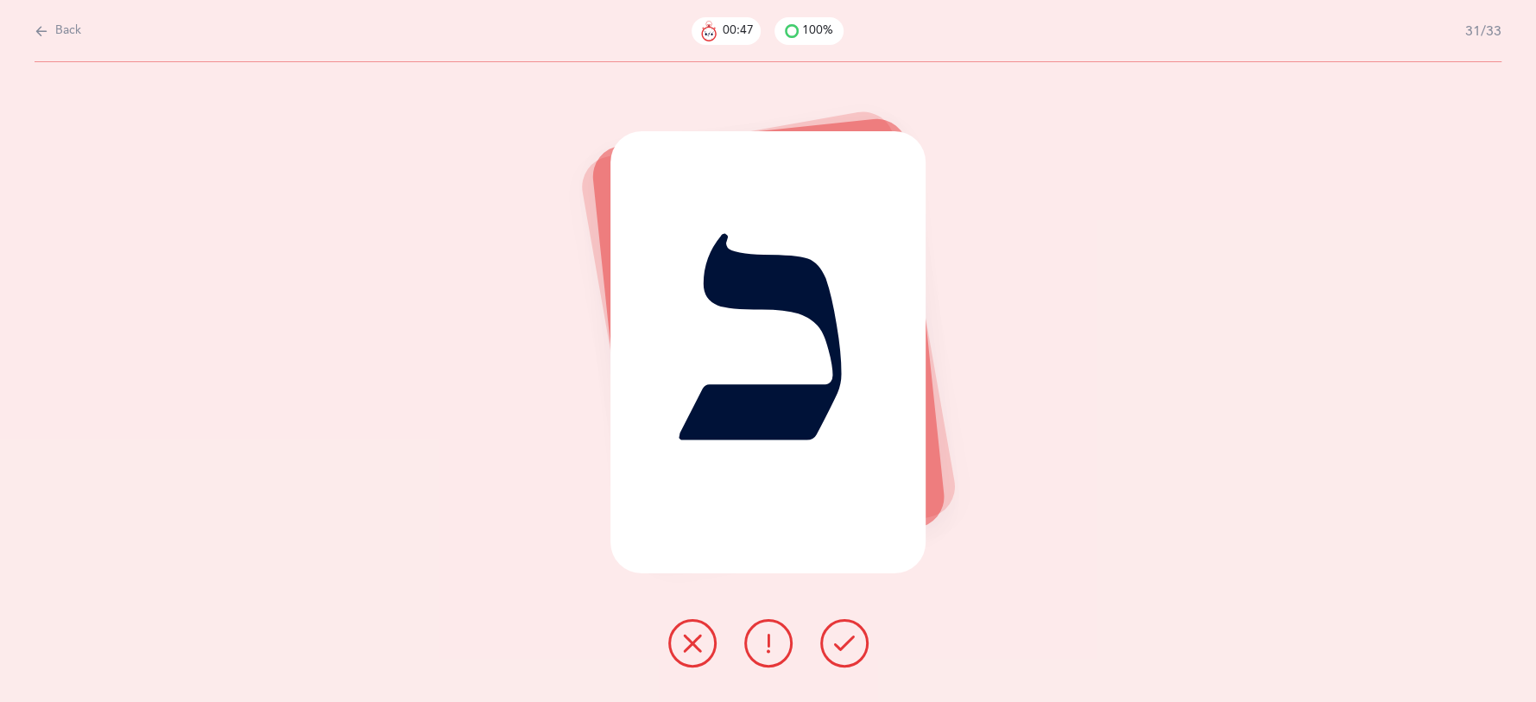
click at [844, 633] on icon at bounding box center [844, 643] width 21 height 21
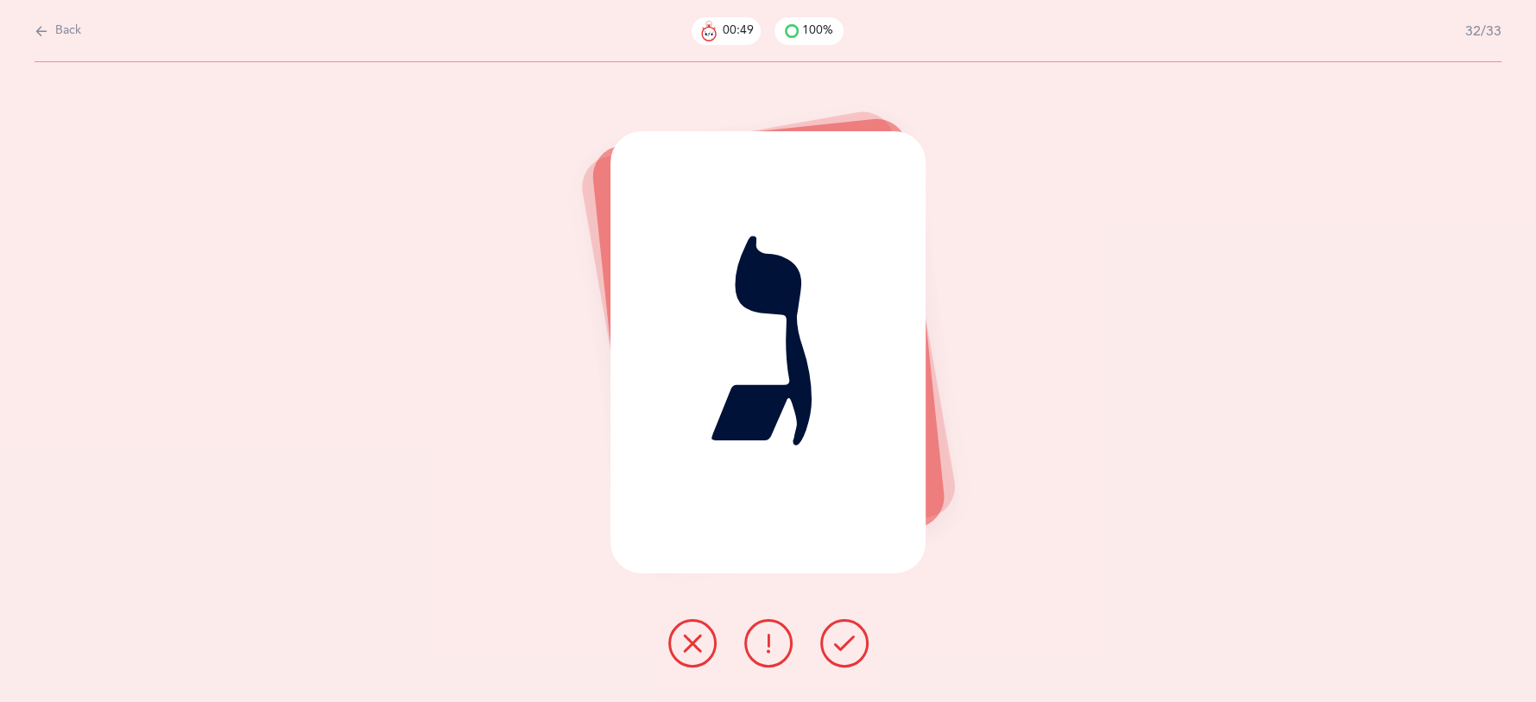
click at [844, 633] on icon at bounding box center [844, 643] width 21 height 21
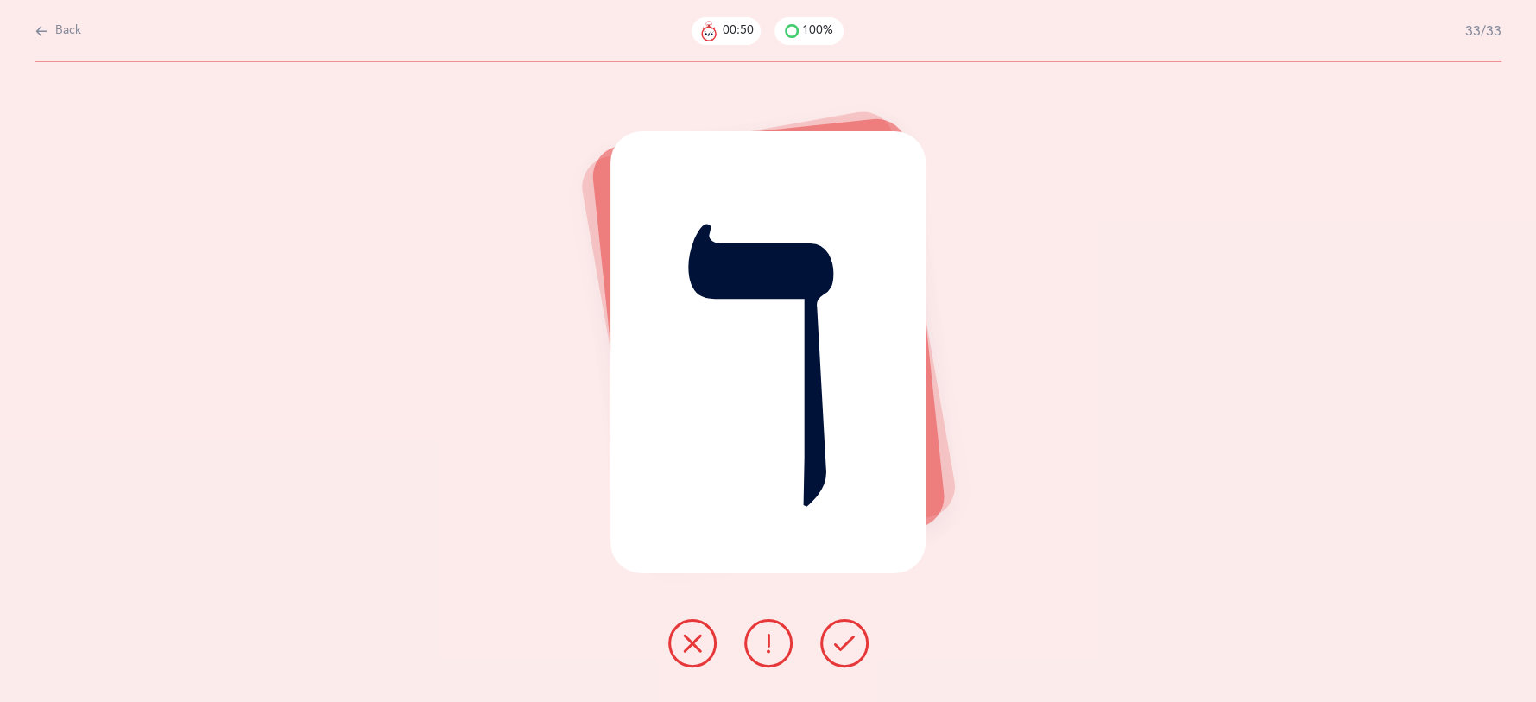
click at [844, 633] on icon at bounding box center [844, 643] width 21 height 21
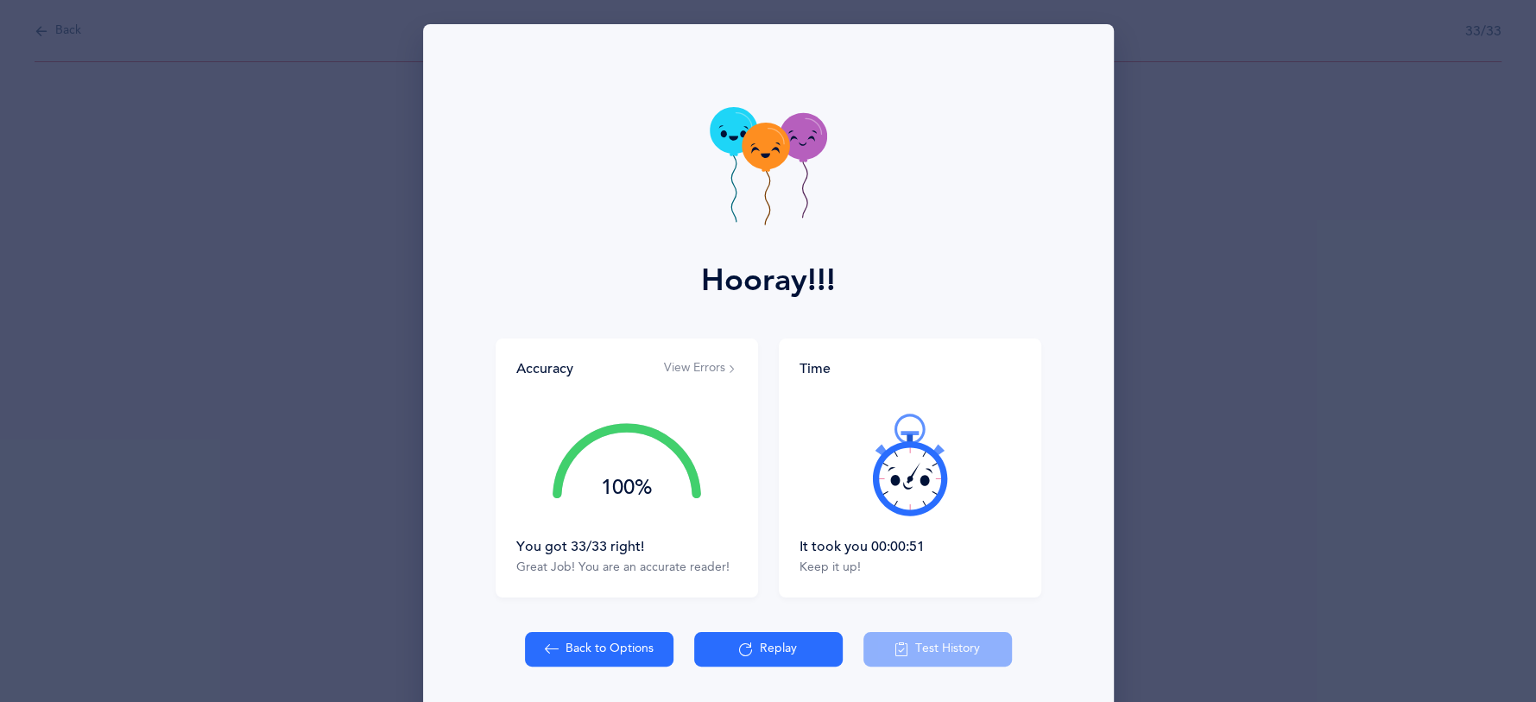
click at [581, 644] on button "Back to Options" at bounding box center [599, 649] width 148 height 35
select select "27"
select select "single"
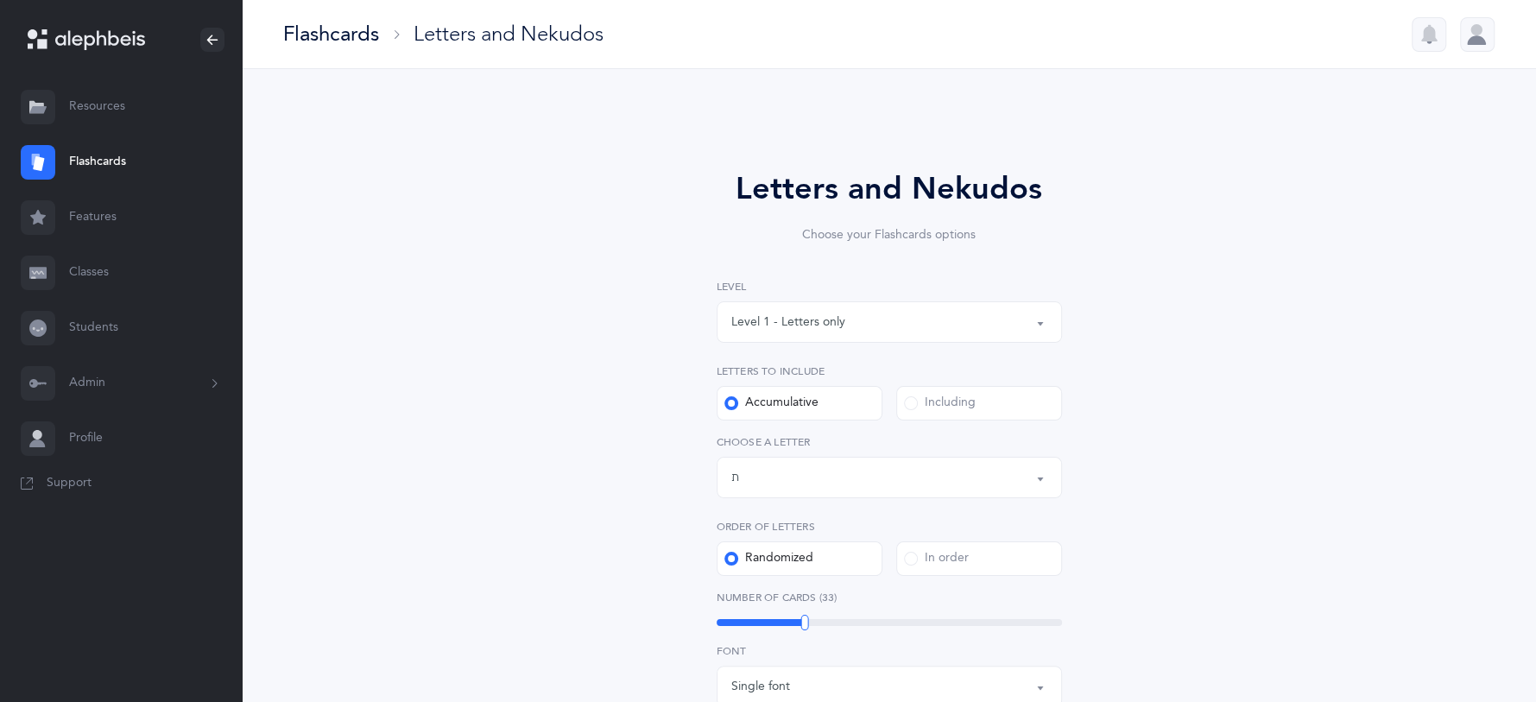
click at [1040, 326] on button "Level 1 - Letters only" at bounding box center [889, 321] width 345 height 41
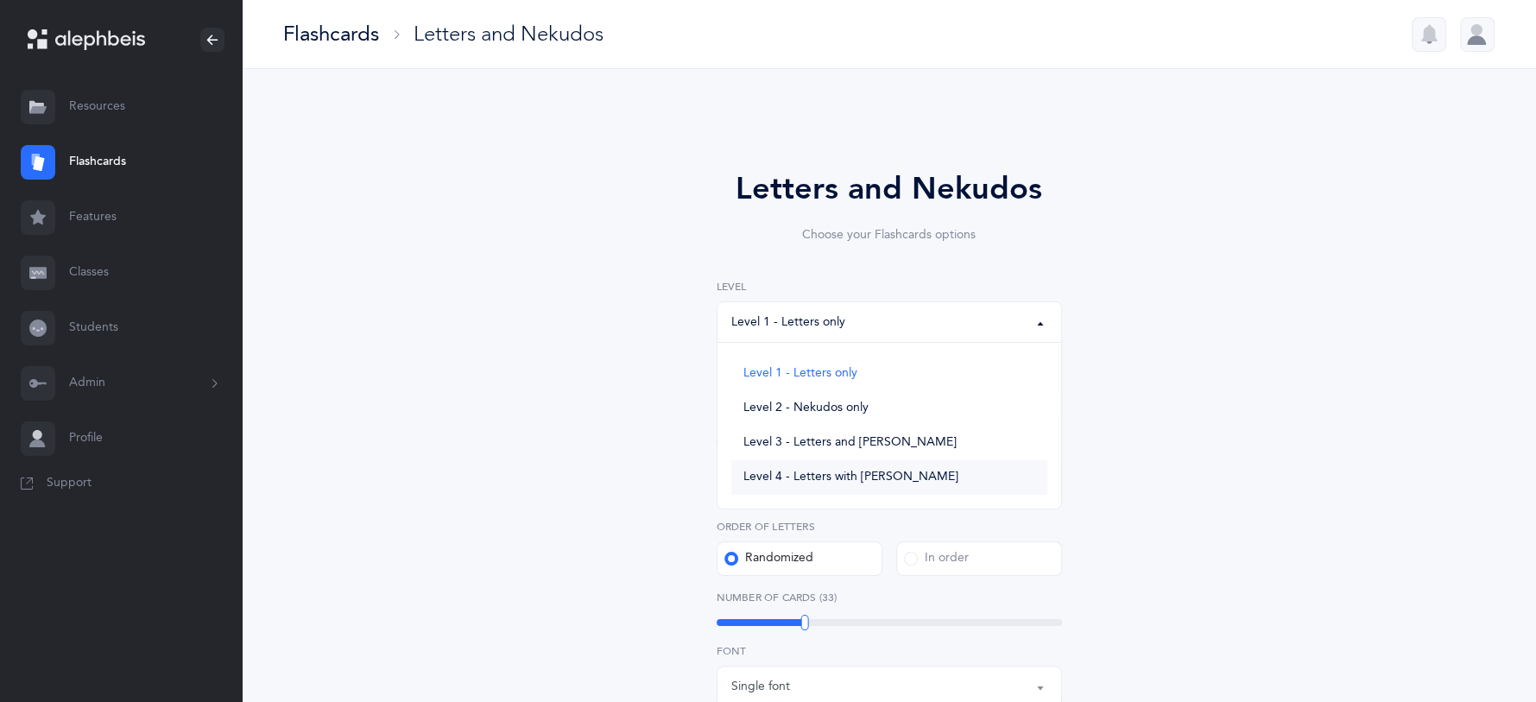
click at [874, 478] on span "Level 4 - Letters with [PERSON_NAME]" at bounding box center [850, 478] width 215 height 16
select select "4"
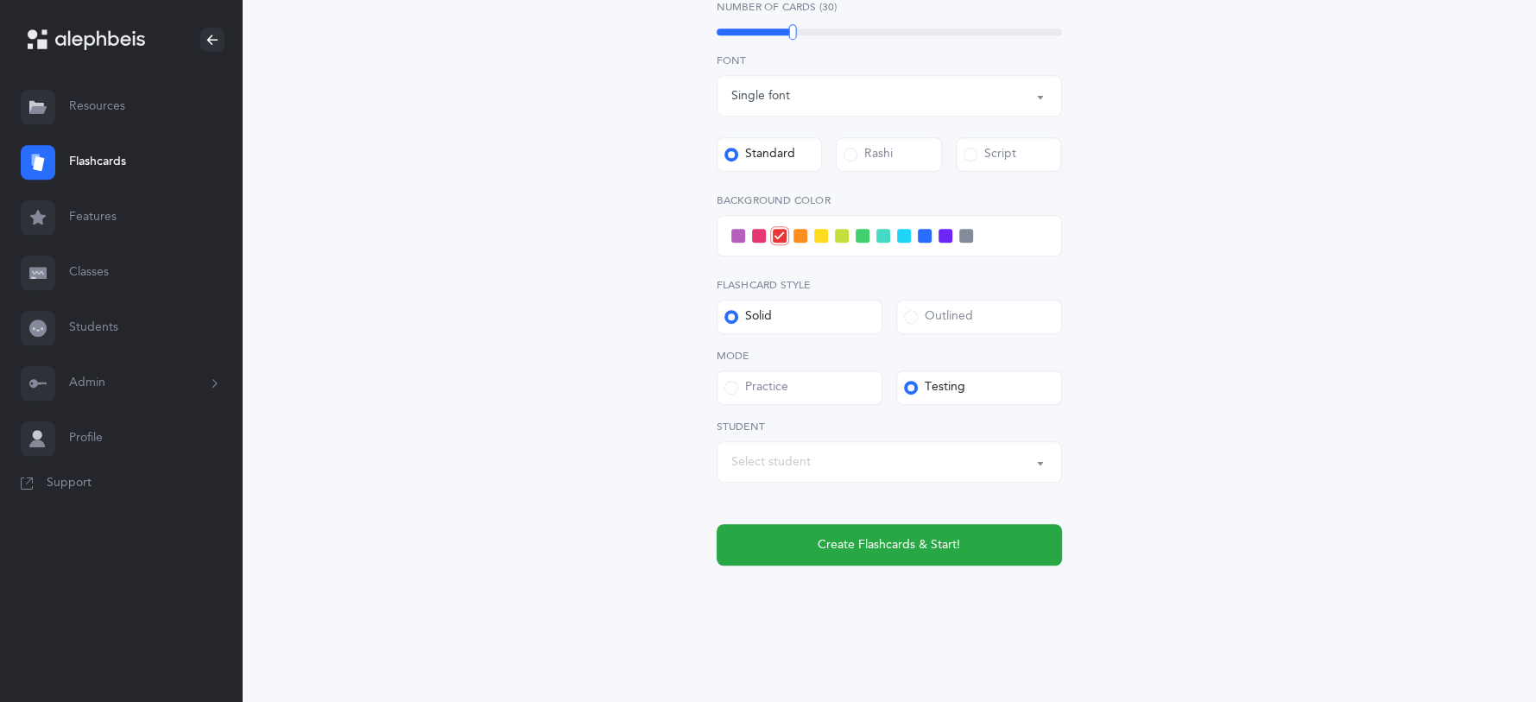
scroll to position [676, 0]
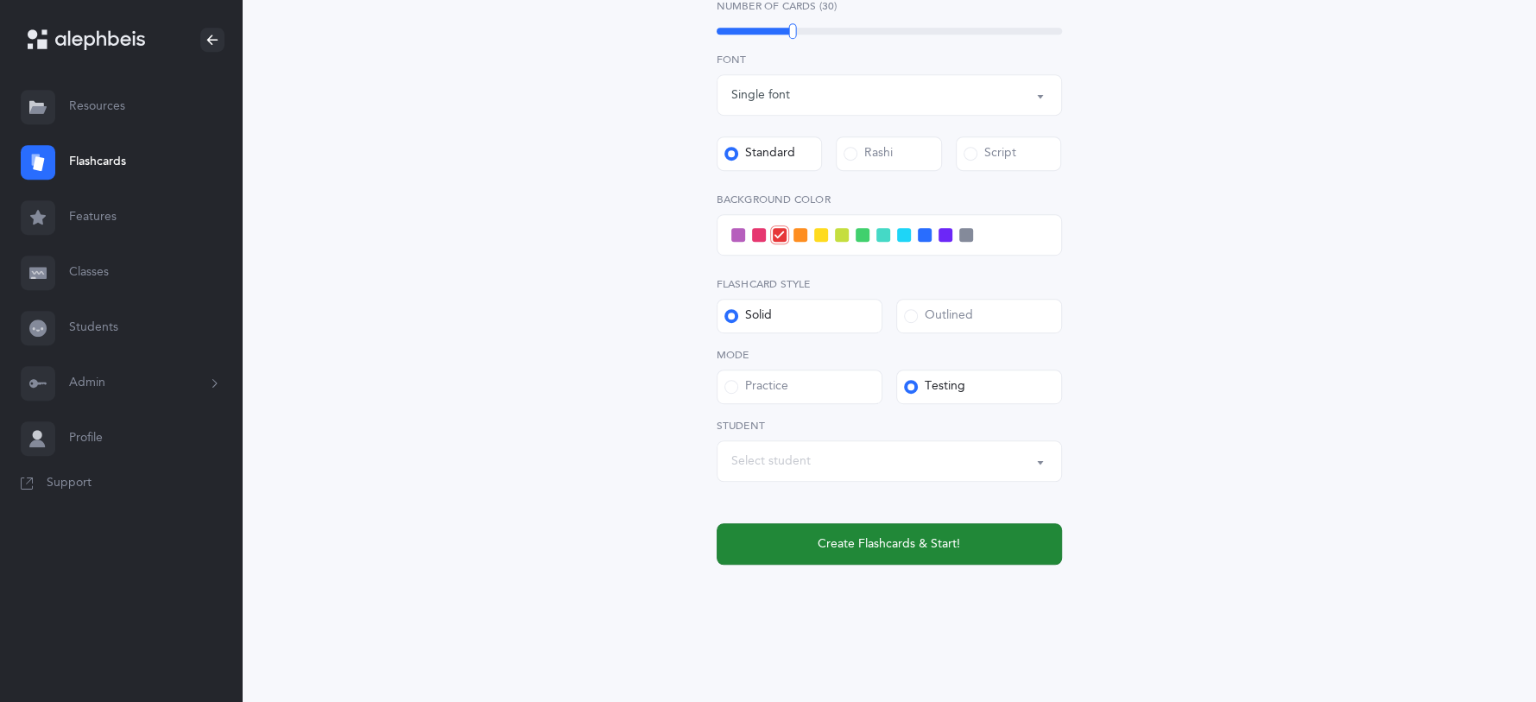
click at [910, 553] on button "Create Flashcards & Start!" at bounding box center [889, 543] width 345 height 41
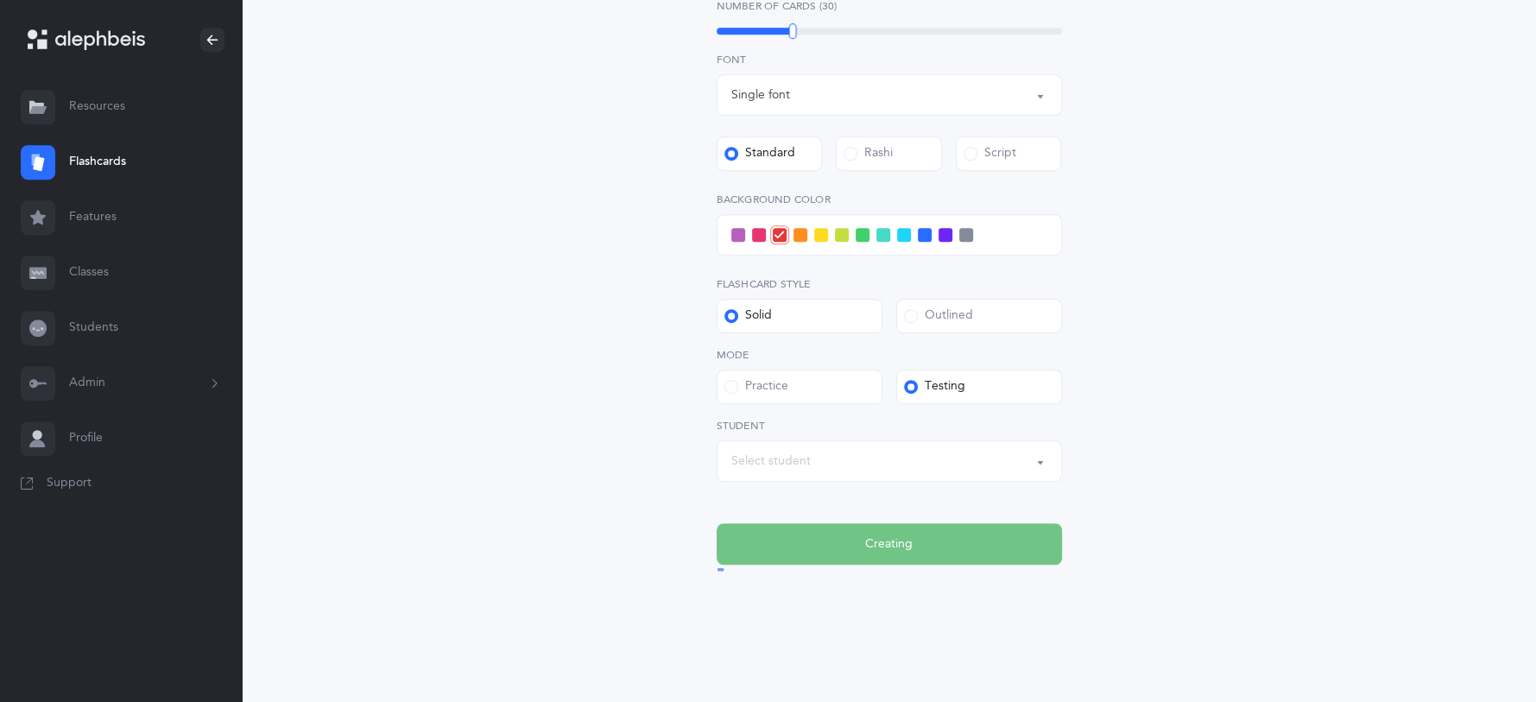
scroll to position [0, 0]
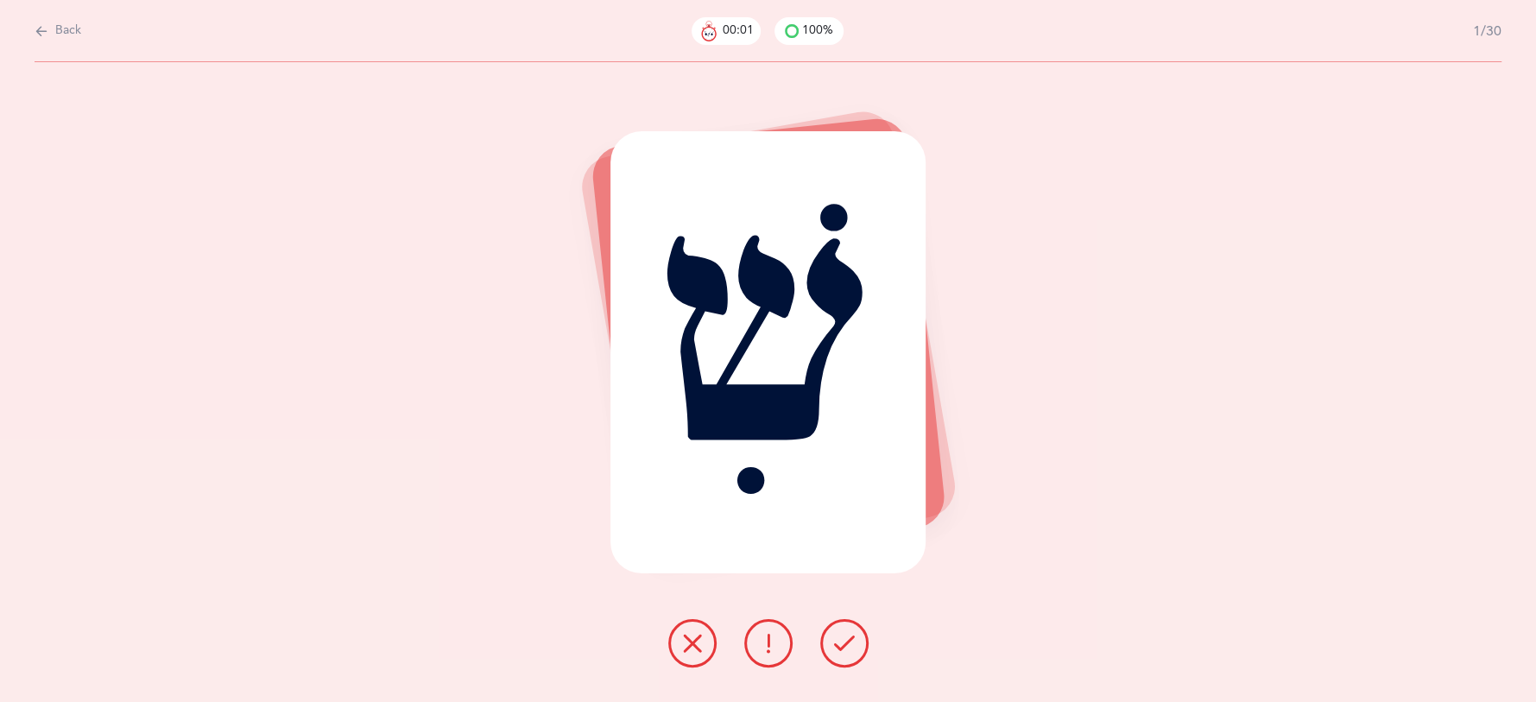
click at [849, 642] on icon at bounding box center [844, 643] width 21 height 21
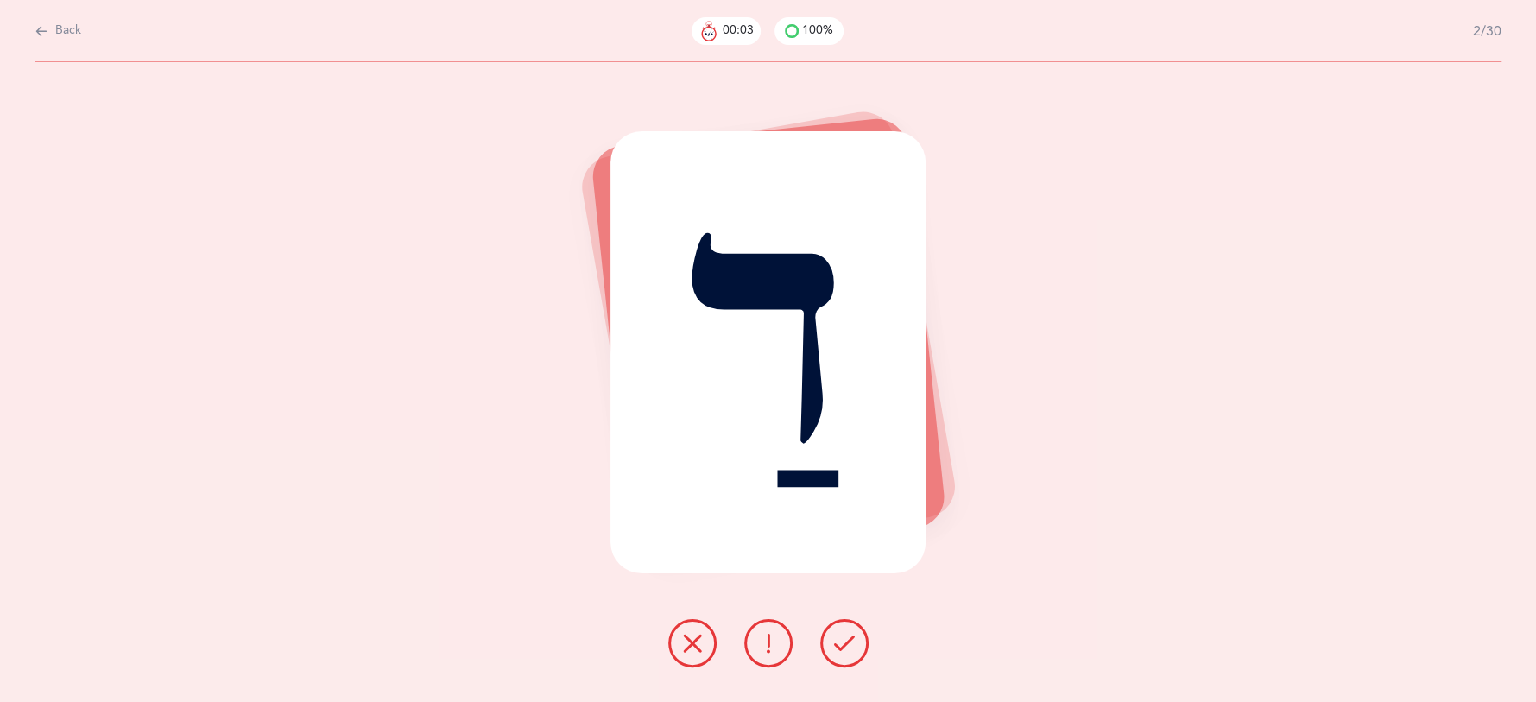
click at [848, 639] on icon at bounding box center [844, 643] width 21 height 21
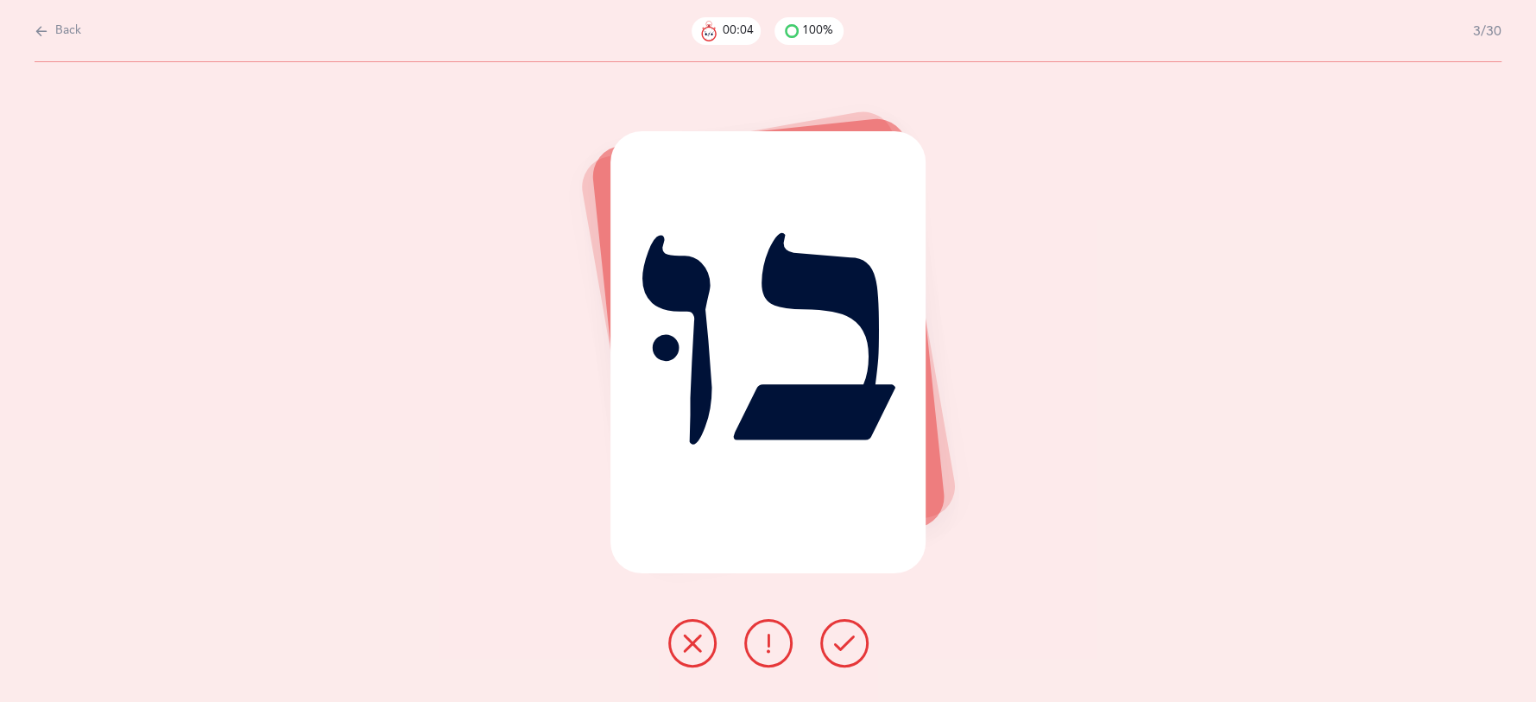
click at [848, 637] on icon at bounding box center [844, 643] width 21 height 21
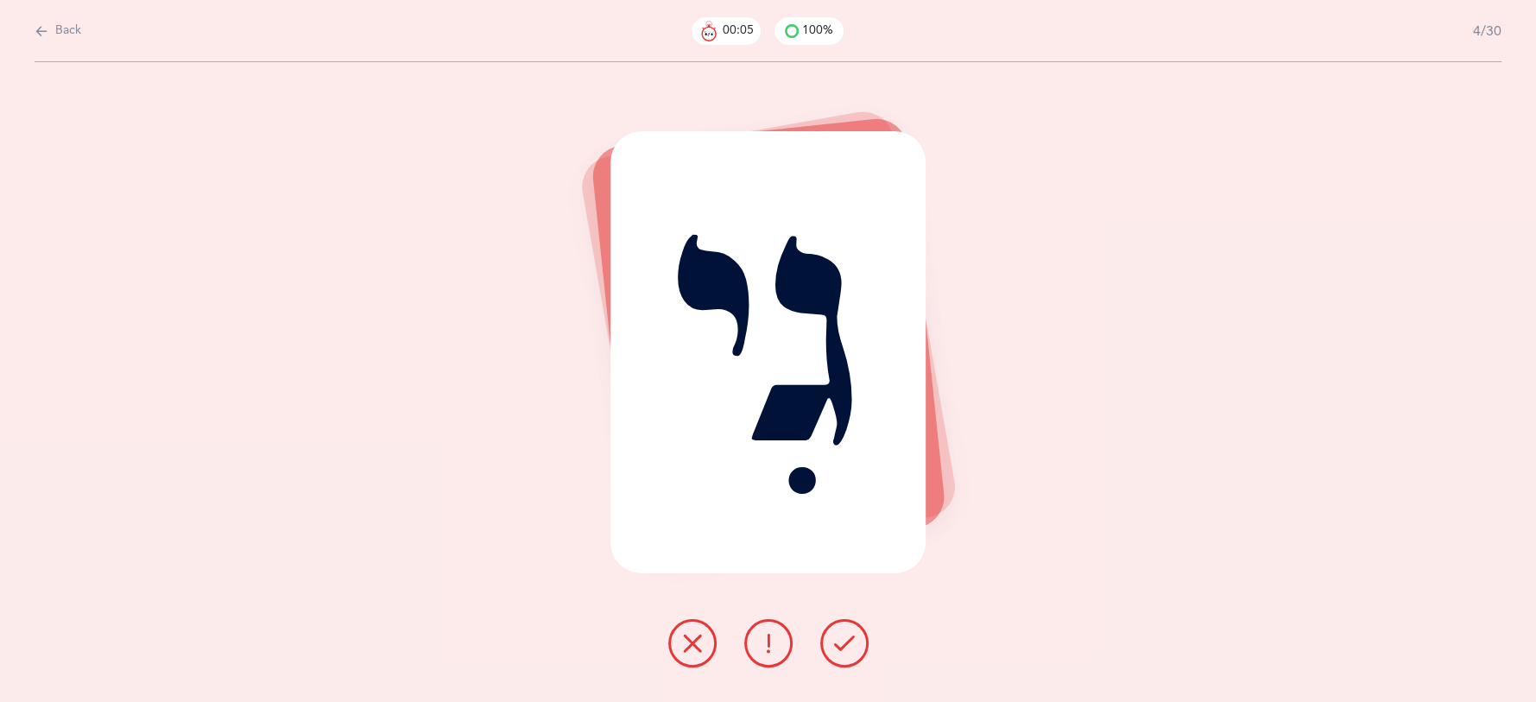
click at [848, 637] on icon at bounding box center [844, 643] width 21 height 21
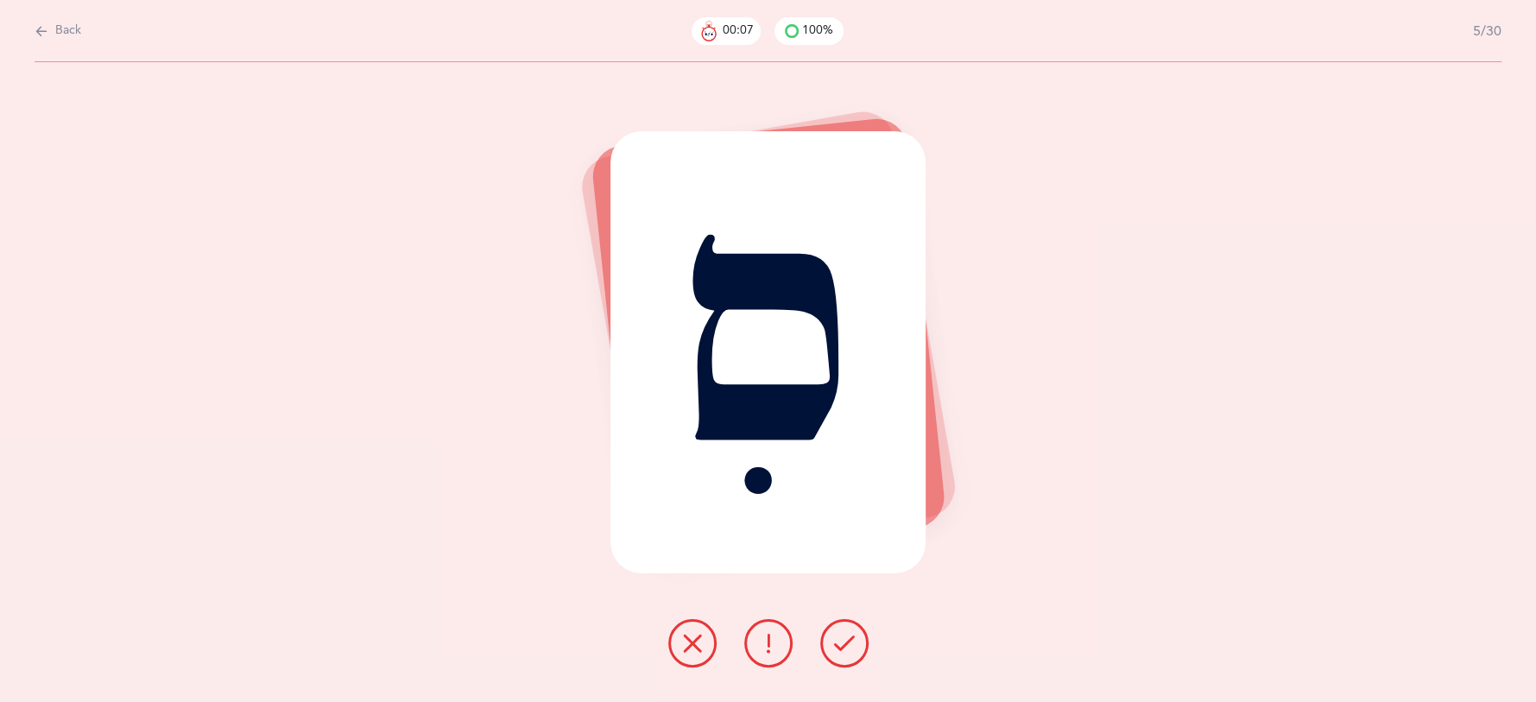
click at [848, 637] on icon at bounding box center [844, 643] width 21 height 21
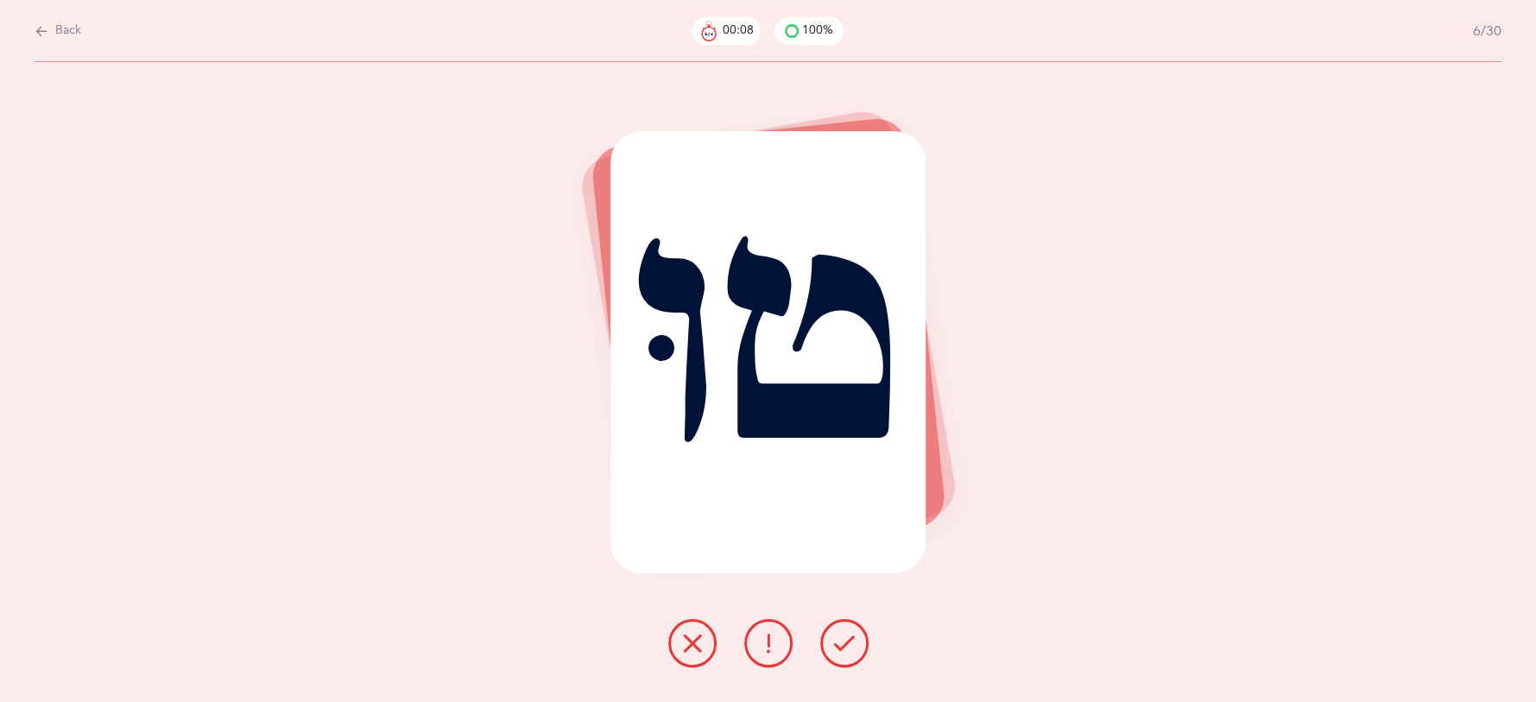
click at [848, 637] on icon at bounding box center [844, 643] width 21 height 21
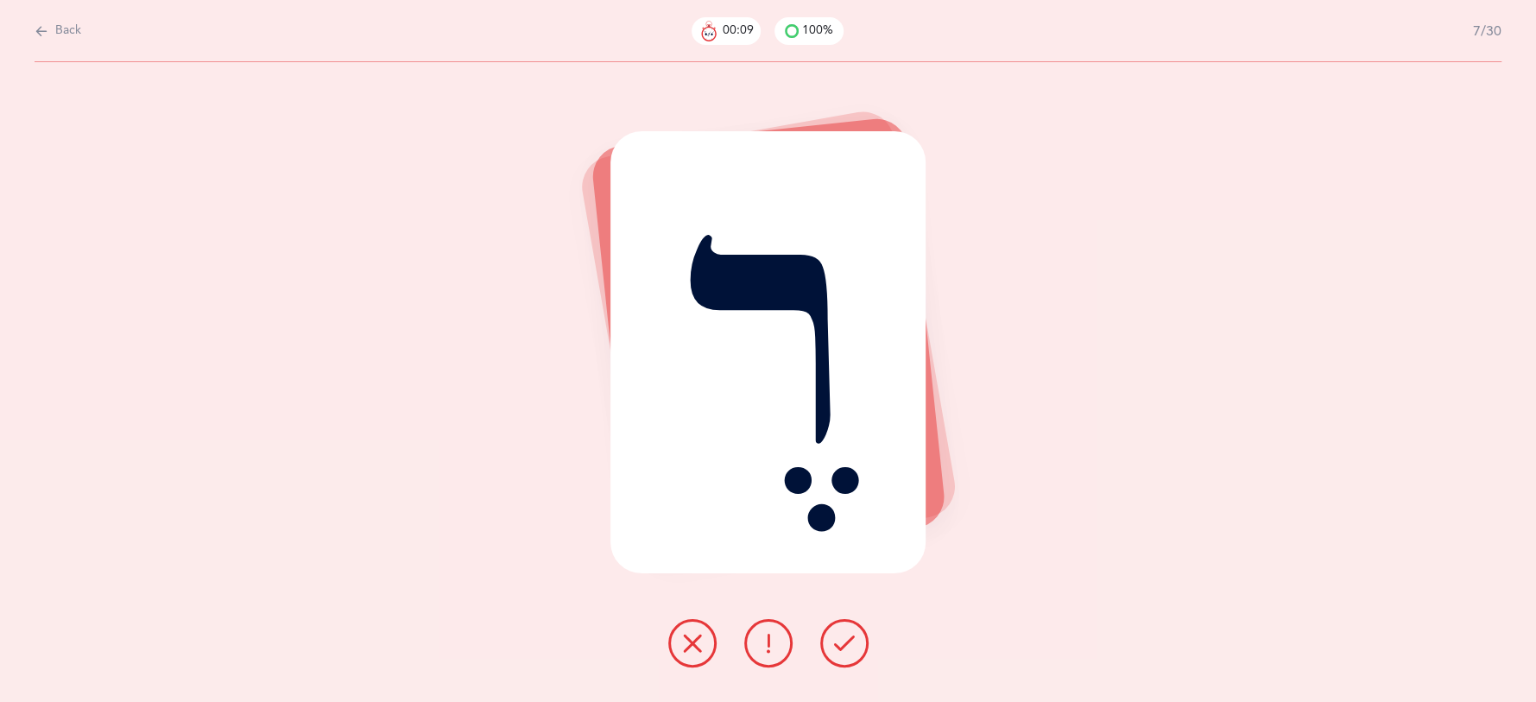
click at [848, 637] on icon at bounding box center [844, 643] width 21 height 21
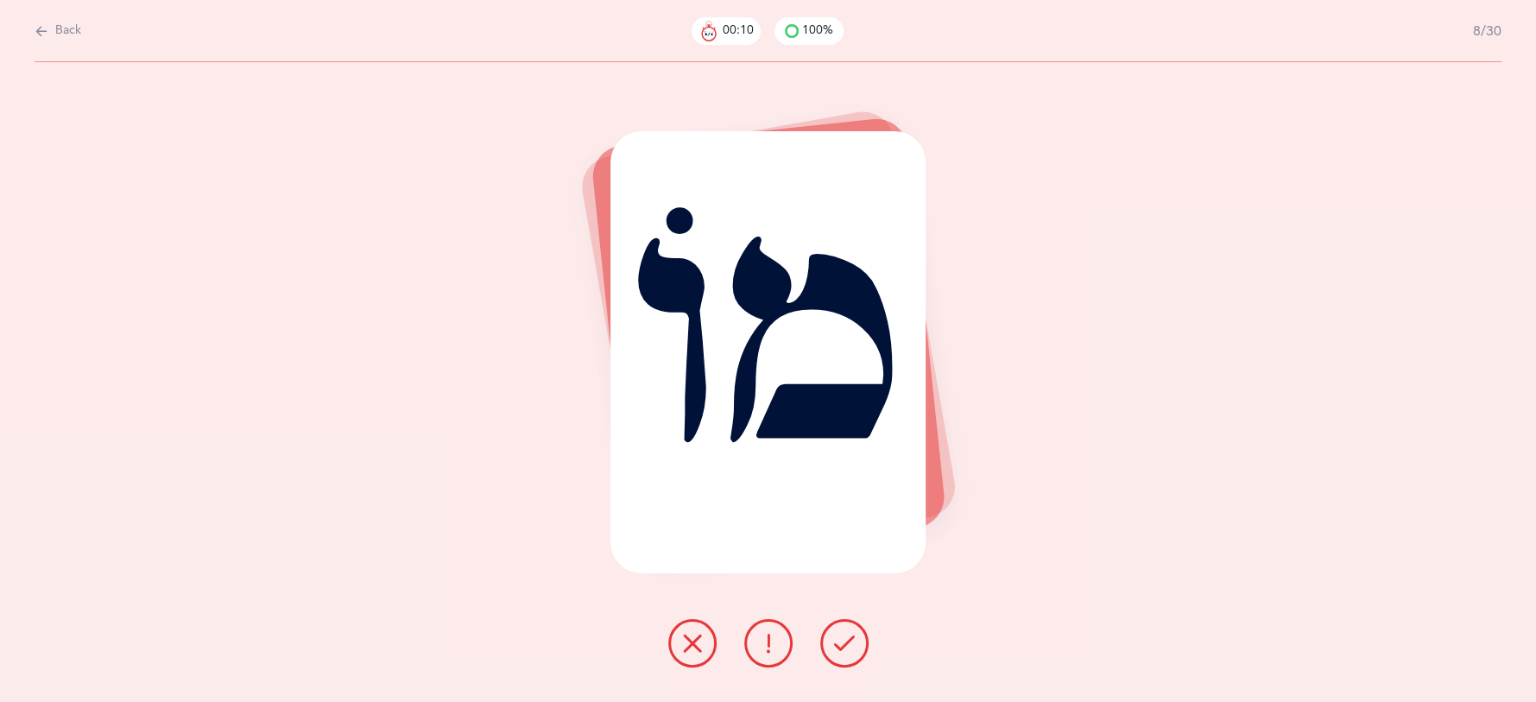
click at [848, 637] on icon at bounding box center [844, 643] width 21 height 21
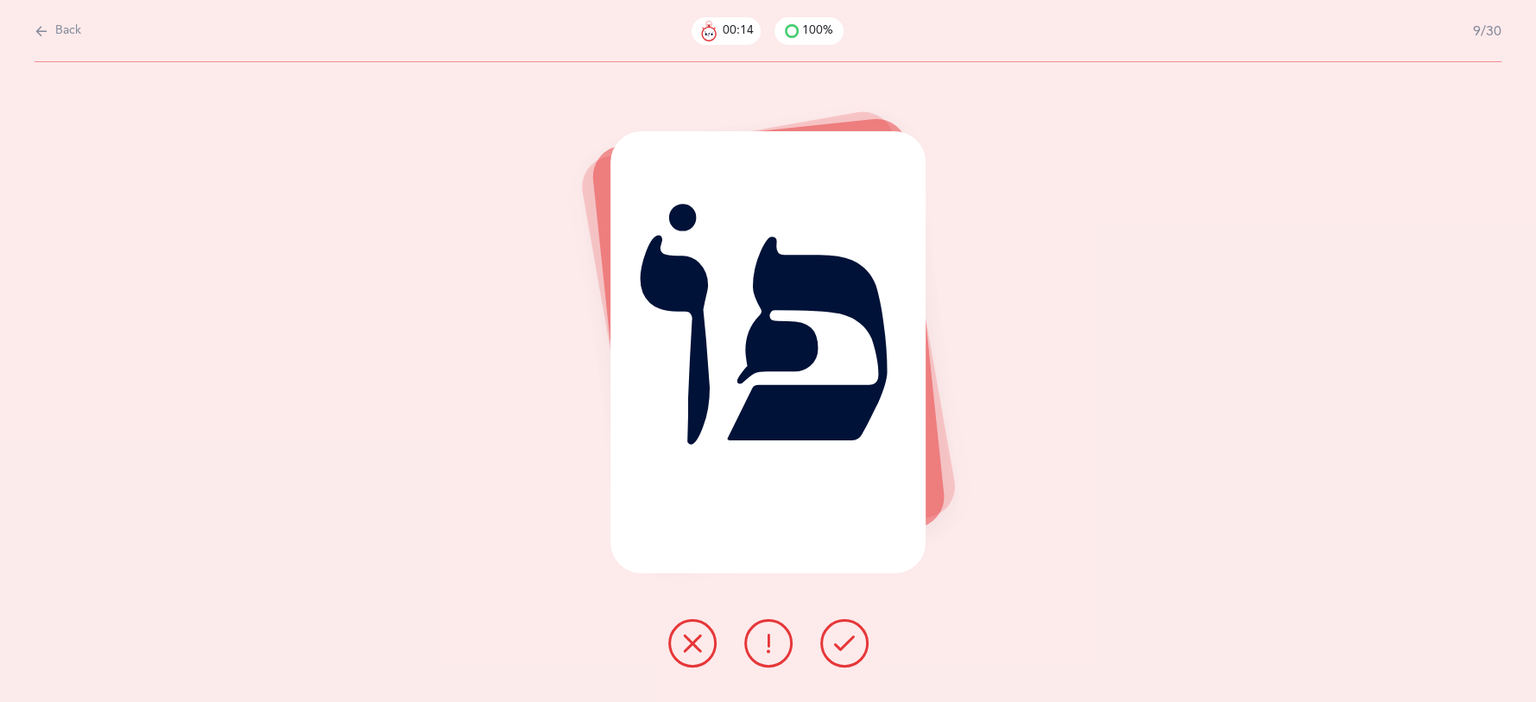
click at [760, 644] on icon at bounding box center [768, 643] width 21 height 21
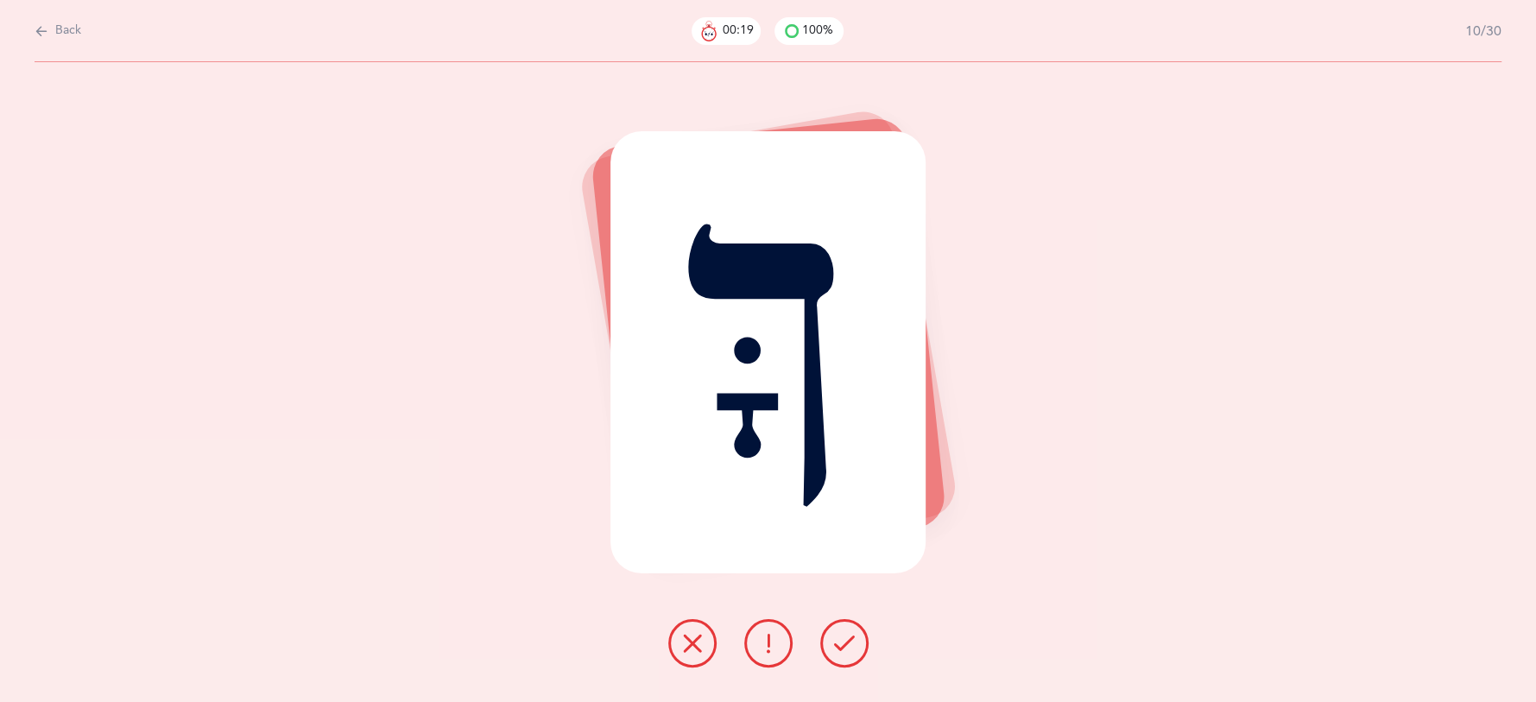
click at [764, 650] on icon at bounding box center [768, 643] width 21 height 21
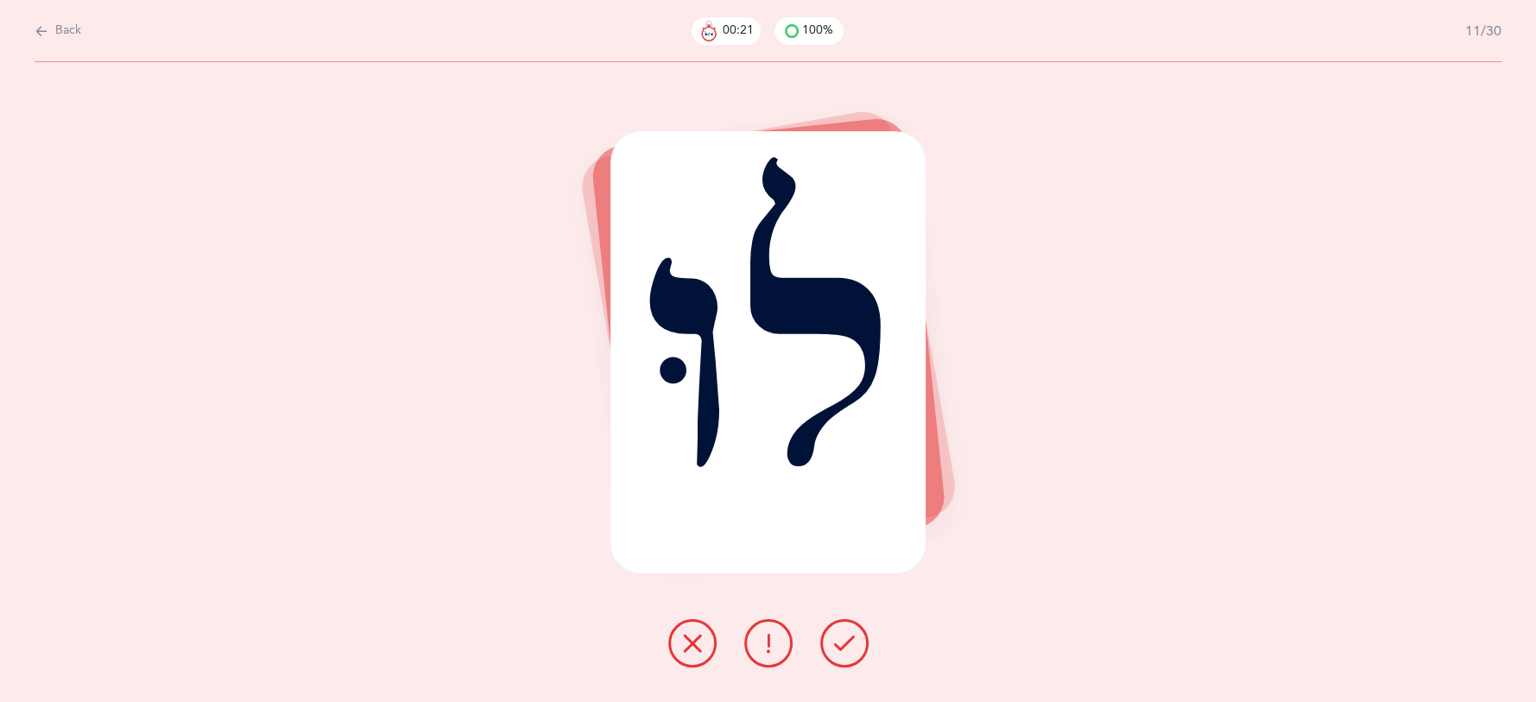
click at [856, 648] on button at bounding box center [844, 643] width 48 height 48
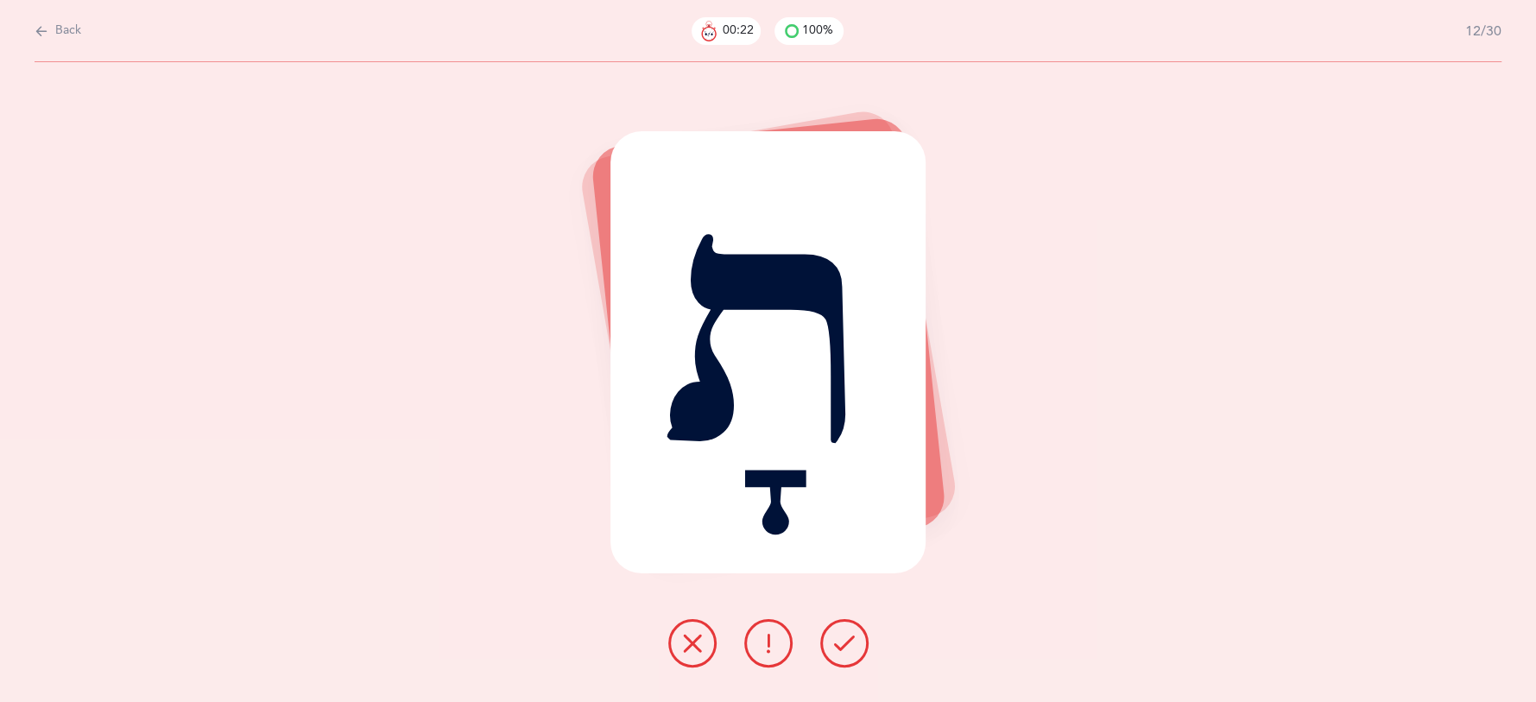
click at [856, 646] on button at bounding box center [844, 643] width 48 height 48
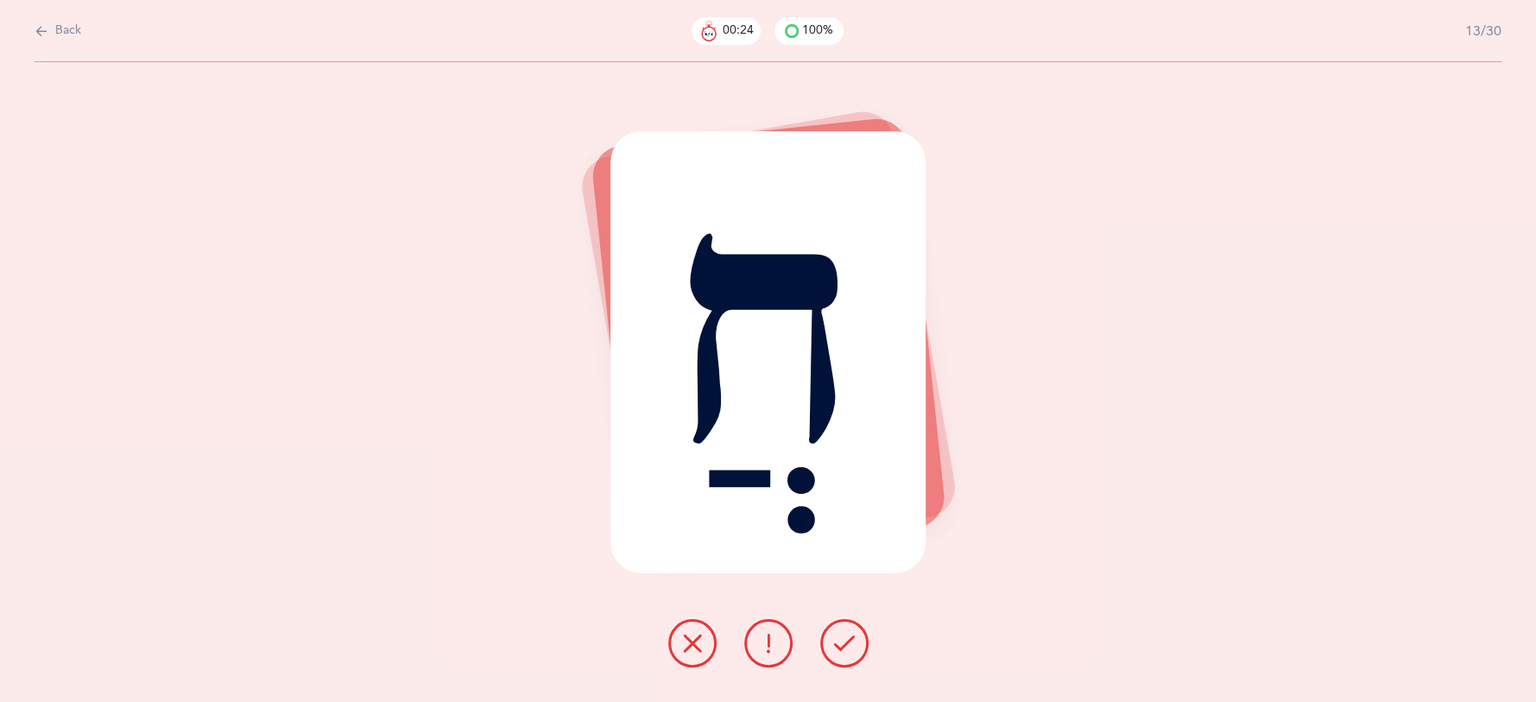
click at [856, 646] on button at bounding box center [844, 643] width 48 height 48
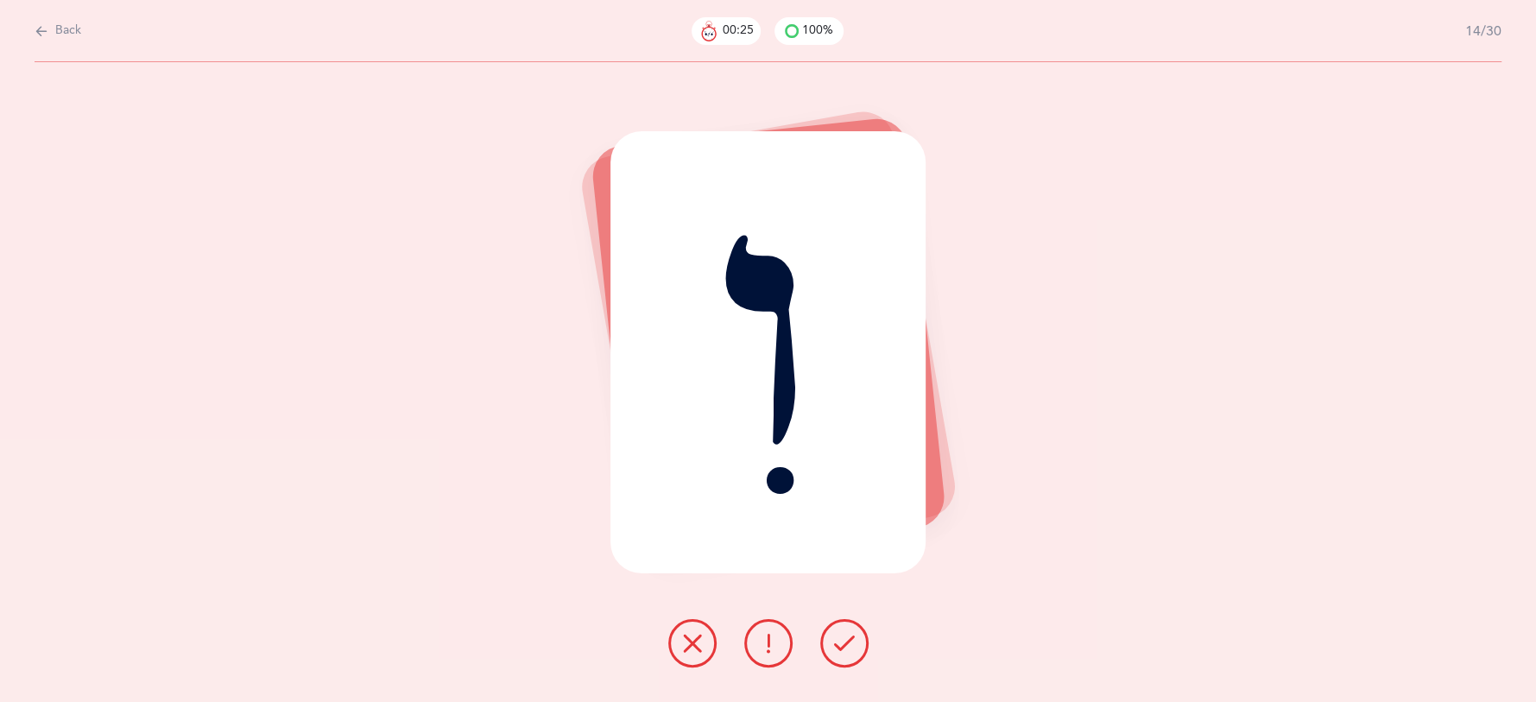
click at [856, 646] on button at bounding box center [844, 643] width 48 height 48
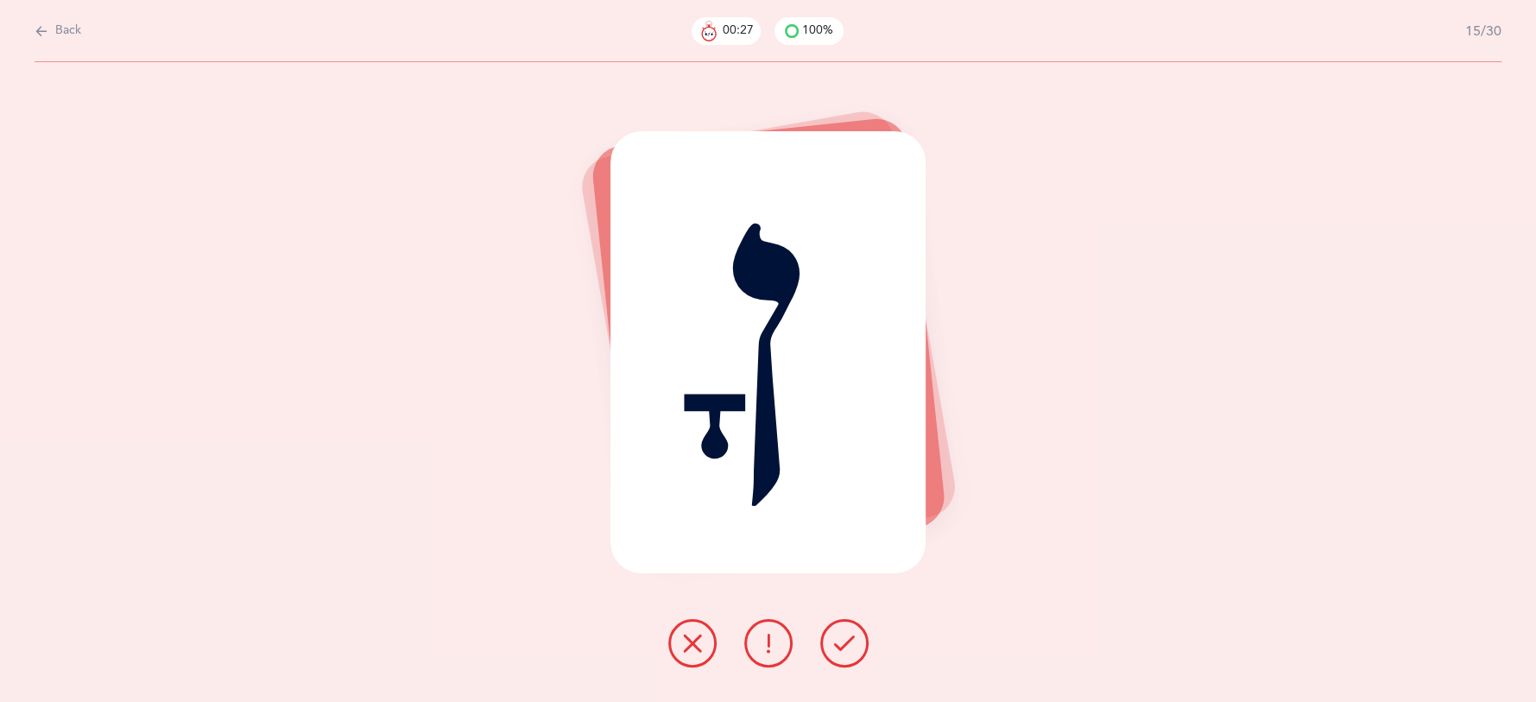
click at [856, 646] on button at bounding box center [844, 643] width 48 height 48
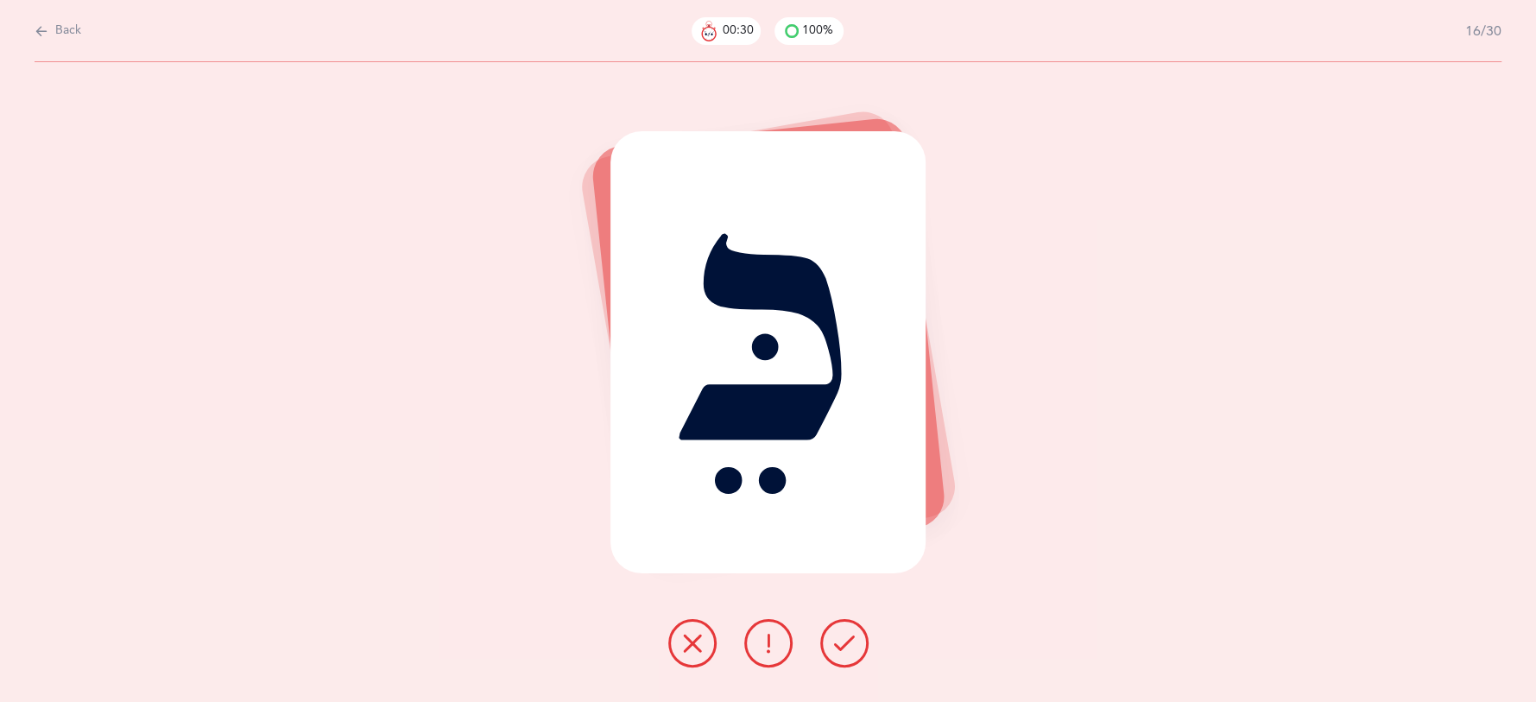
click at [762, 652] on icon at bounding box center [768, 643] width 21 height 21
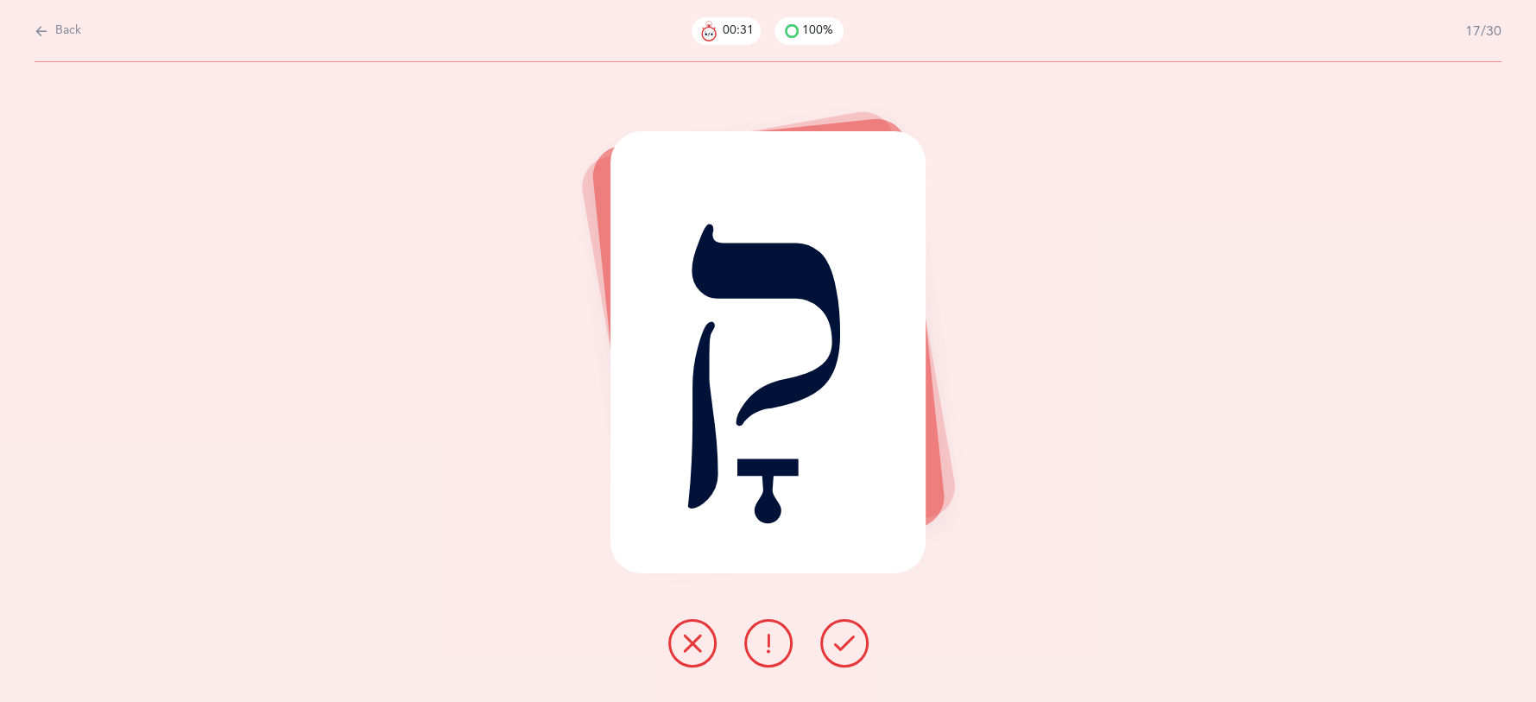
click at [837, 634] on icon at bounding box center [844, 643] width 21 height 21
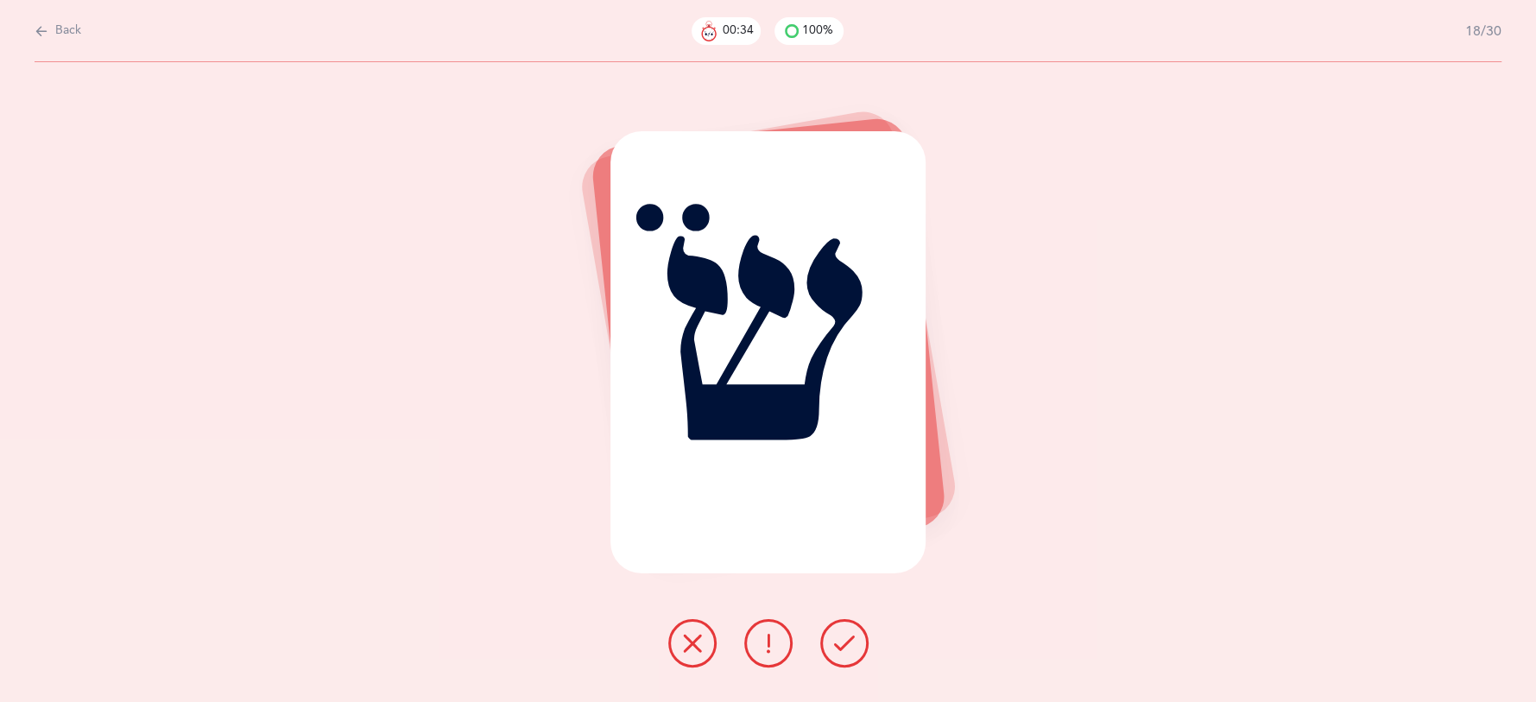
click at [834, 637] on icon at bounding box center [844, 643] width 21 height 21
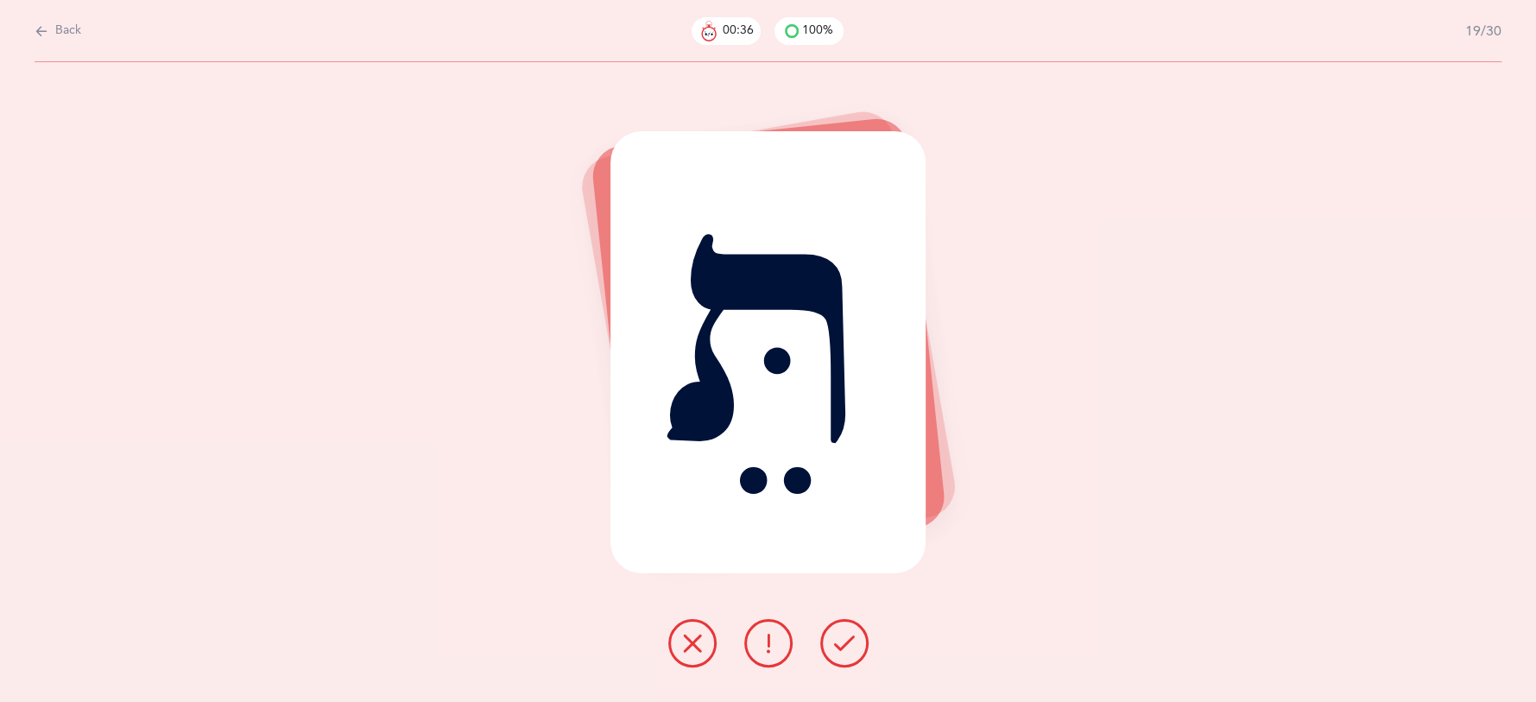
click at [834, 635] on icon at bounding box center [844, 643] width 21 height 21
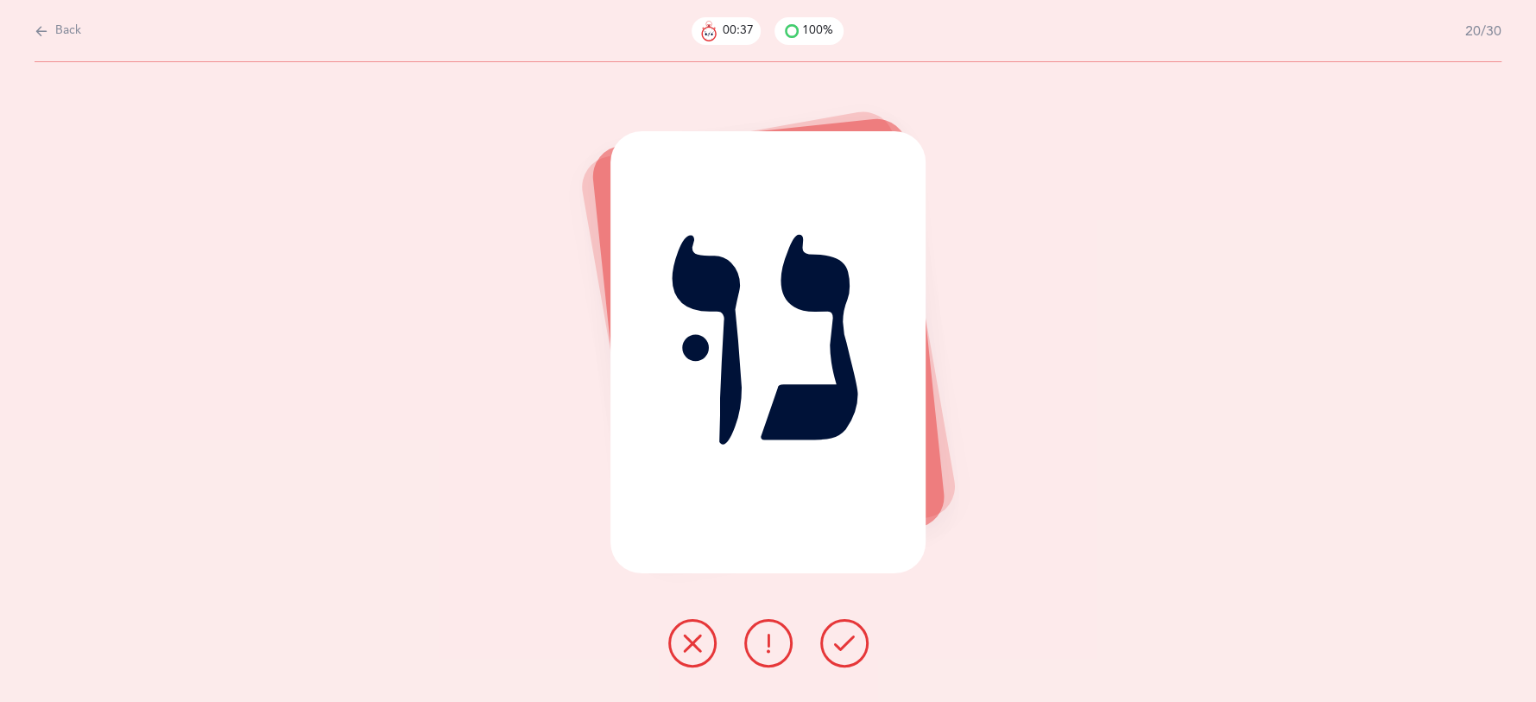
click at [844, 640] on icon at bounding box center [844, 643] width 21 height 21
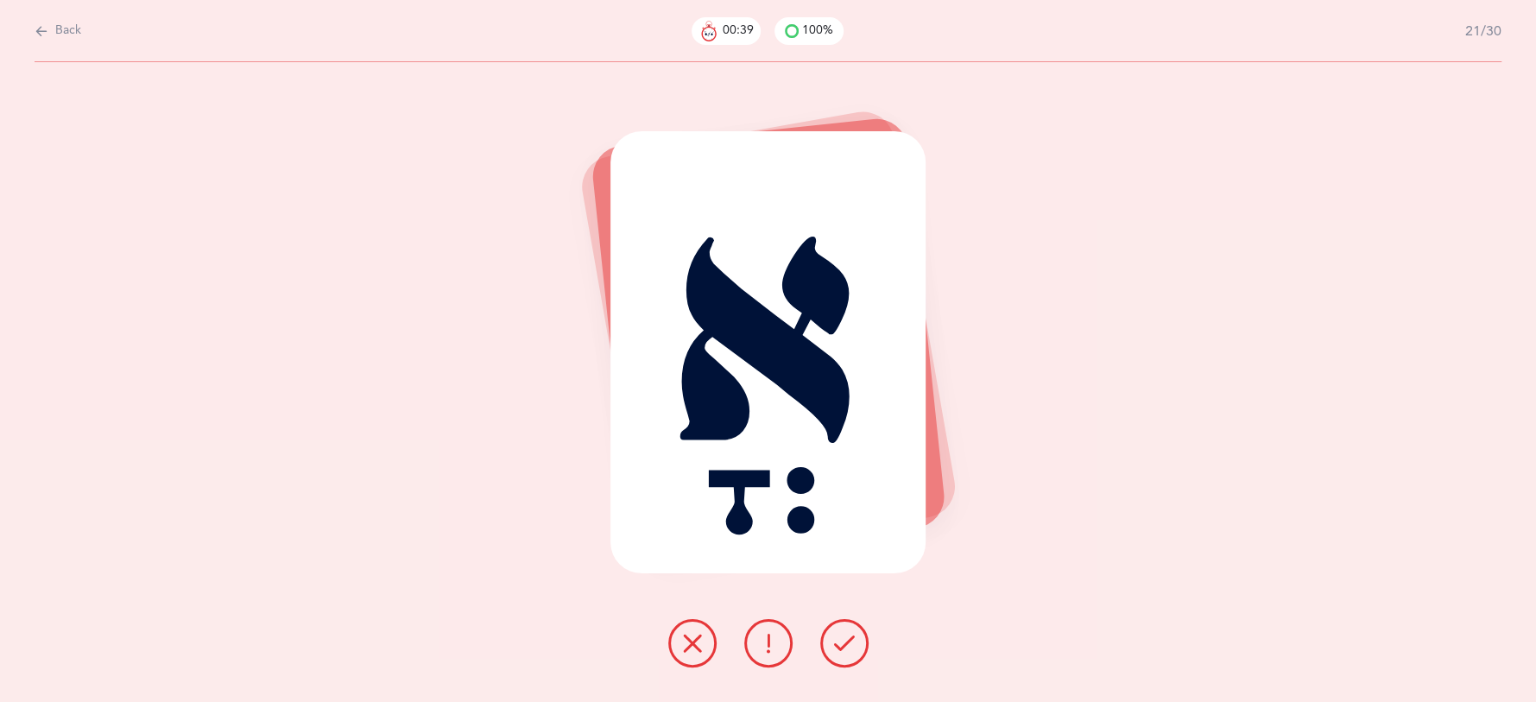
click at [844, 640] on icon at bounding box center [844, 643] width 21 height 21
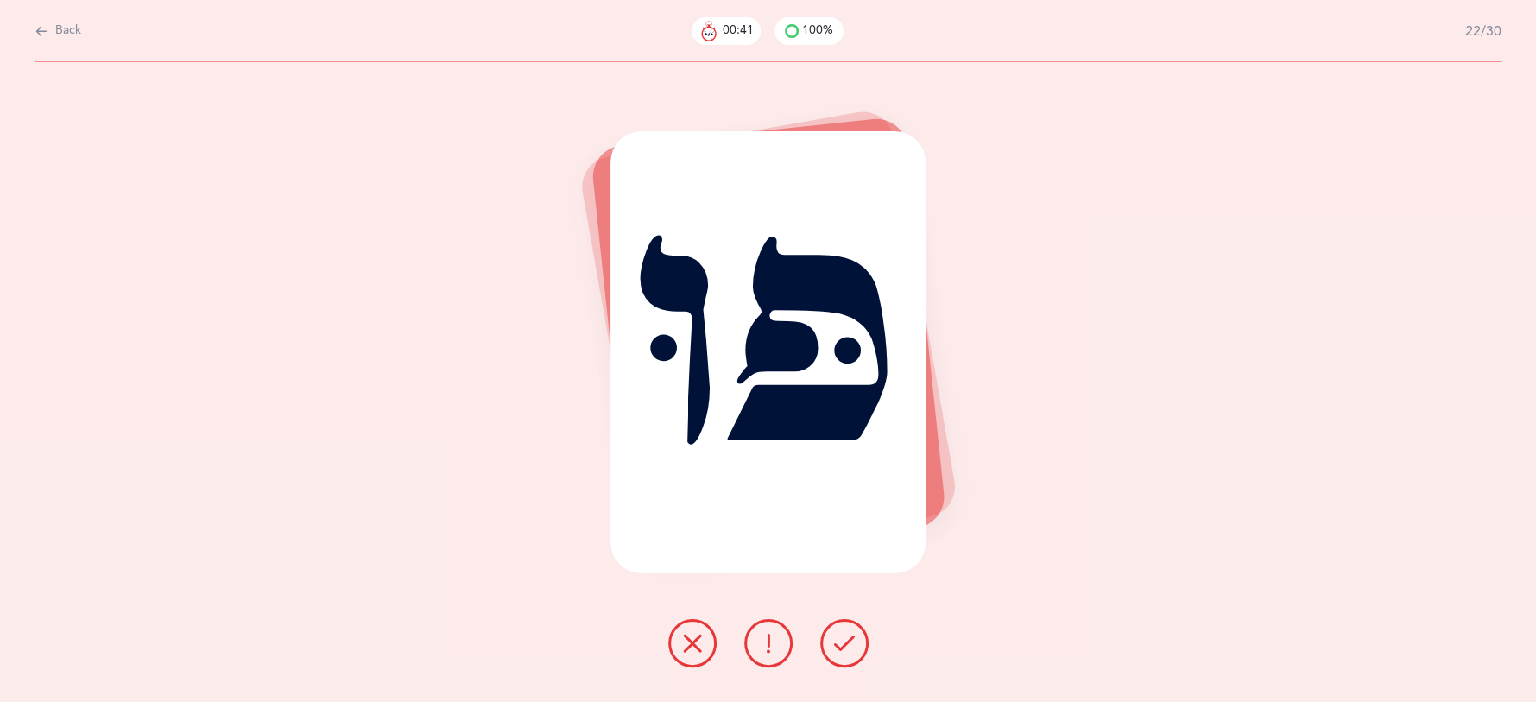
click at [843, 636] on icon at bounding box center [844, 643] width 21 height 21
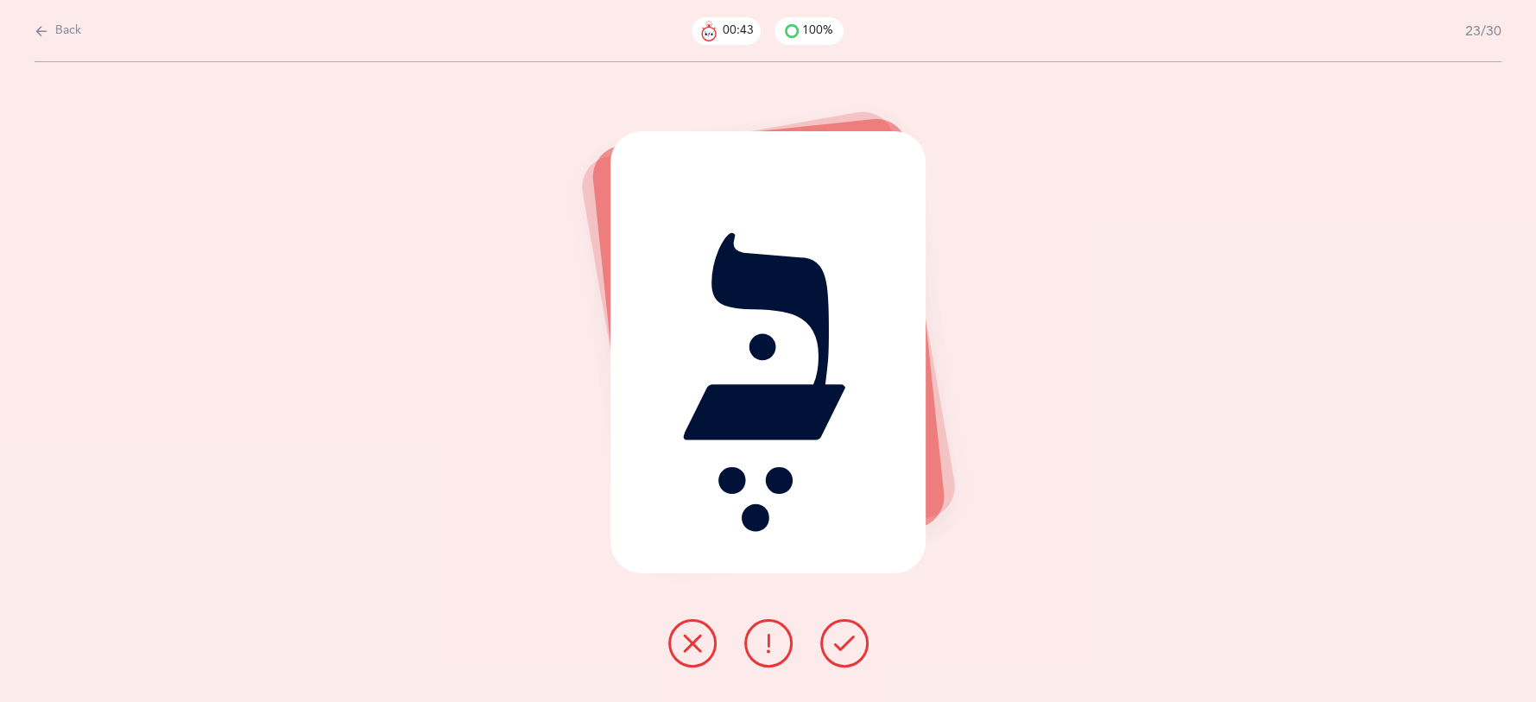
click at [843, 636] on icon at bounding box center [844, 643] width 21 height 21
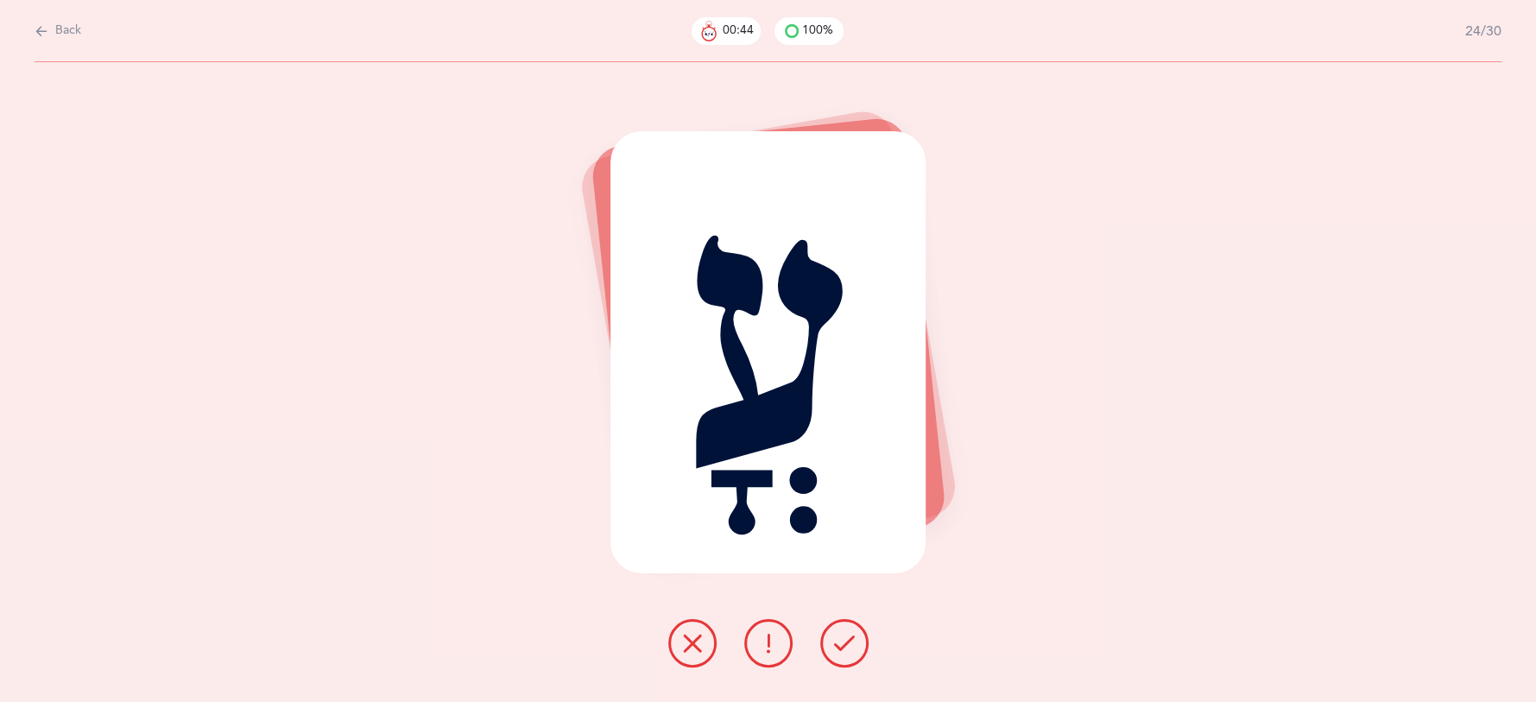
click at [843, 636] on icon at bounding box center [844, 643] width 21 height 21
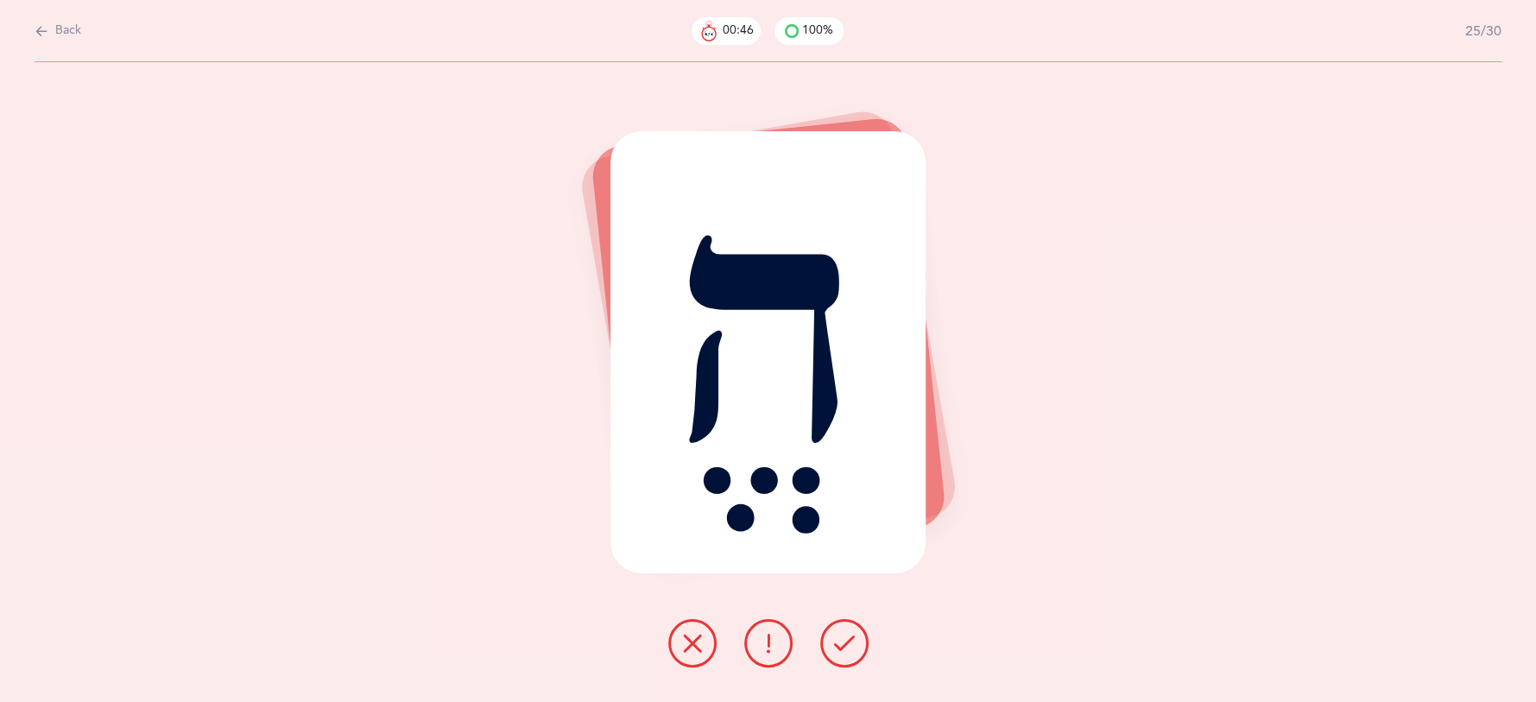
click at [843, 636] on icon at bounding box center [844, 643] width 21 height 21
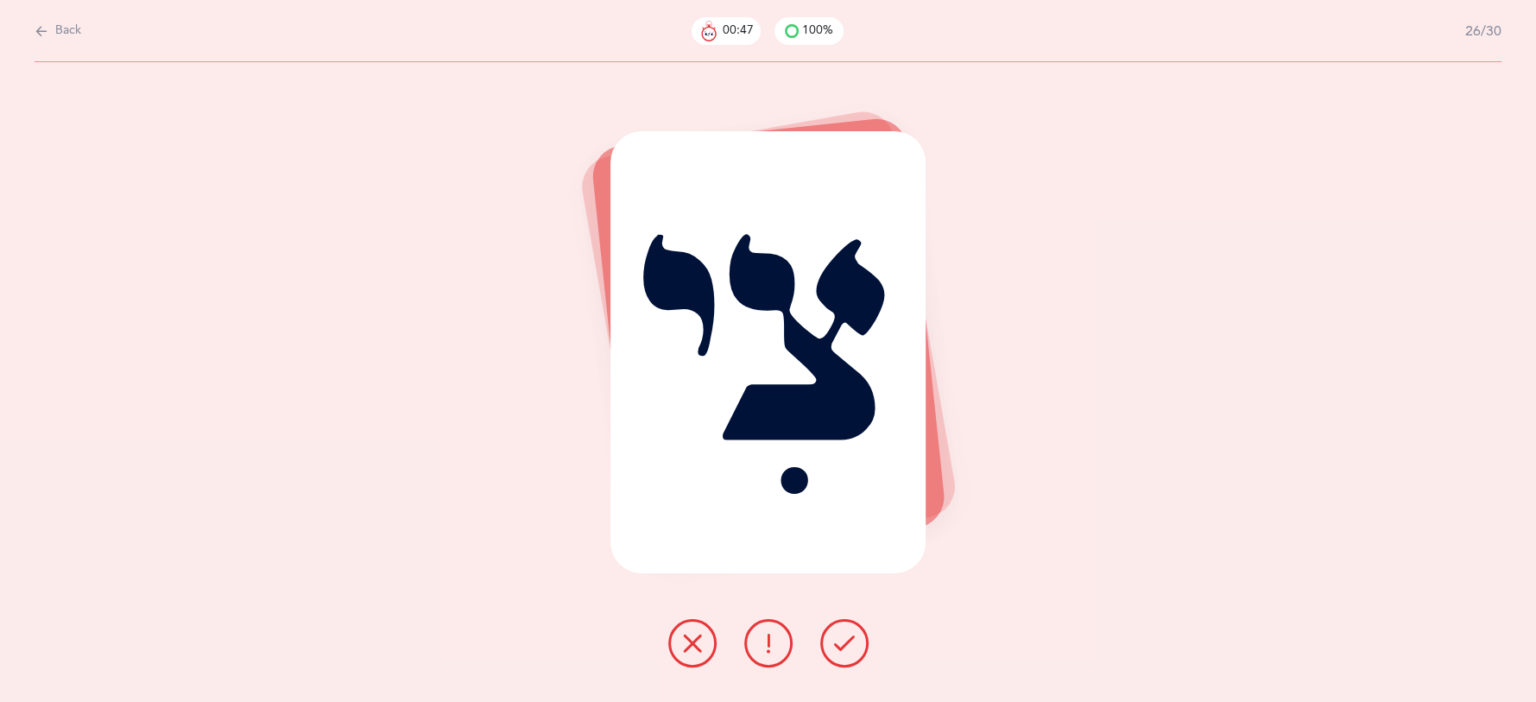
click at [843, 636] on icon at bounding box center [844, 643] width 21 height 21
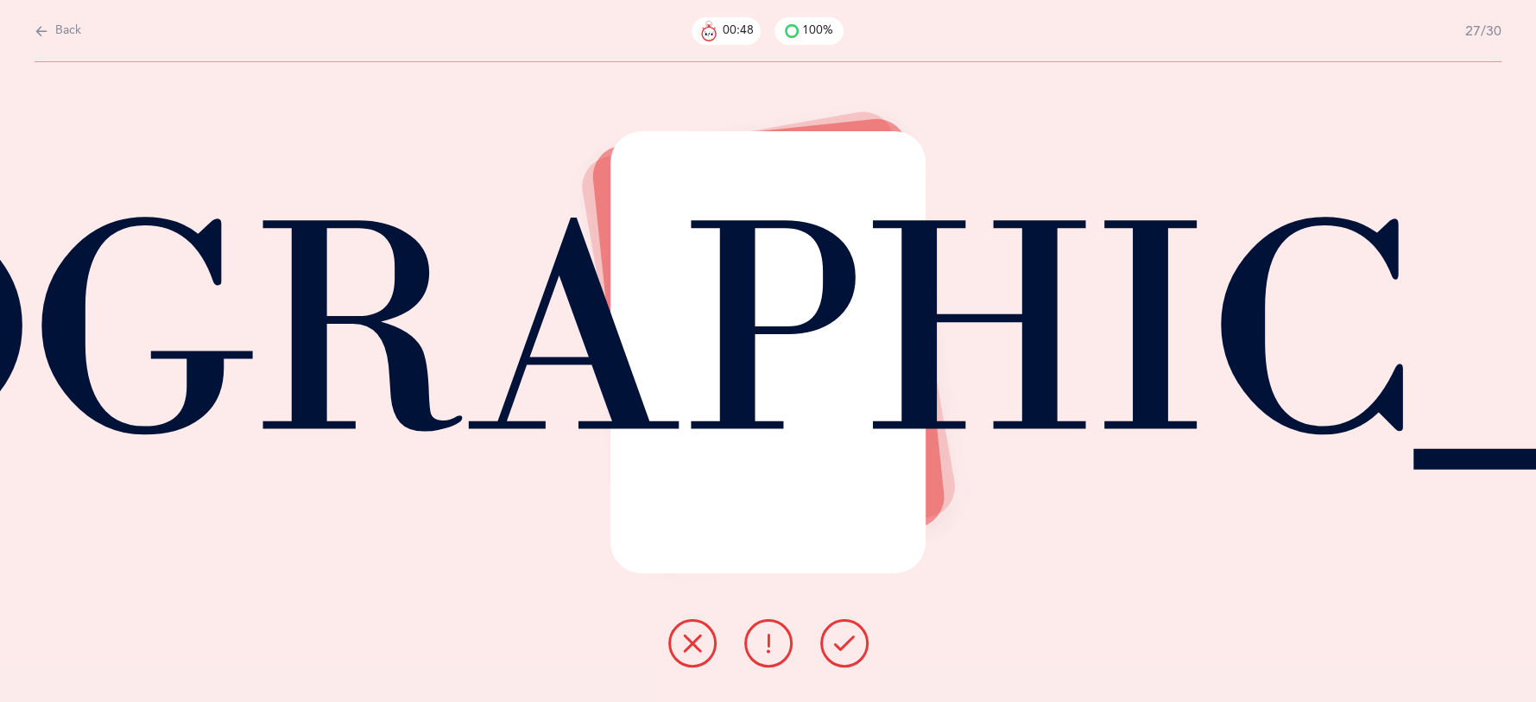
click at [843, 636] on icon at bounding box center [844, 643] width 21 height 21
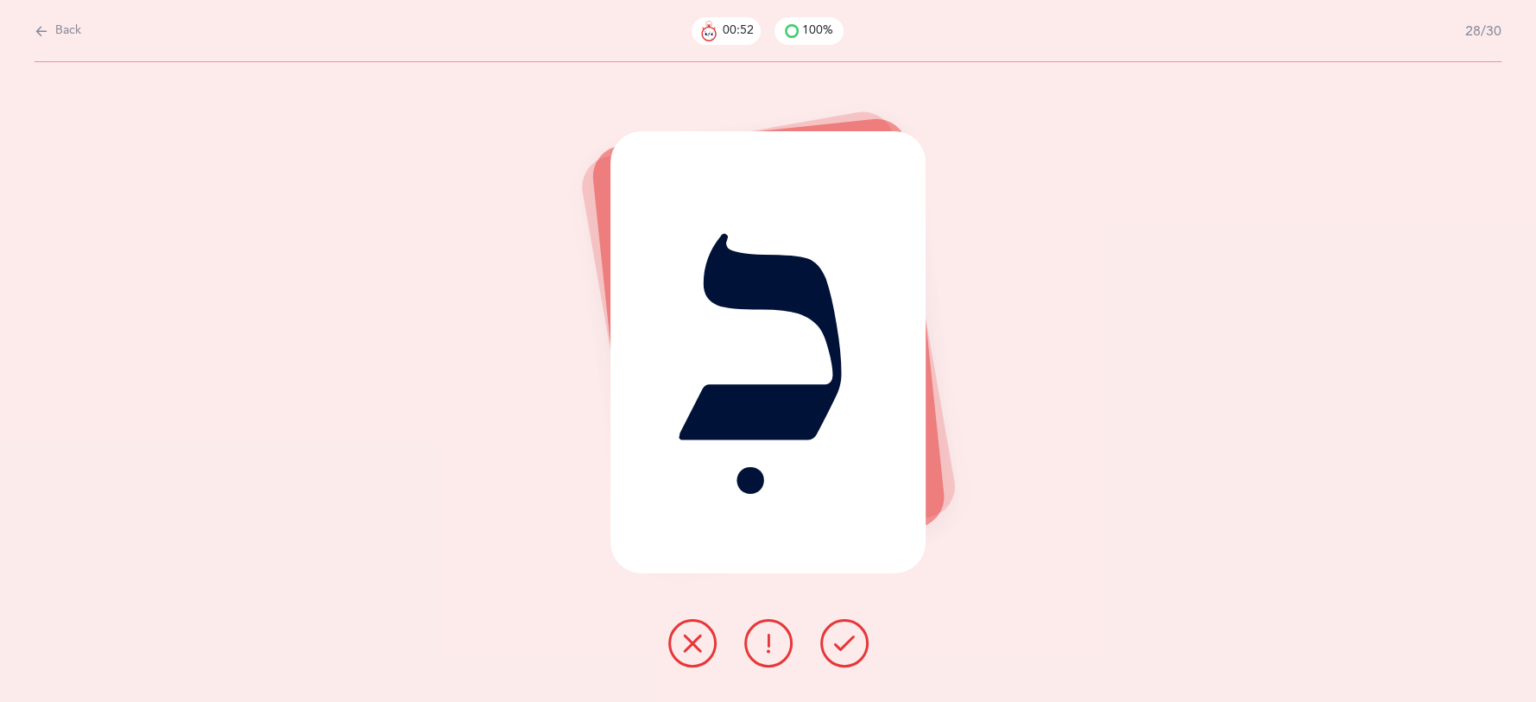
click at [749, 628] on button at bounding box center [768, 643] width 48 height 48
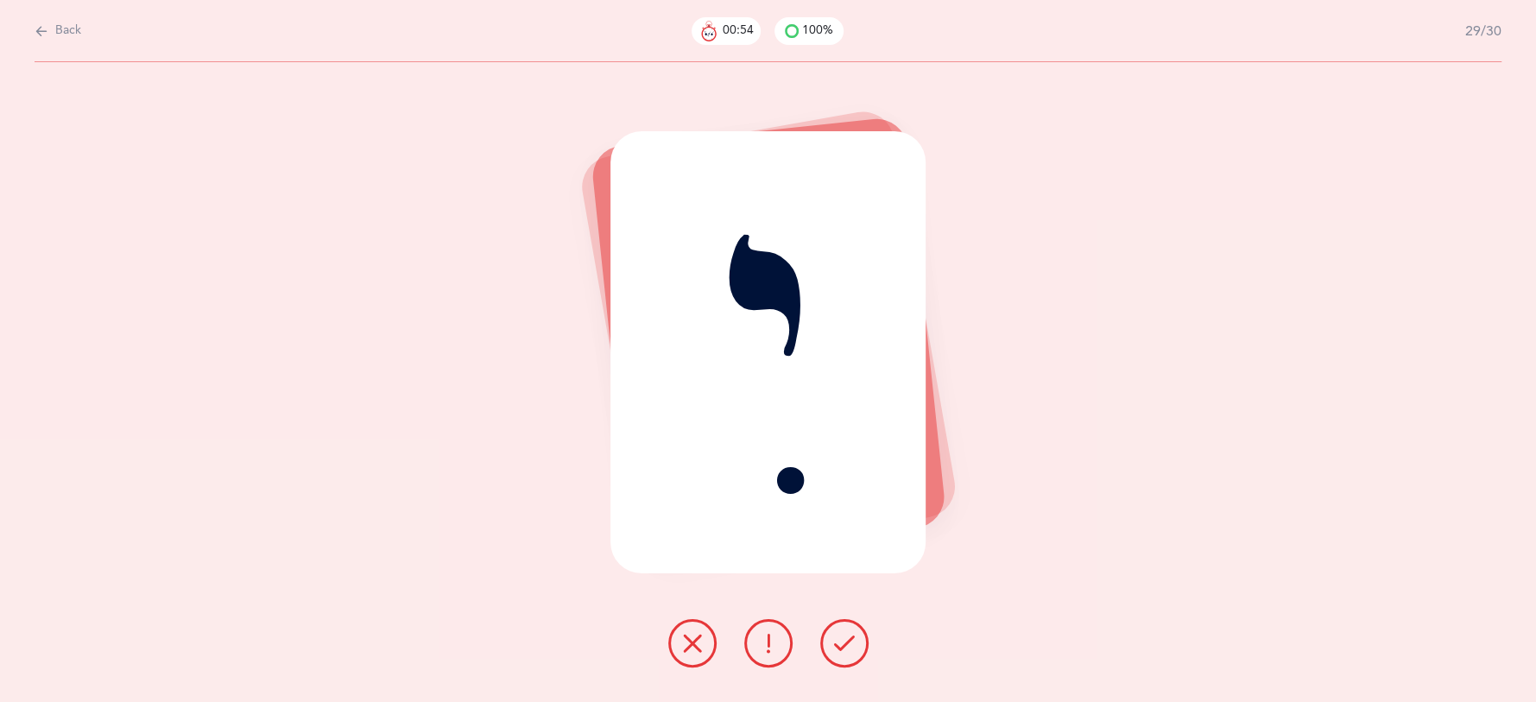
click at [849, 635] on icon at bounding box center [844, 643] width 21 height 21
